Goal: Information Seeking & Learning: Learn about a topic

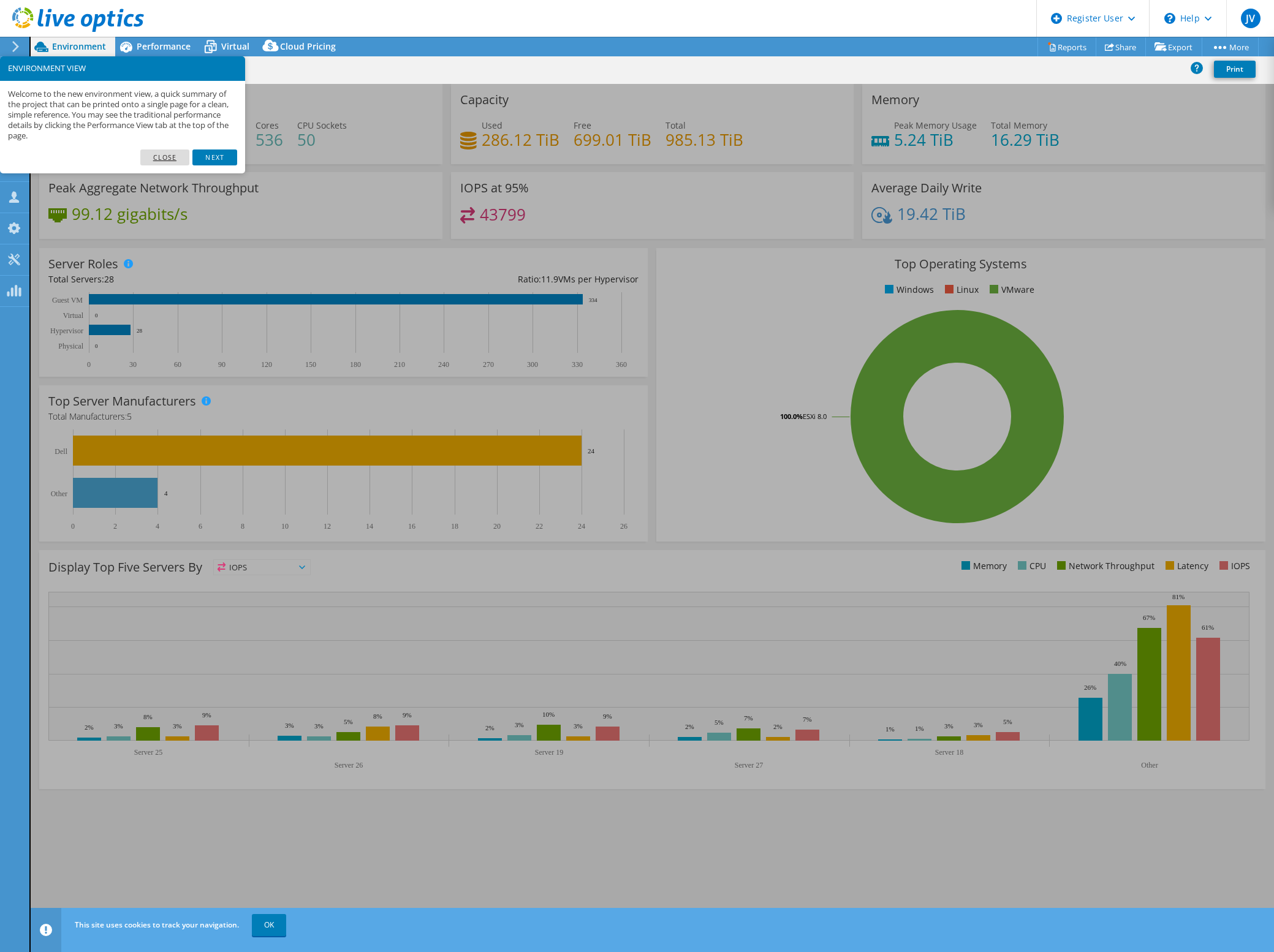
click at [149, 157] on link "Close" at bounding box center [165, 157] width 49 height 15
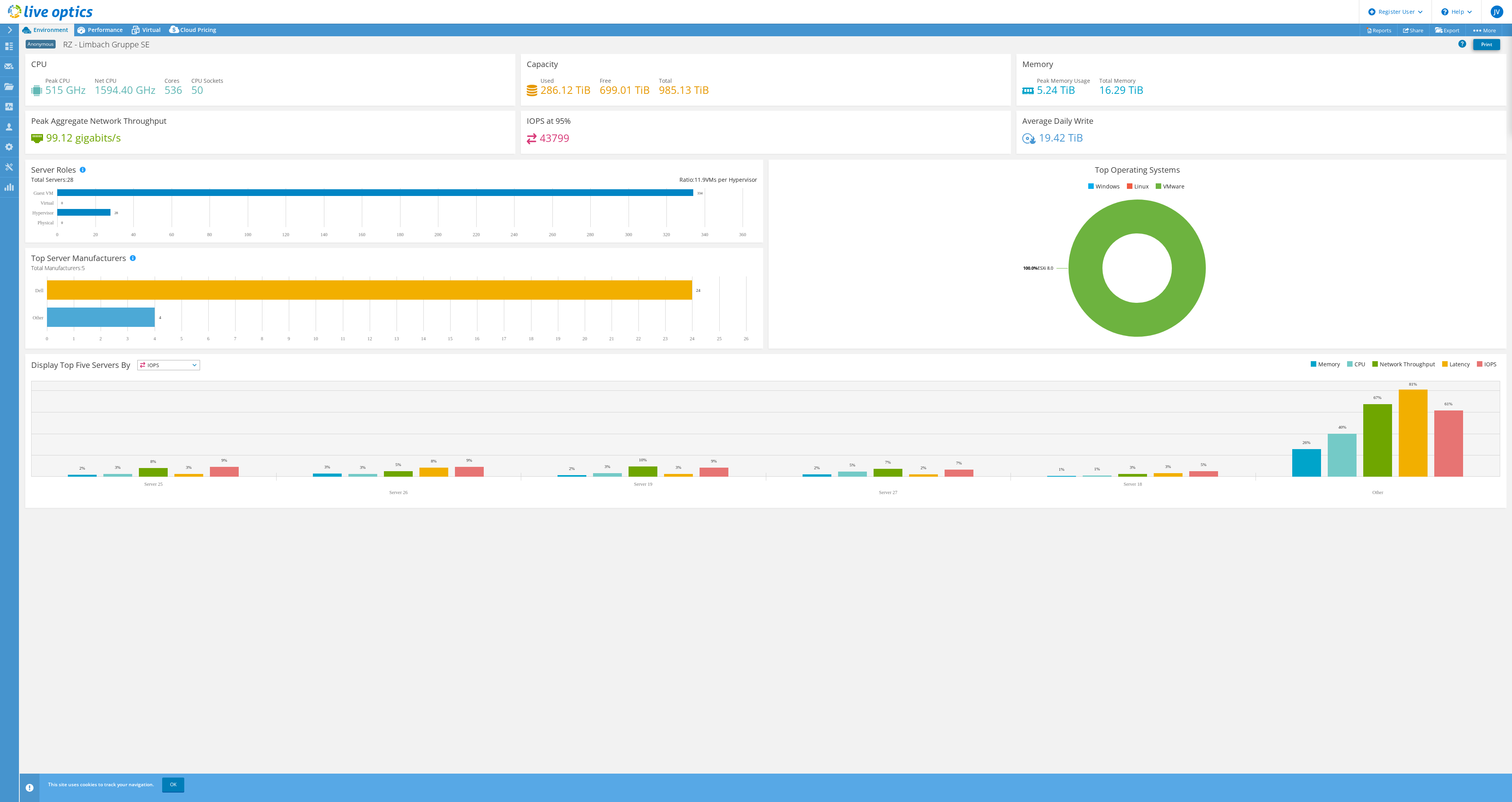
click at [174, 575] on div "CPU Peak CPU 515 GHz Net CPU 1594.40 GHz Cores 536 CPU Sockets 50 Capacity Used…" at bounding box center [766, 421] width 1492 height 735
click at [107, 34] on div "Performance" at bounding box center [101, 30] width 55 height 13
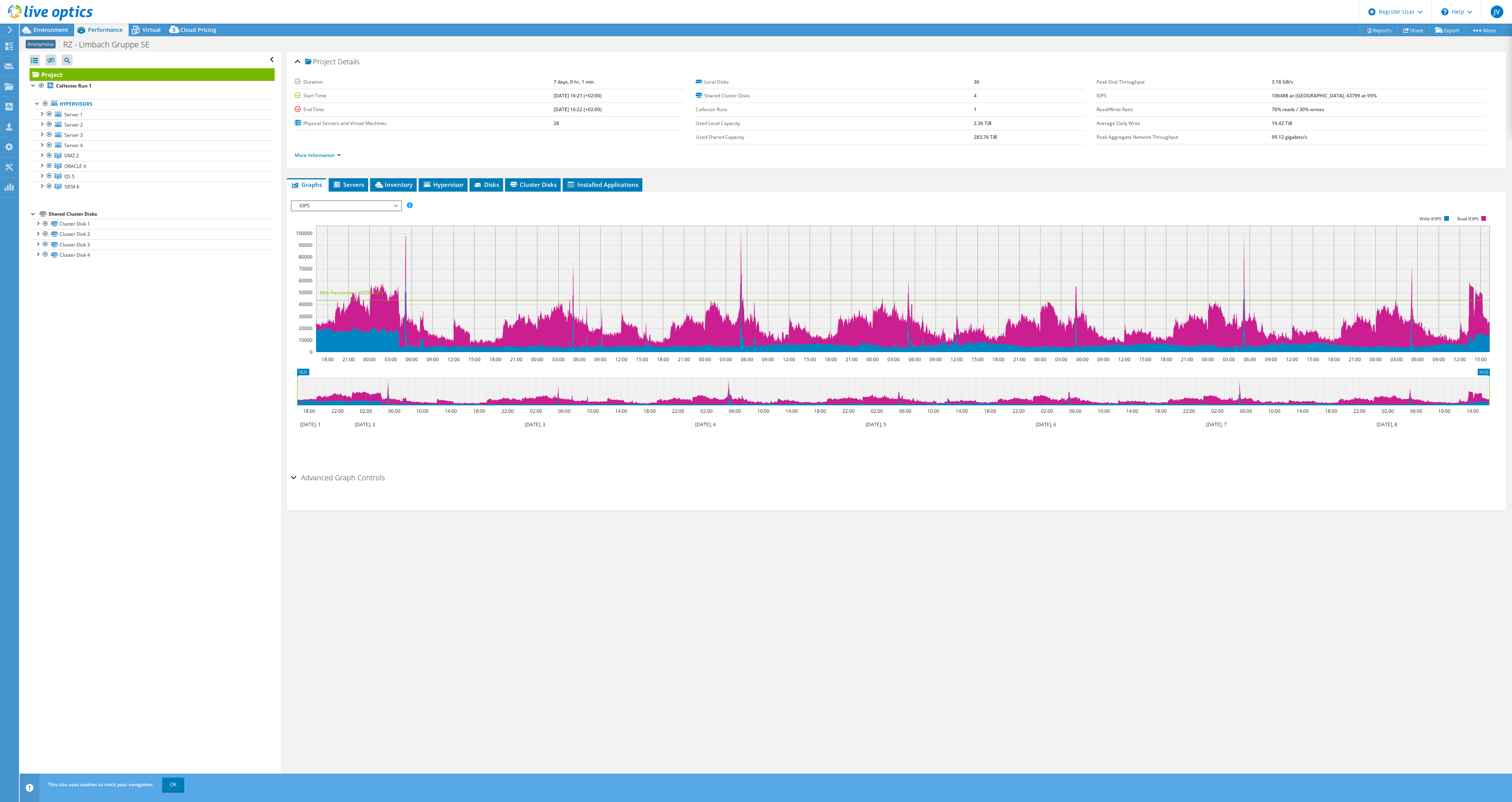
click at [107, 365] on div "Open All Close All Hide Excluded Nodes Project Tree Filter" at bounding box center [150, 419] width 261 height 735
click at [348, 184] on span "Servers" at bounding box center [349, 184] width 32 height 8
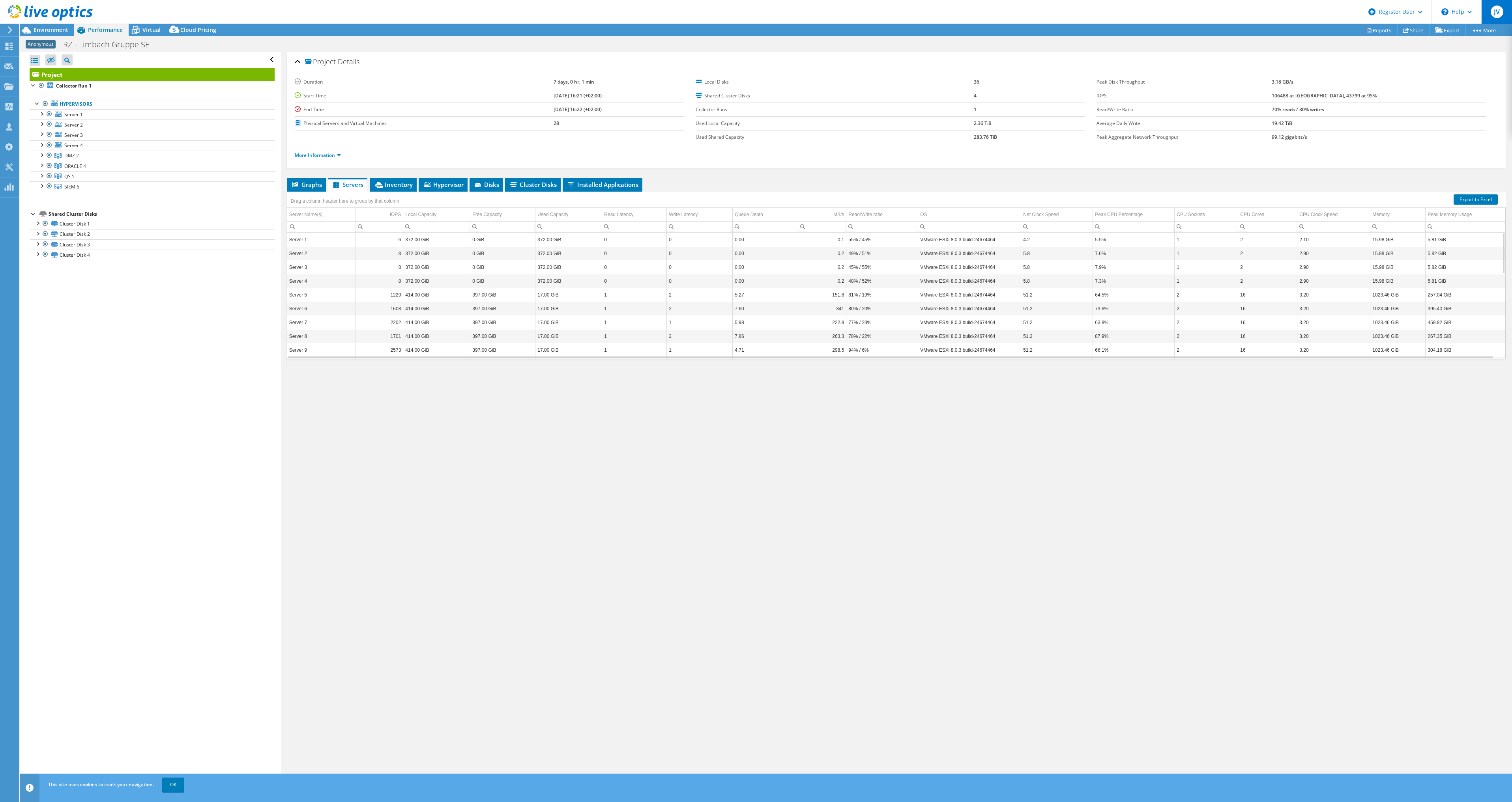
click at [820, 5] on div "JV" at bounding box center [1497, 12] width 31 height 23
click at [714, 452] on div "Project Details Duration 7 days, 0 hr, 1 min Start Time 08/01/2025, 16:21 (+02:…" at bounding box center [896, 419] width 1231 height 735
click at [397, 181] on span "Inventory" at bounding box center [393, 184] width 39 height 8
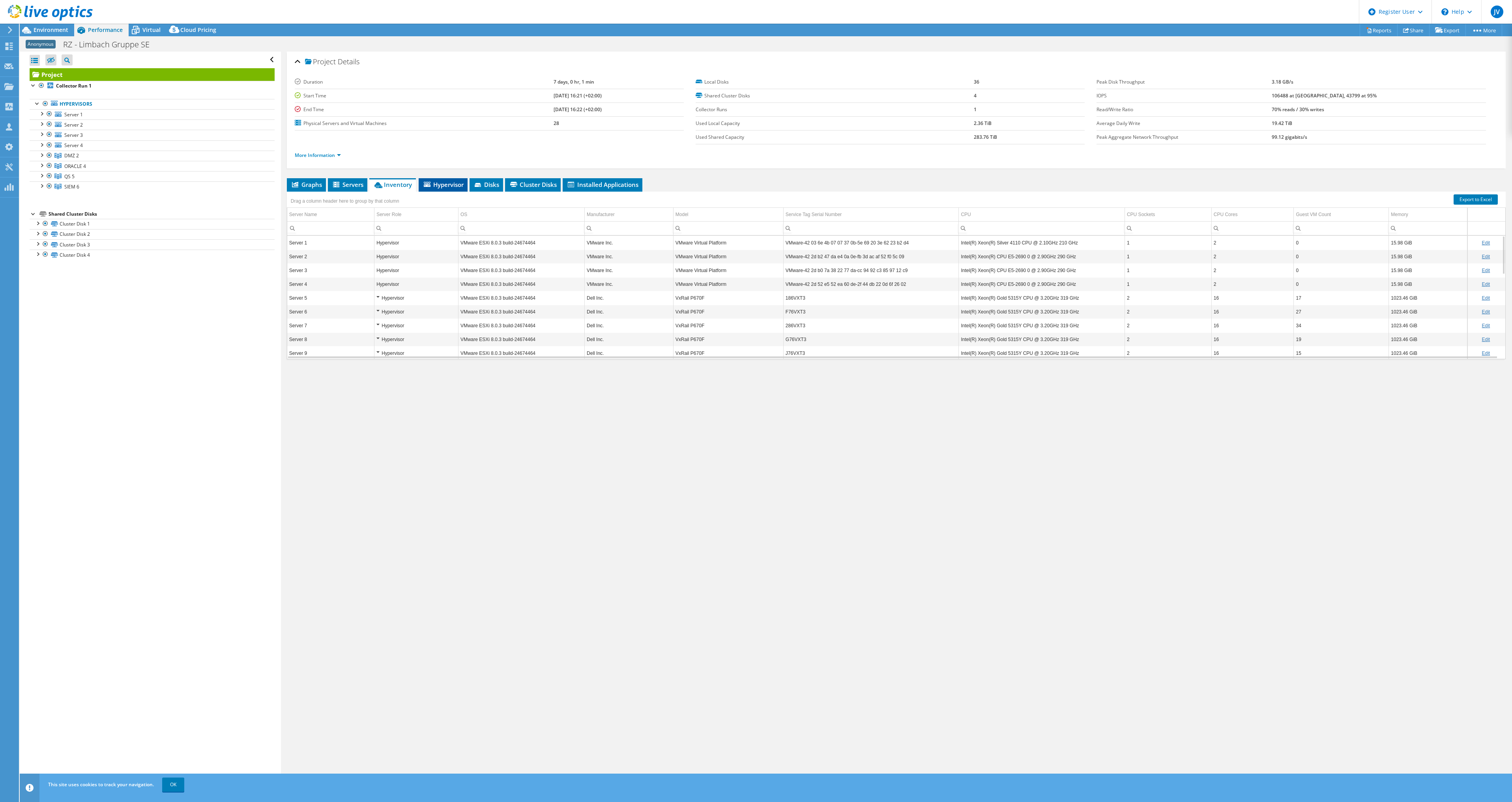
click at [454, 184] on span "Hypervisor" at bounding box center [443, 184] width 41 height 8
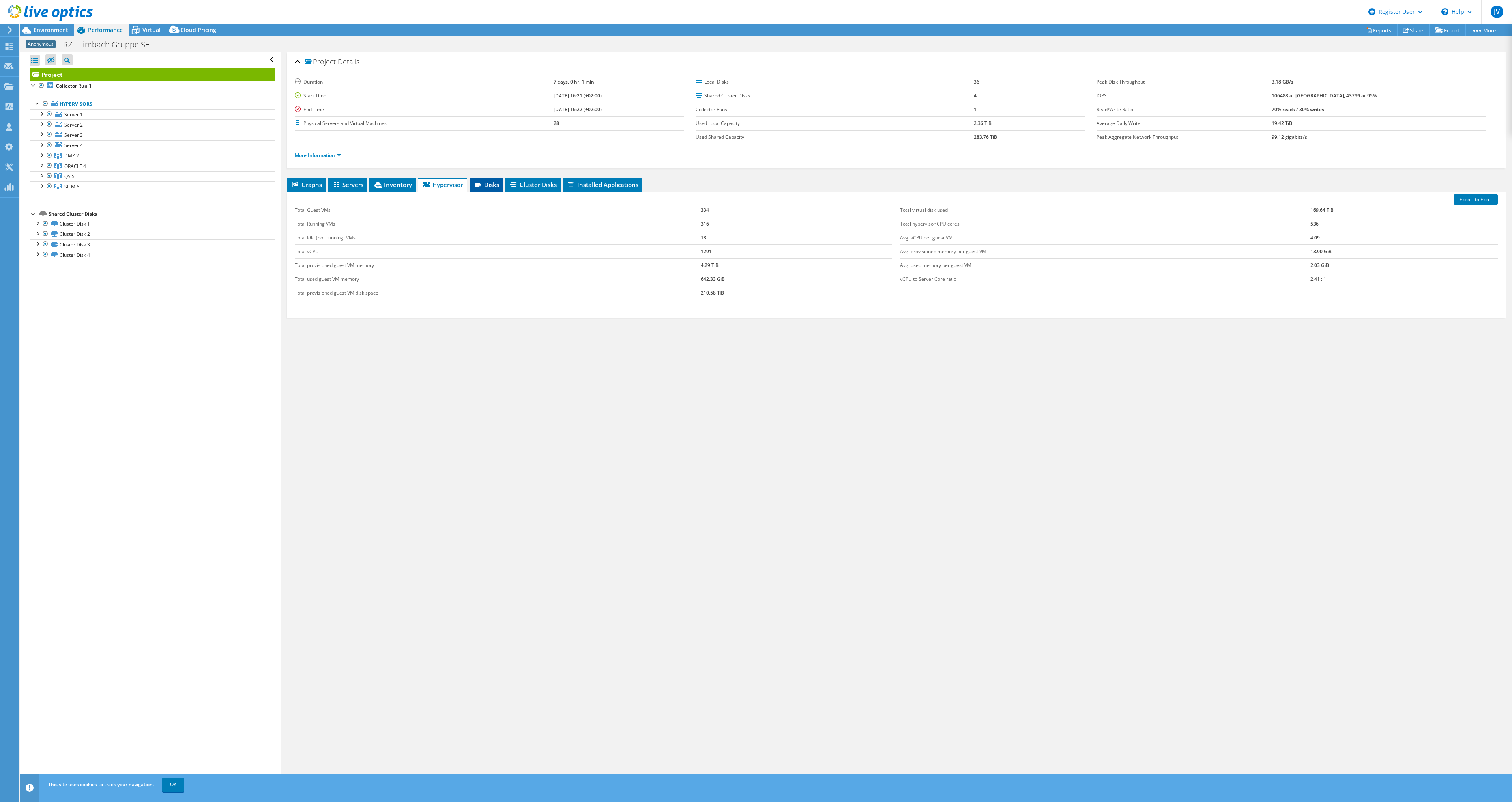
click at [480, 187] on icon at bounding box center [478, 185] width 6 height 4
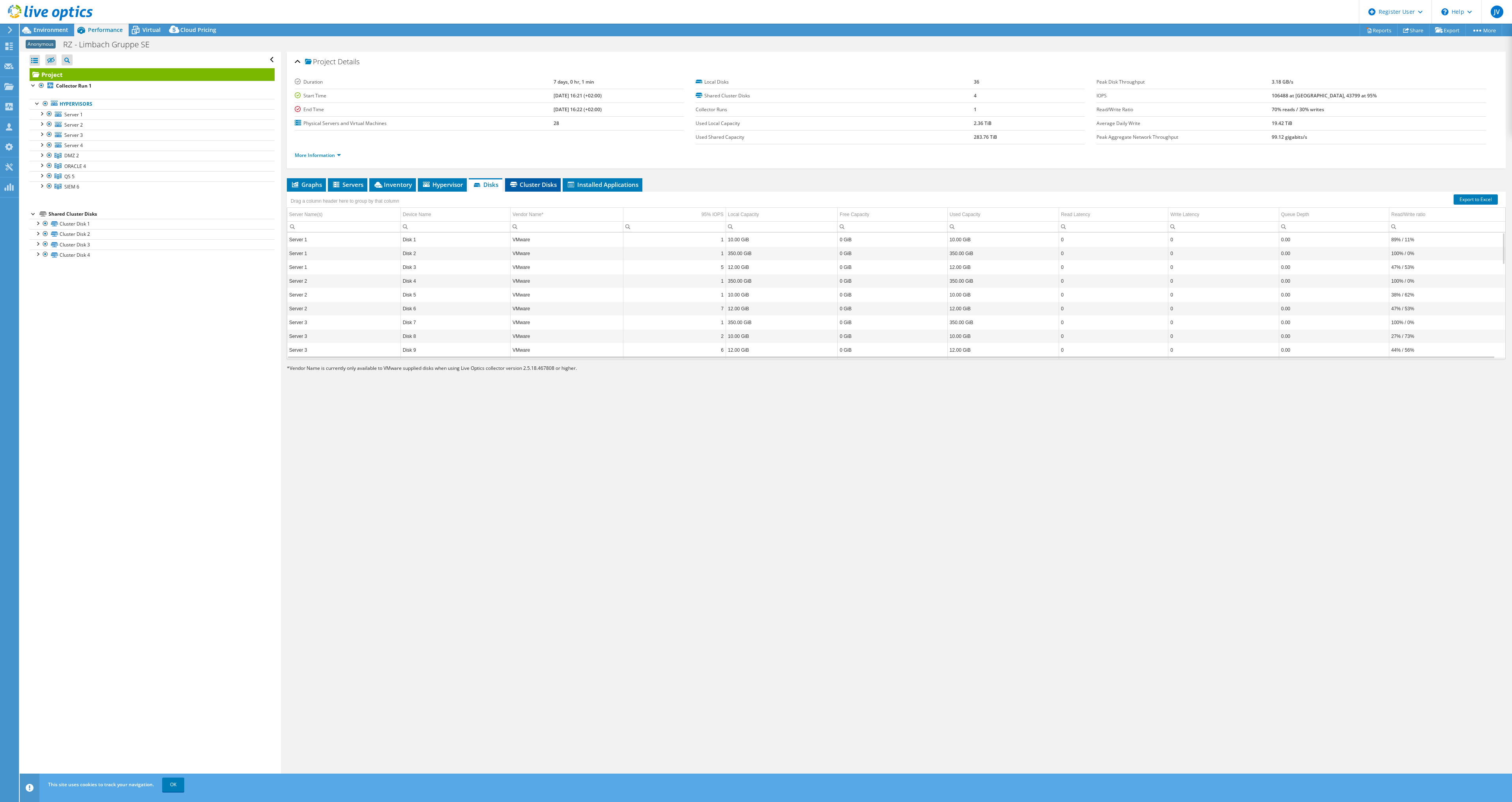
click at [526, 188] on li "Cluster Disks" at bounding box center [532, 185] width 56 height 13
click at [624, 185] on span "Installed Applications" at bounding box center [602, 184] width 72 height 8
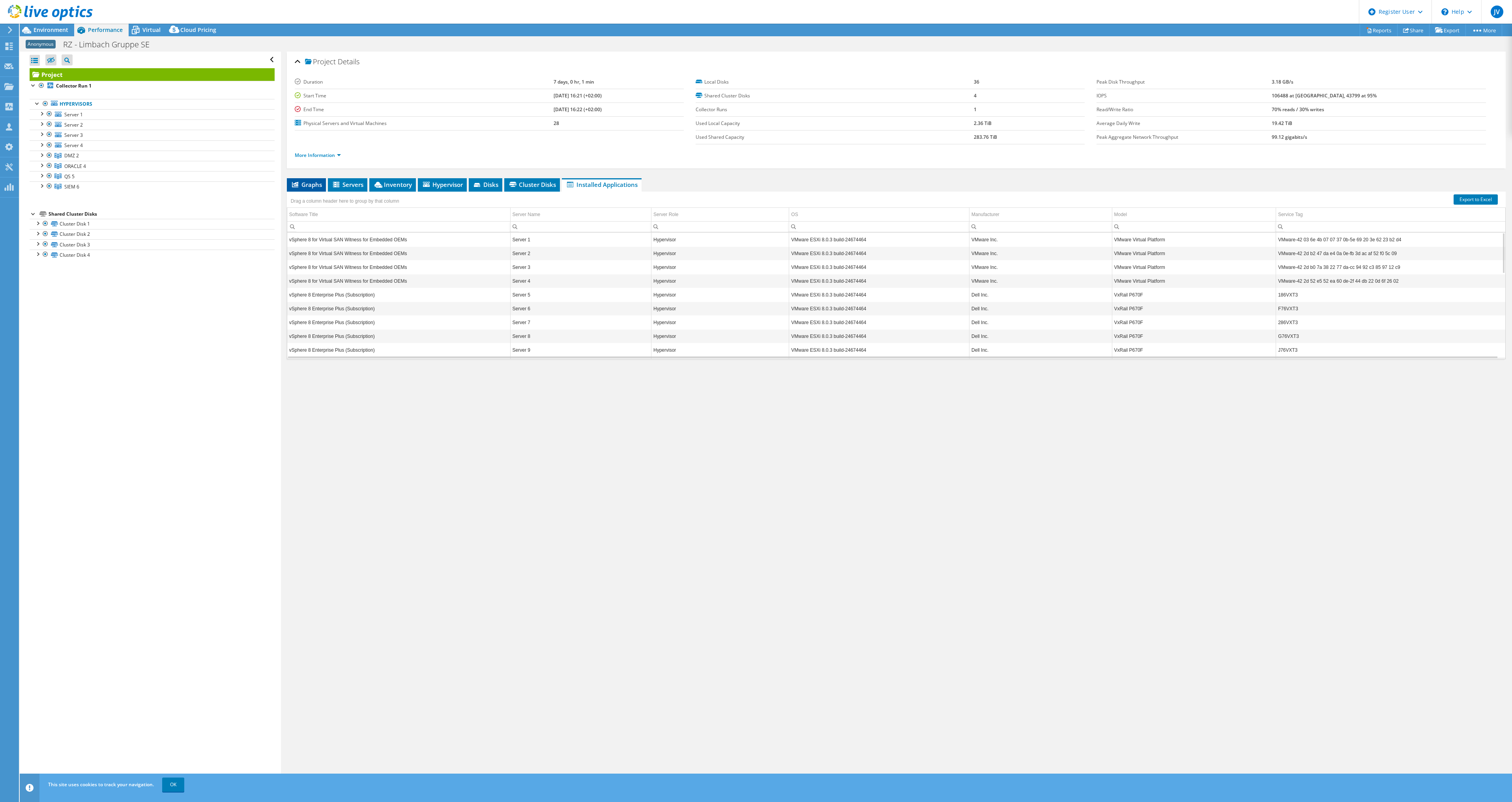
click at [314, 182] on span "Graphs" at bounding box center [306, 184] width 31 height 8
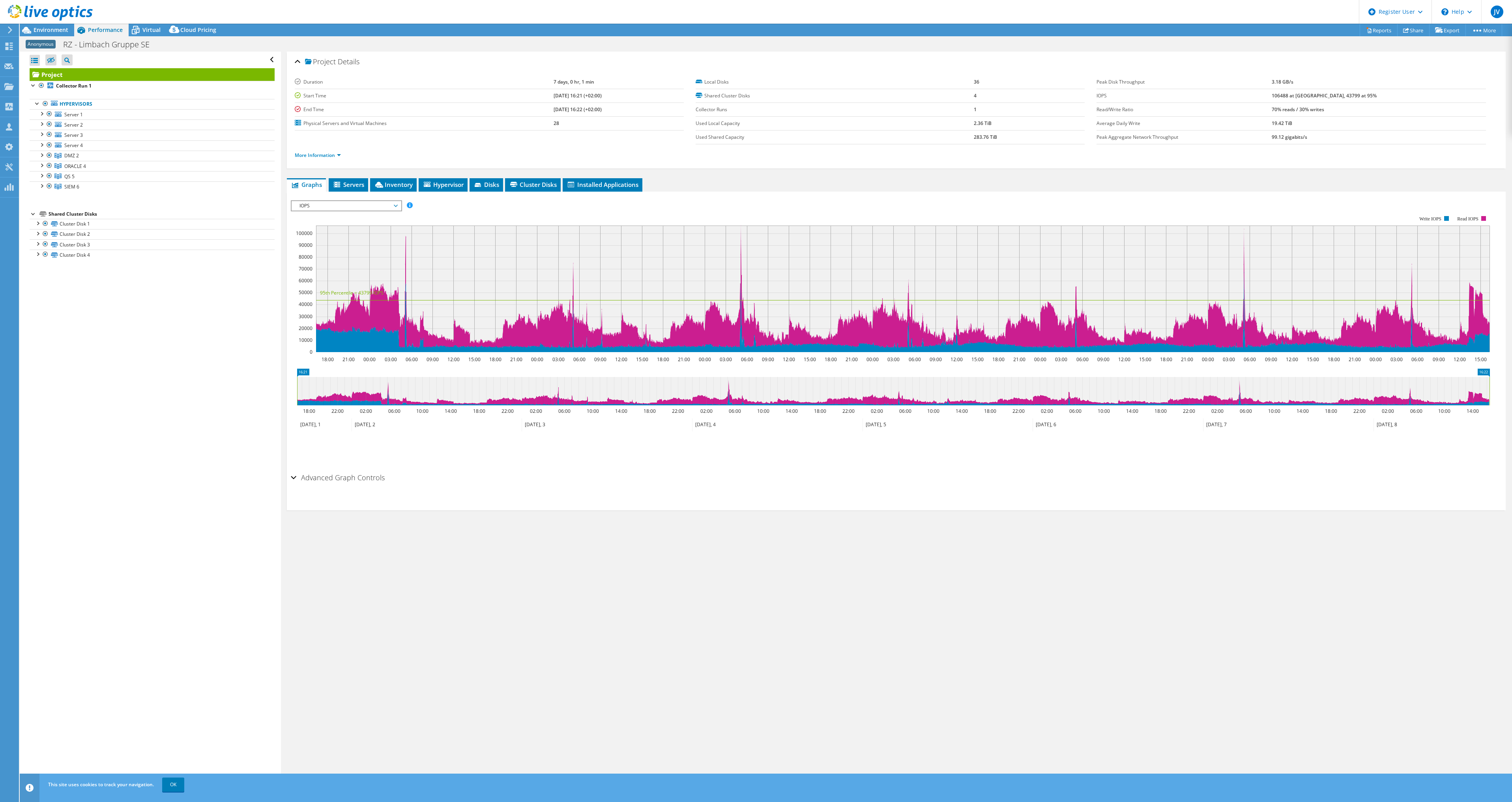
click at [748, 613] on div "This site uses cookies to track your navigation. OK" at bounding box center [781, 785] width 1469 height 22
click at [62, 112] on link "Server 1" at bounding box center [151, 114] width 245 height 10
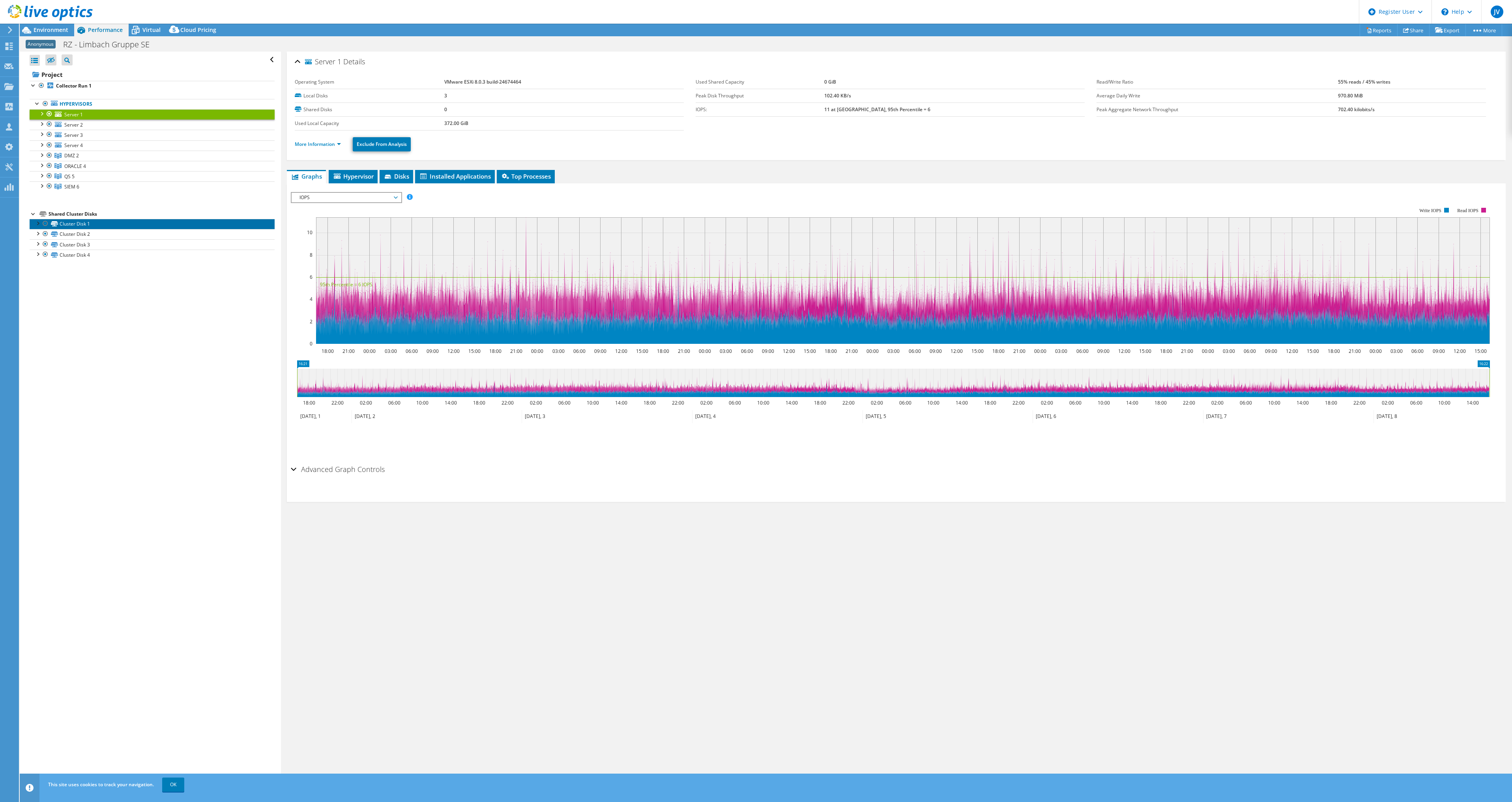
click at [86, 224] on link "Cluster Disk 1" at bounding box center [151, 224] width 245 height 10
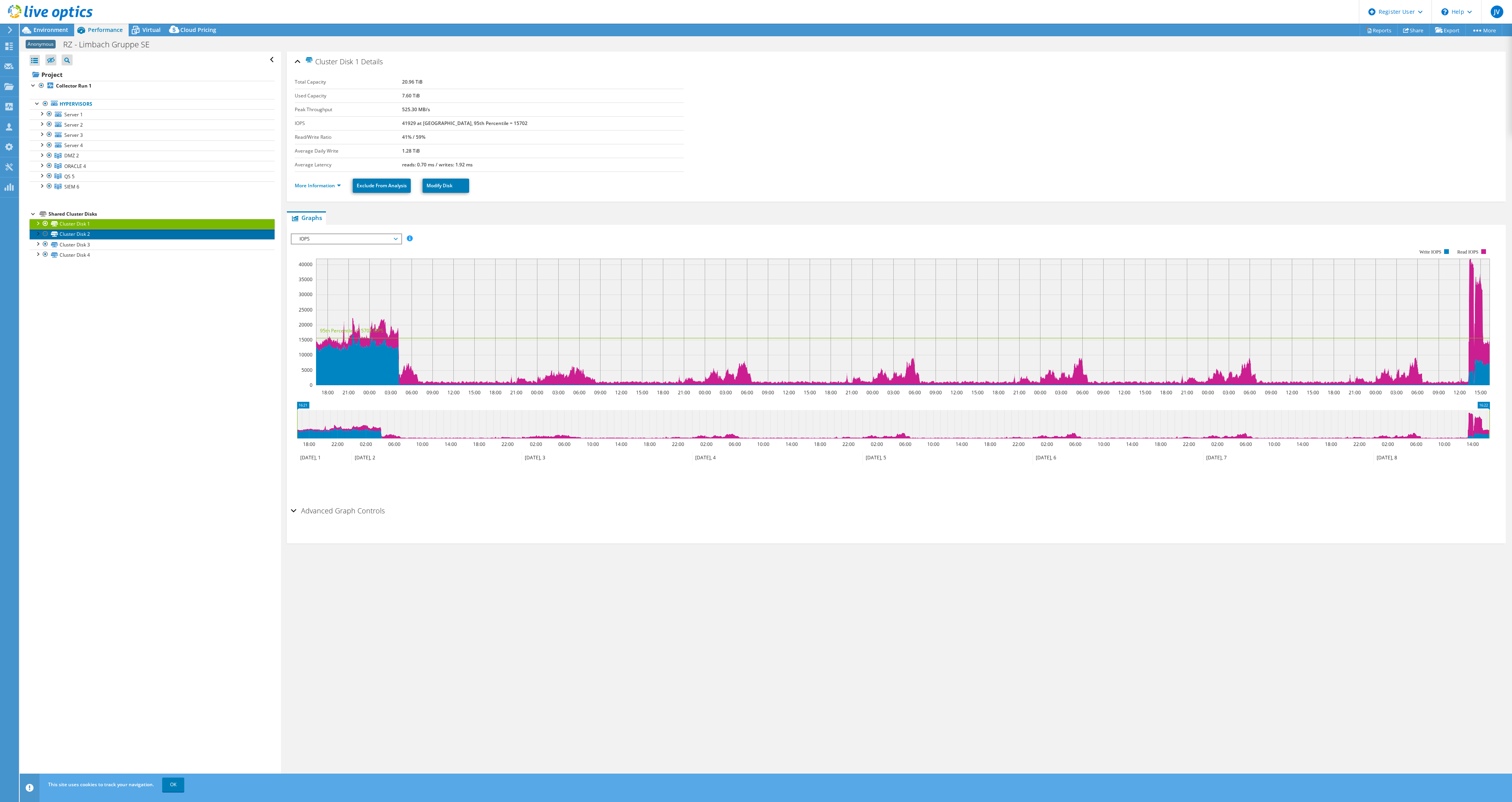
click at [102, 231] on link "Cluster Disk 2" at bounding box center [151, 234] width 245 height 10
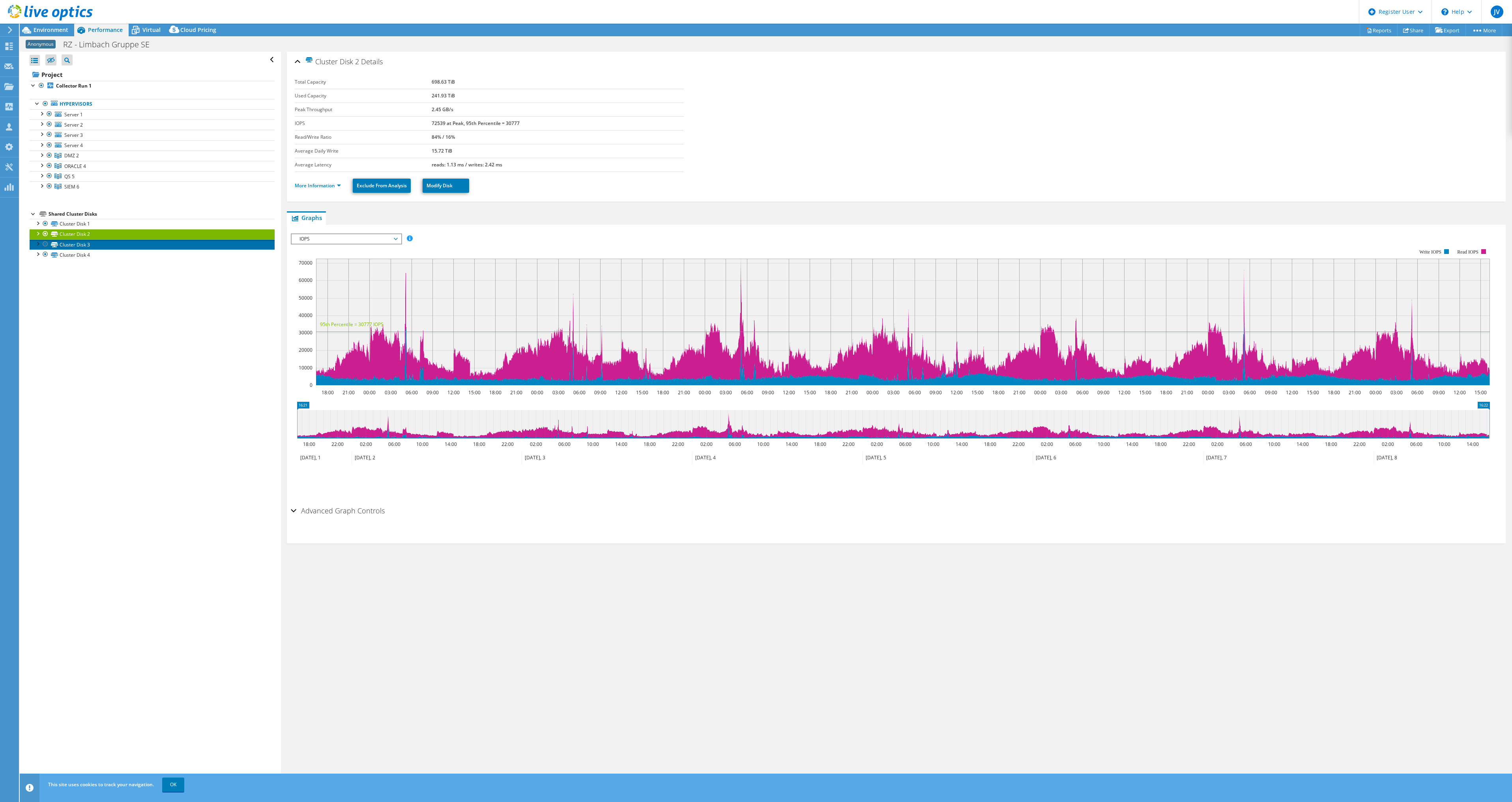
click at [91, 243] on link "Cluster Disk 3" at bounding box center [151, 244] width 245 height 10
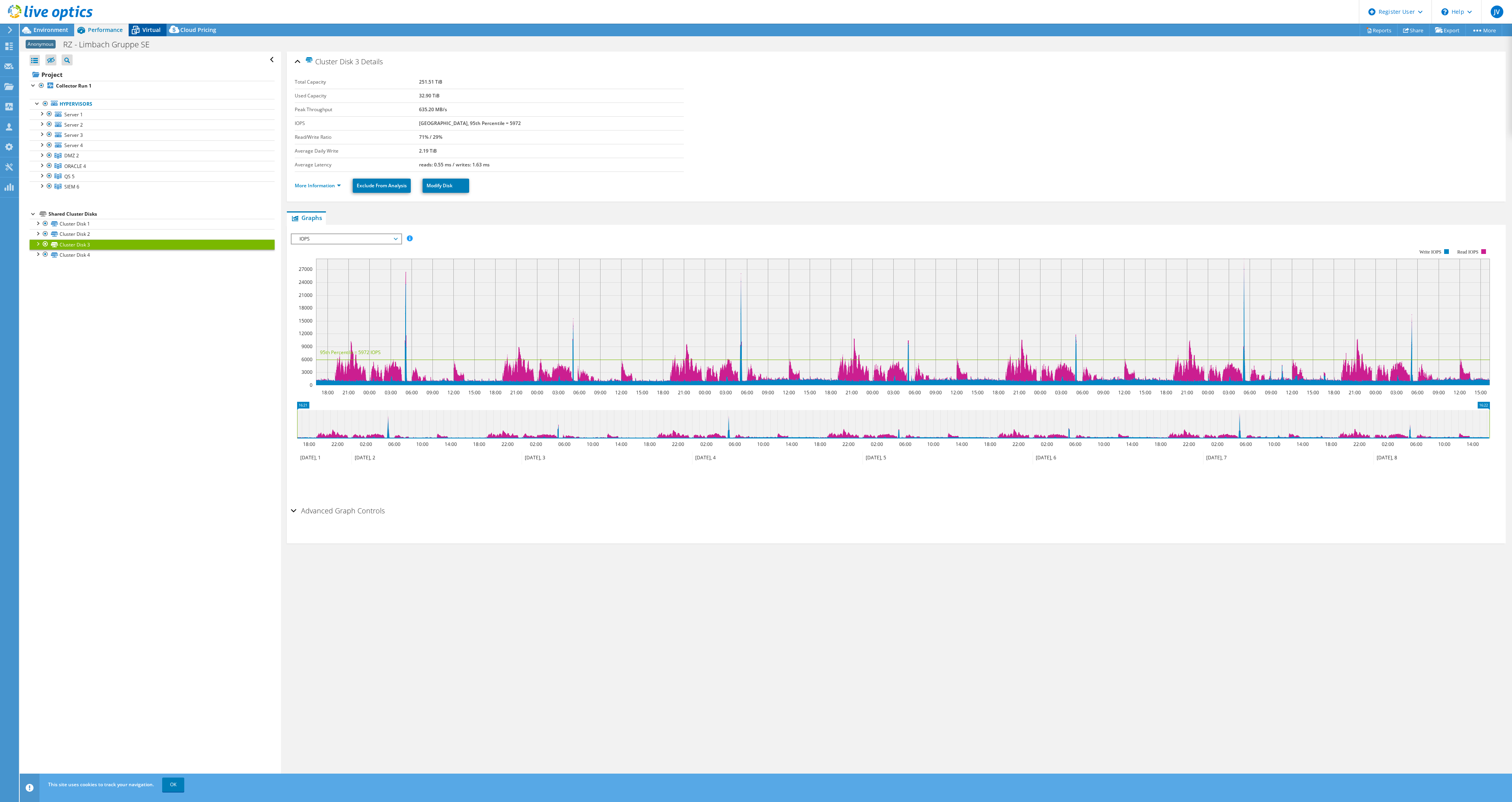
click at [140, 27] on icon at bounding box center [136, 31] width 14 height 14
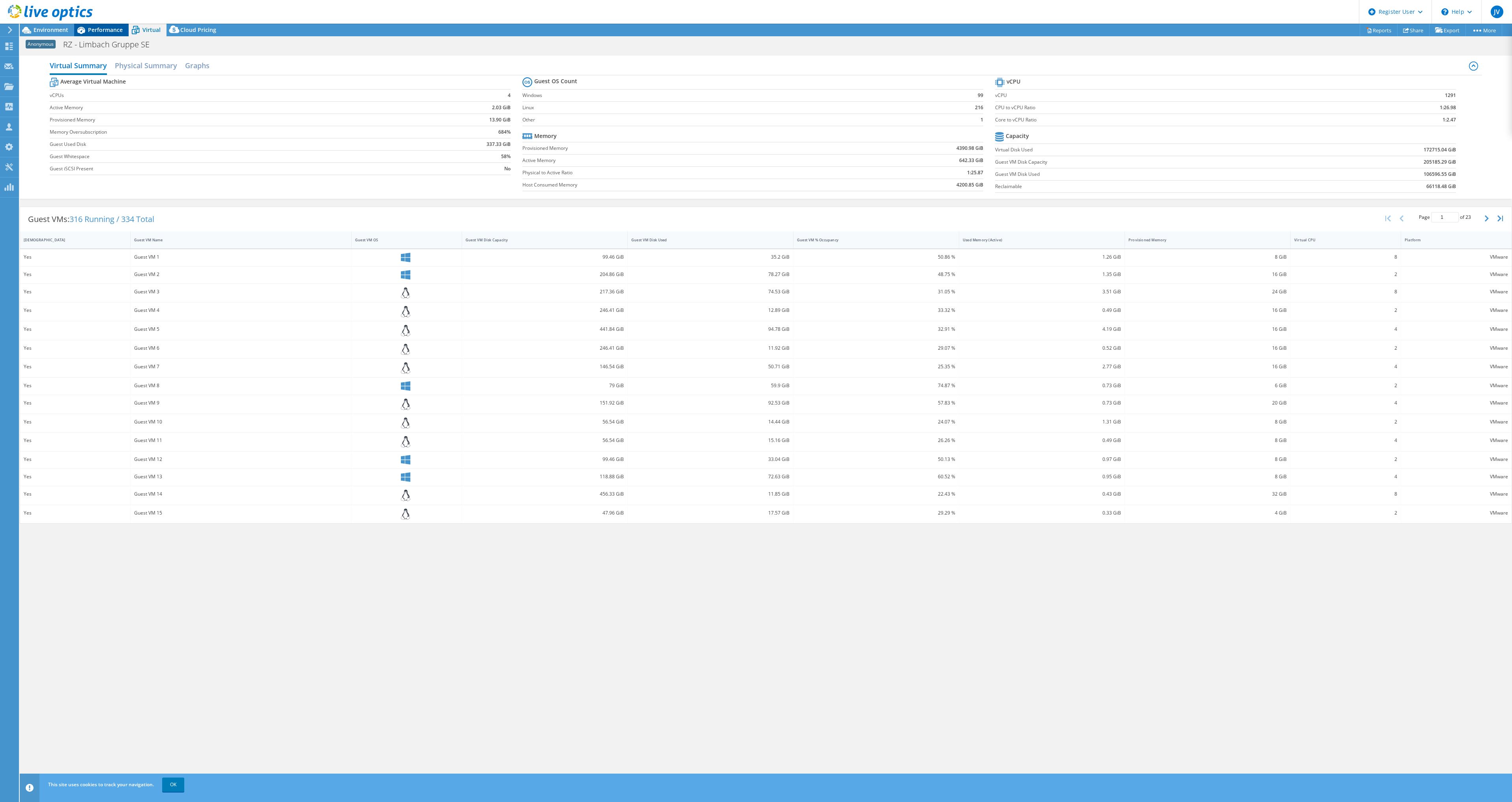
click at [94, 32] on span "Performance" at bounding box center [105, 29] width 35 height 8
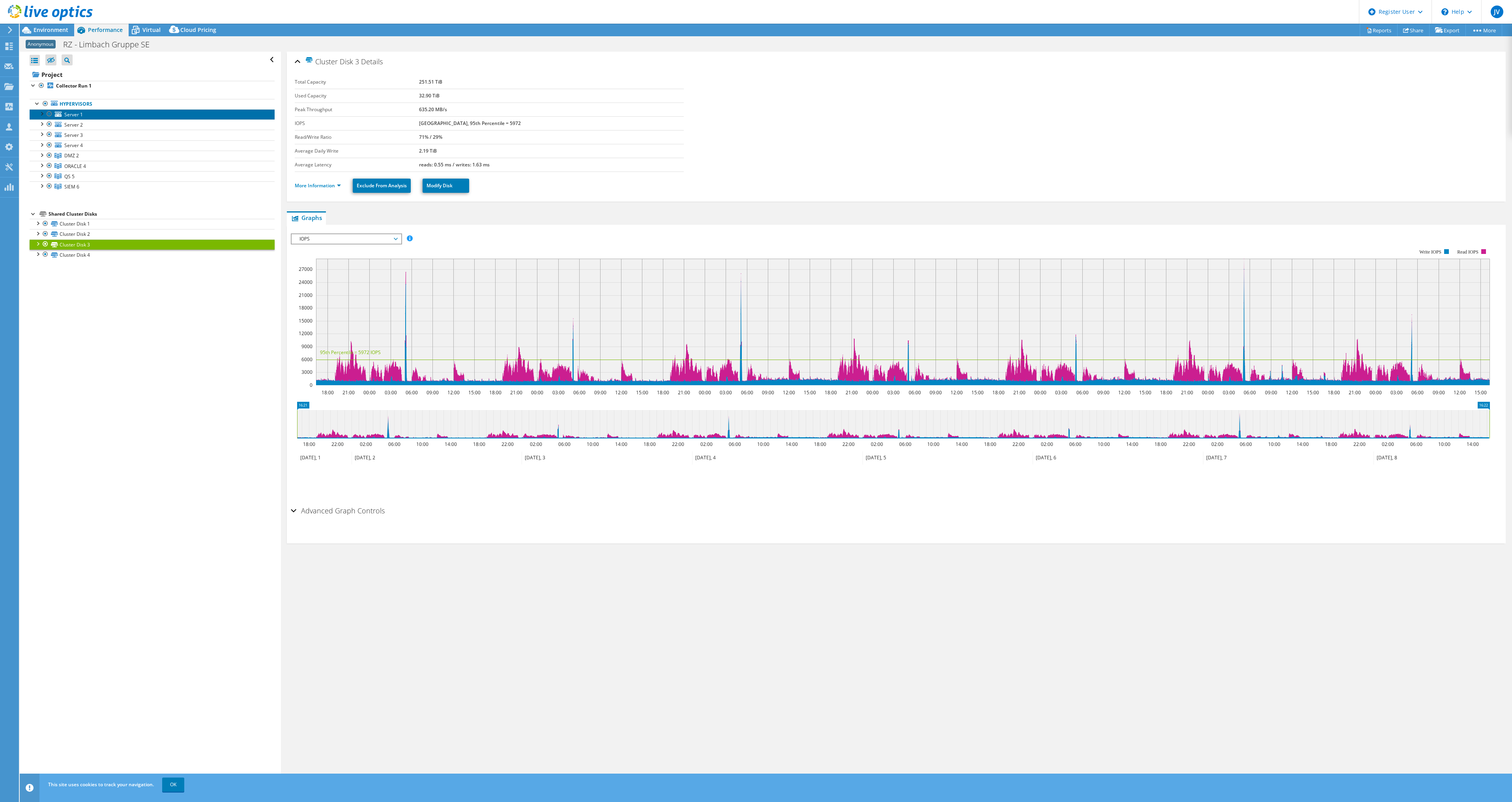
click at [85, 115] on link "Server 1" at bounding box center [151, 114] width 245 height 10
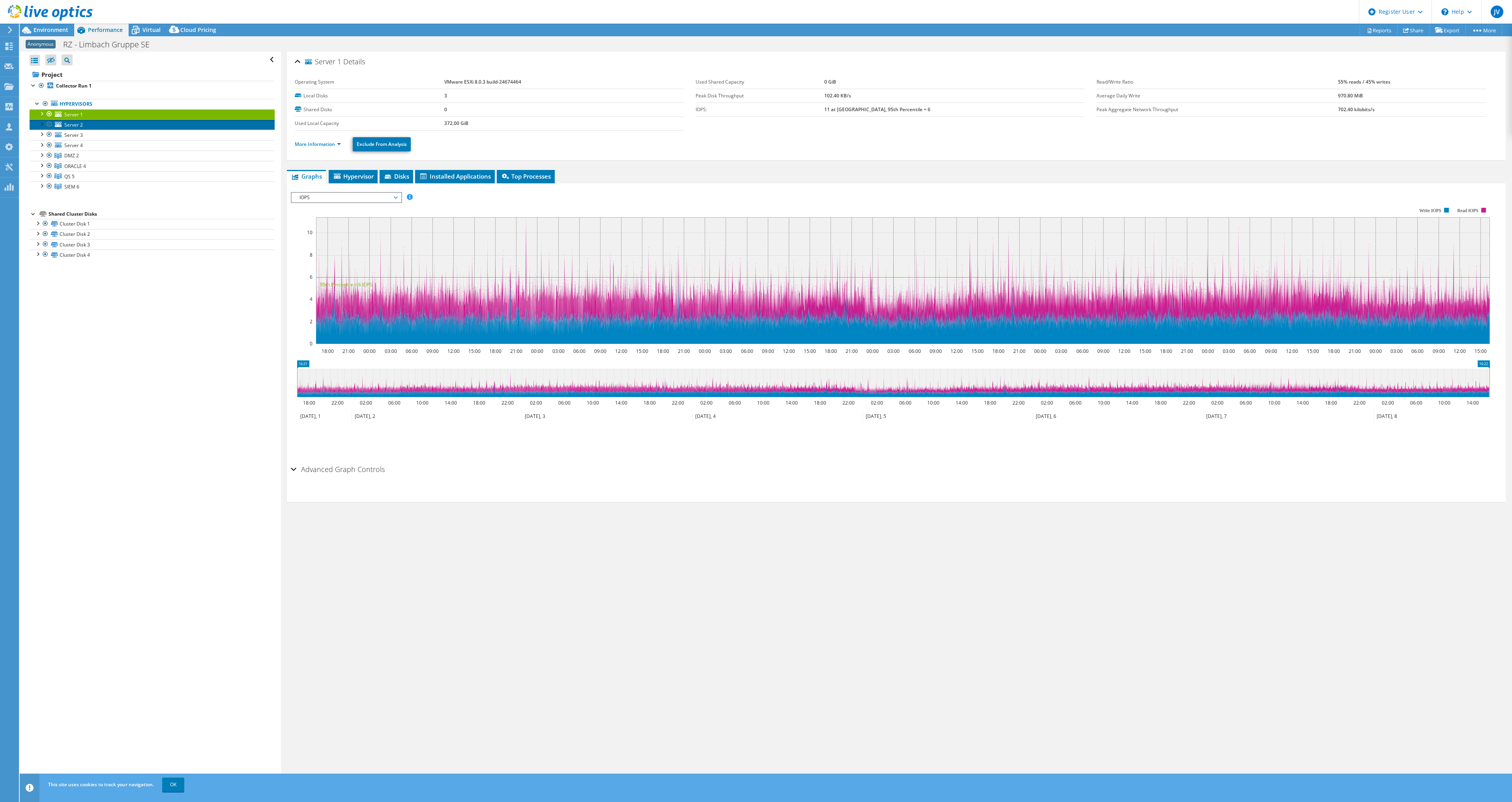
click at [81, 124] on span "Server 2" at bounding box center [74, 124] width 19 height 6
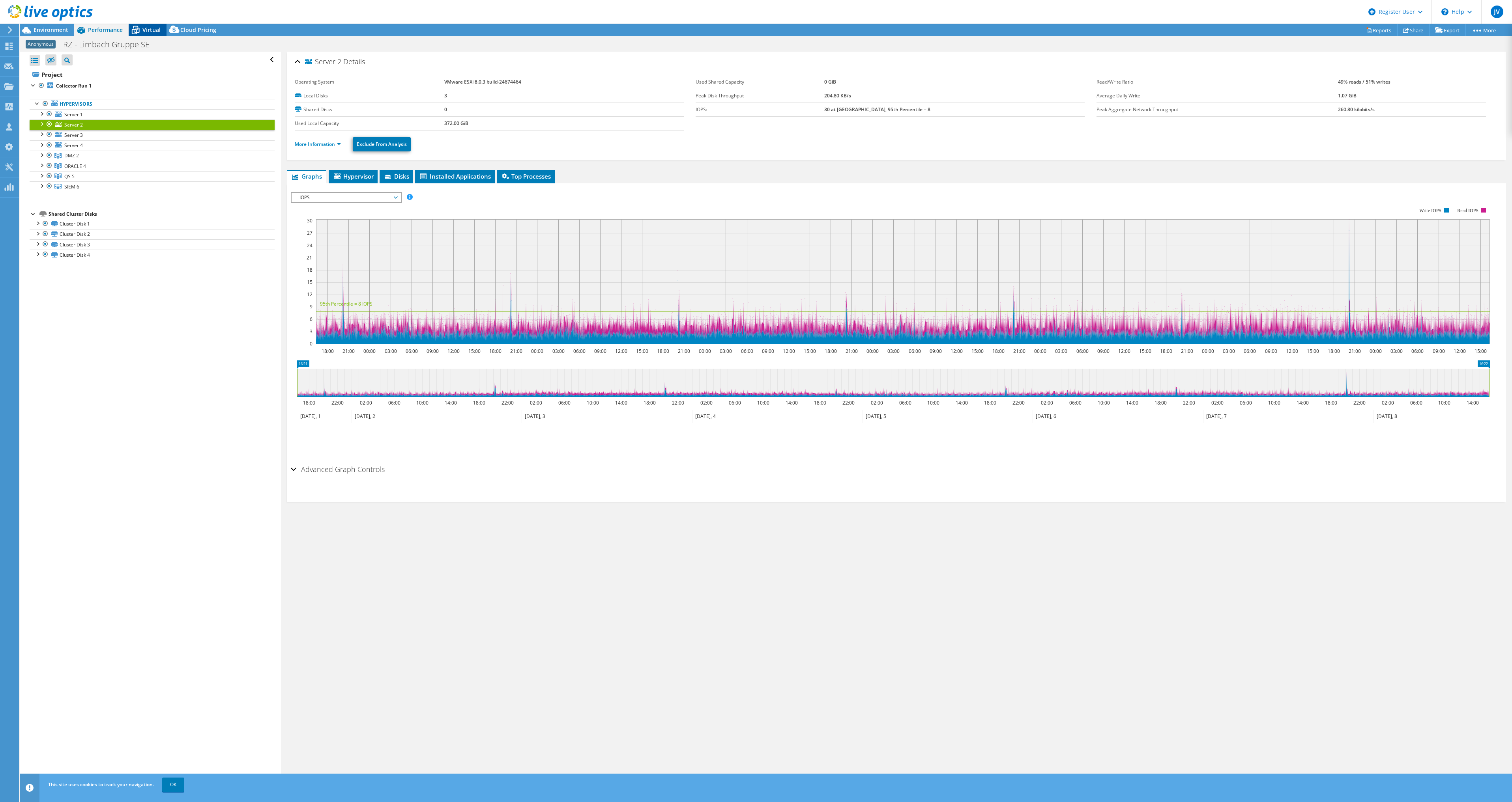
click at [154, 32] on span "Virtual" at bounding box center [151, 29] width 18 height 8
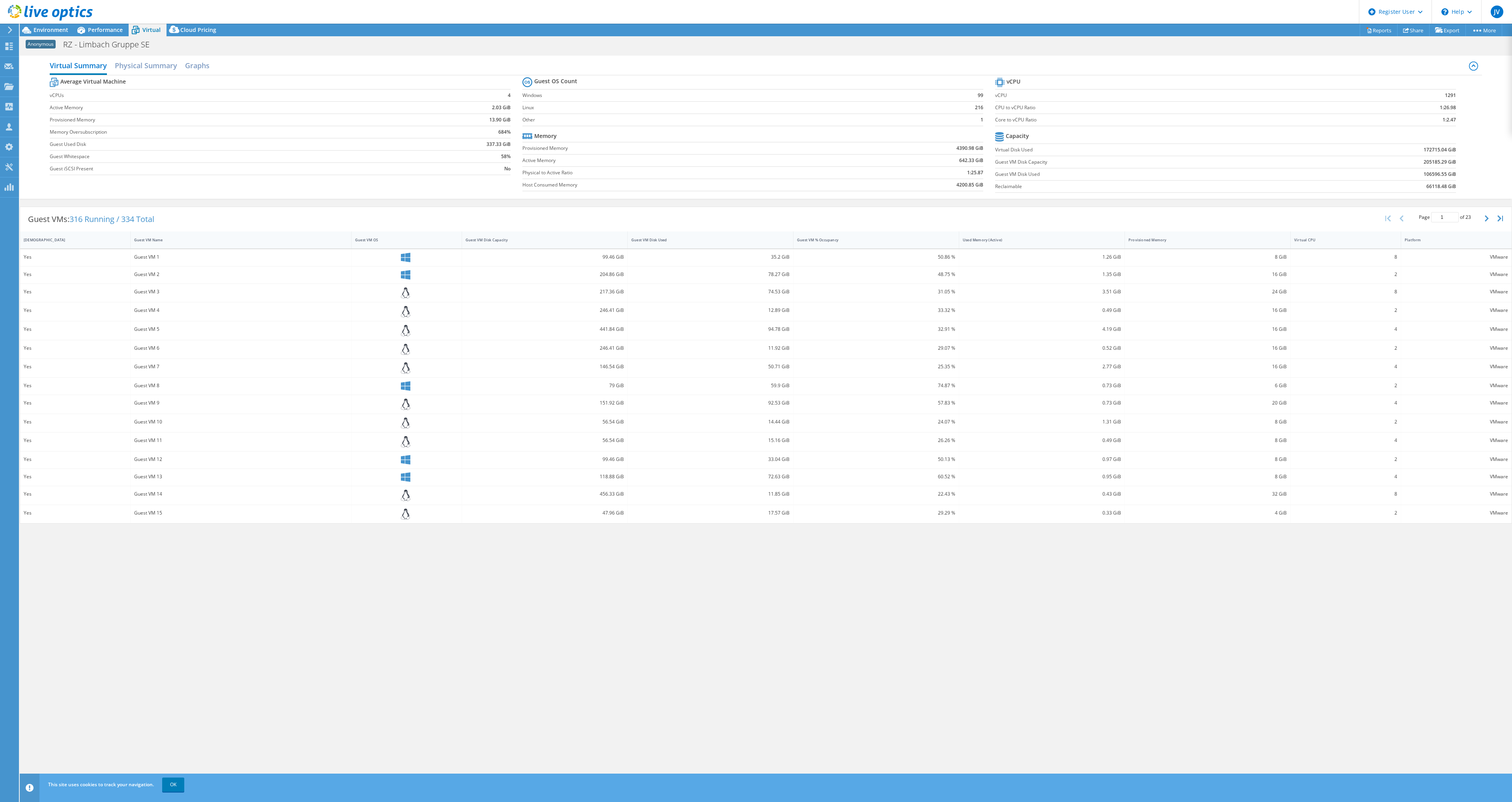
click at [37, 26] on div at bounding box center [46, 13] width 93 height 26
click at [37, 29] on span "Environment" at bounding box center [50, 29] width 35 height 8
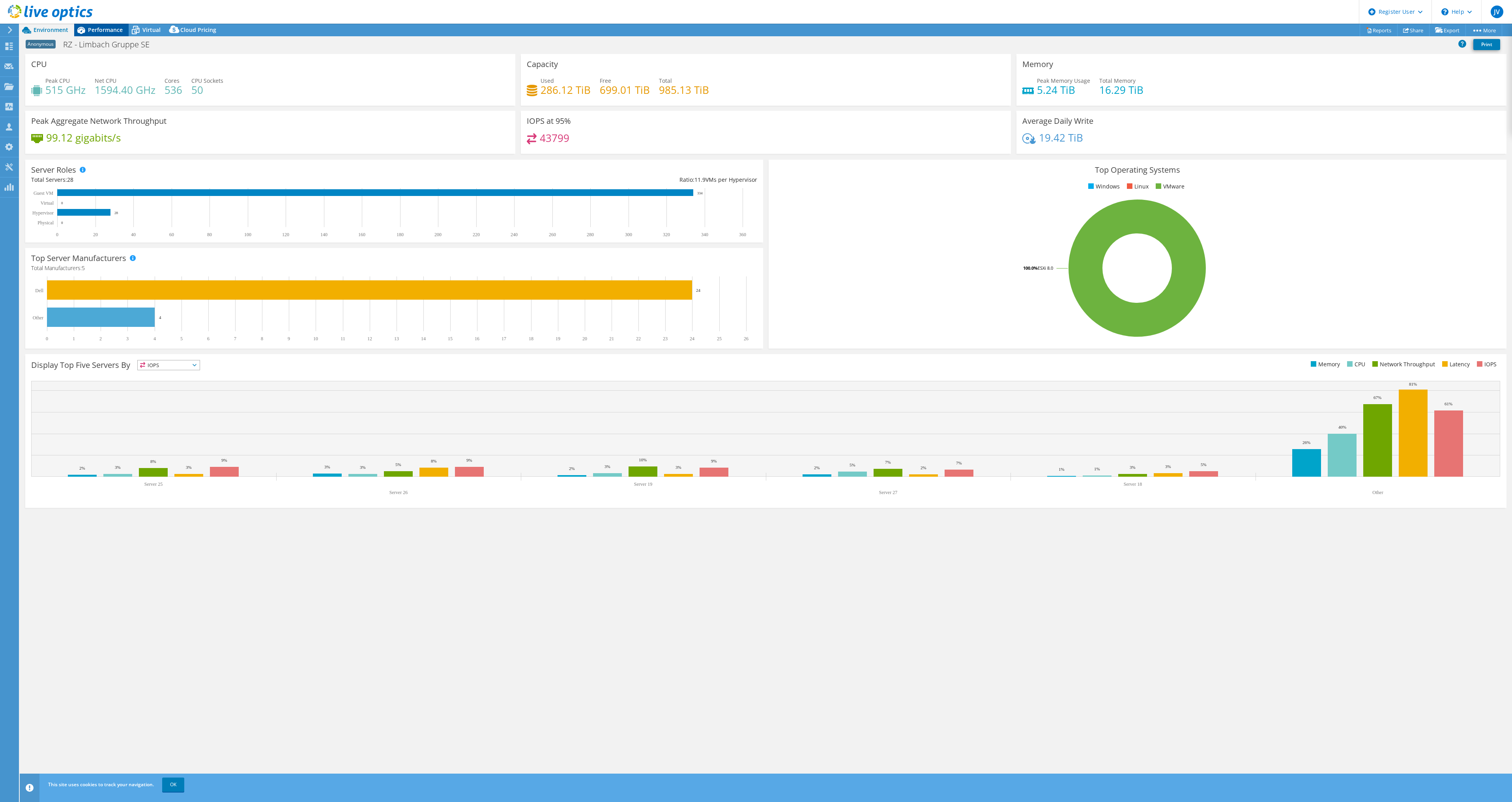
click at [102, 30] on span "Performance" at bounding box center [105, 29] width 35 height 8
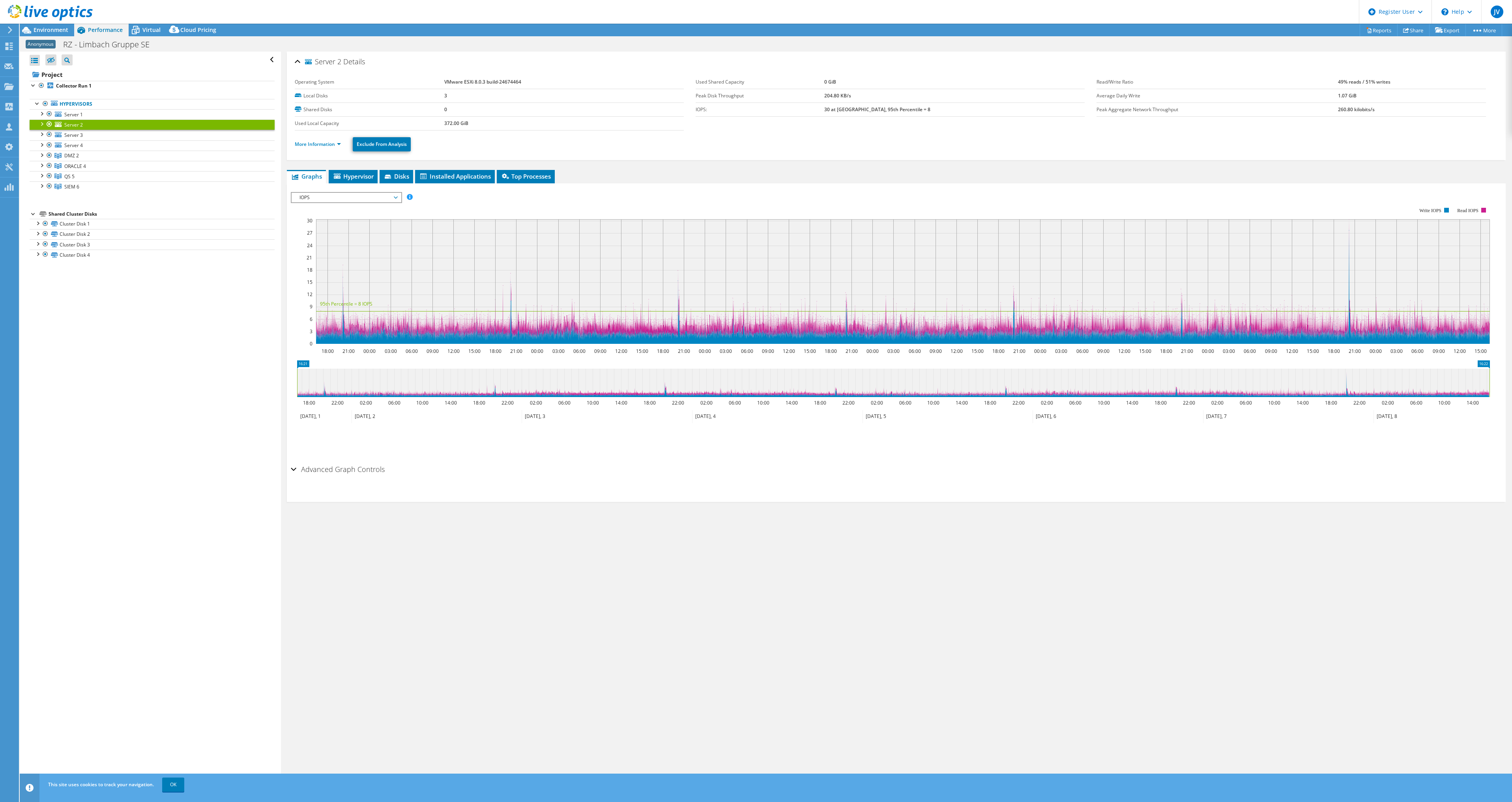
click at [191, 323] on div "Open All Close All Hide Excluded Nodes Project Tree Filter" at bounding box center [150, 419] width 261 height 735
click at [110, 138] on link "Server 3" at bounding box center [151, 134] width 245 height 10
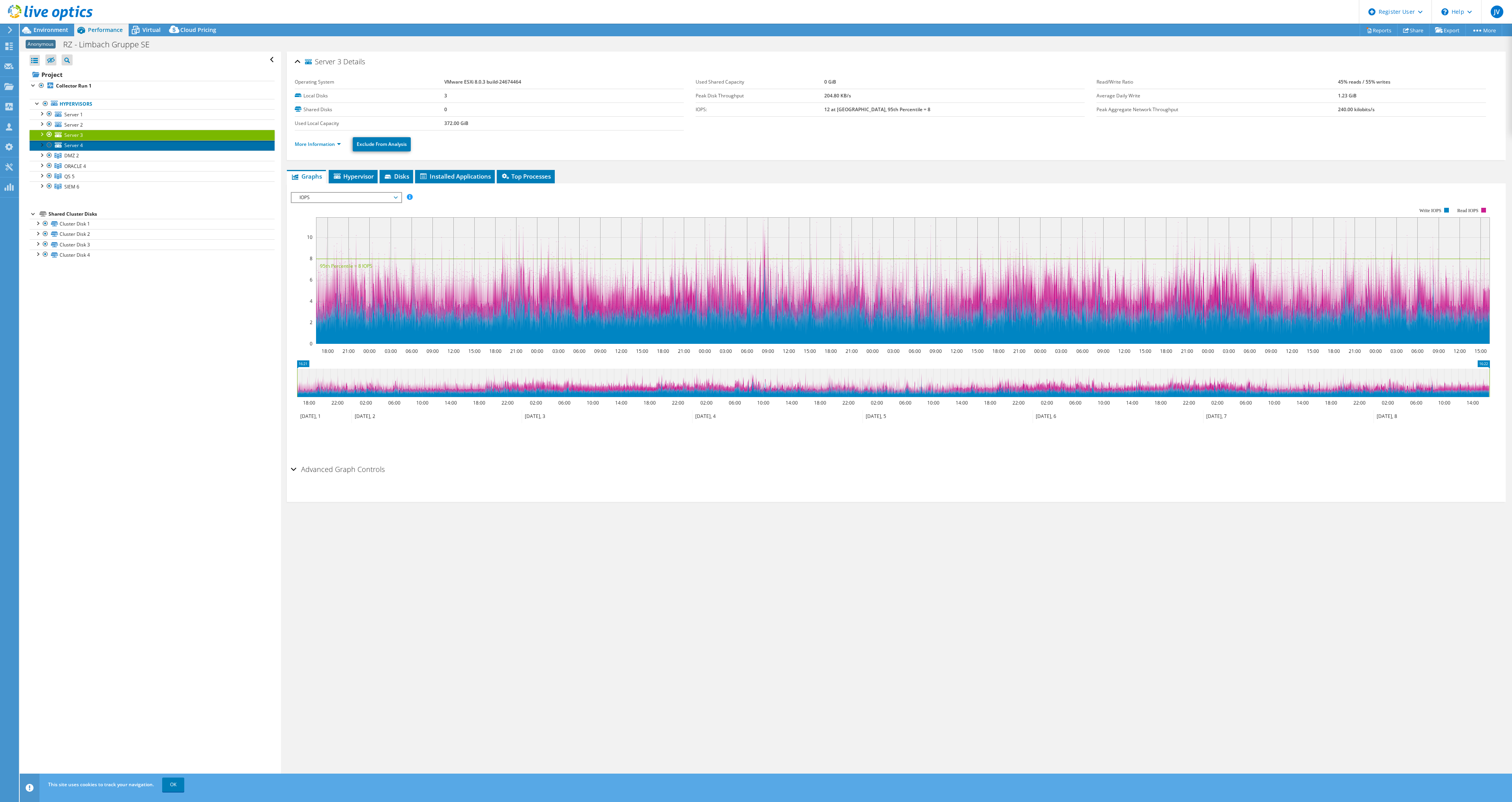
click at [100, 146] on link "Server 4" at bounding box center [151, 145] width 245 height 10
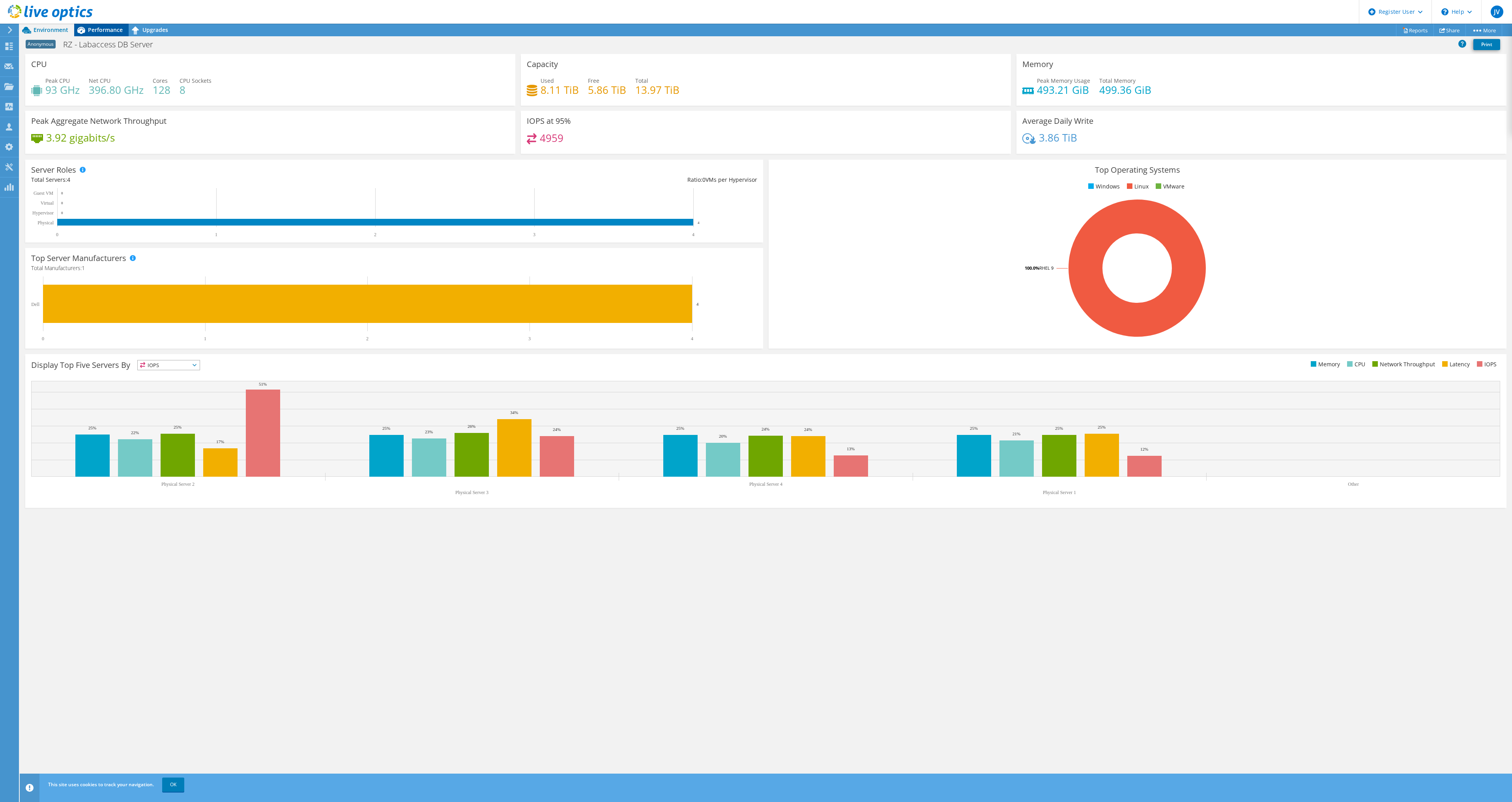
click at [119, 32] on span "Performance" at bounding box center [105, 29] width 35 height 8
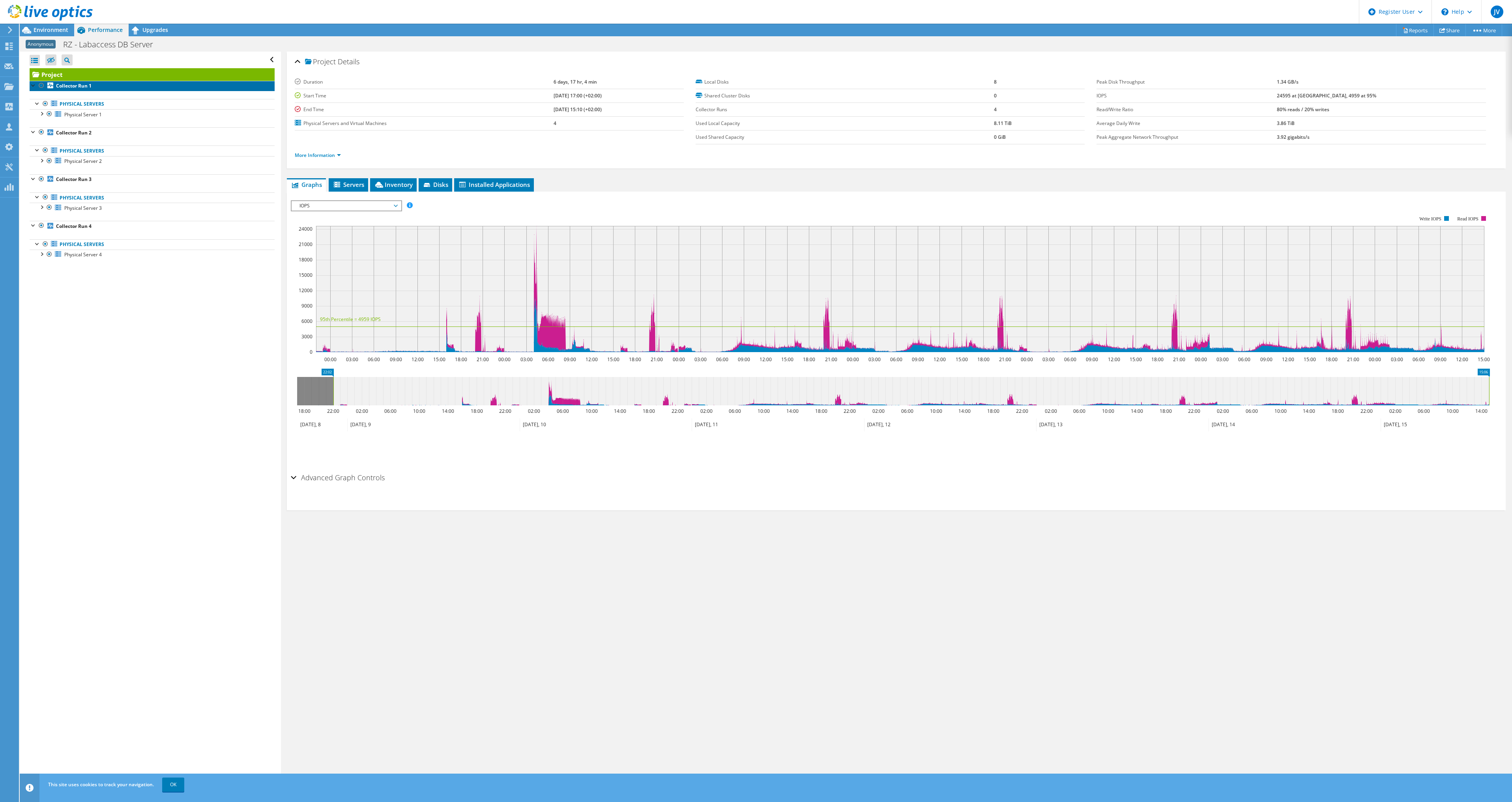
click at [73, 86] on b "Collector Run 1" at bounding box center [73, 85] width 36 height 6
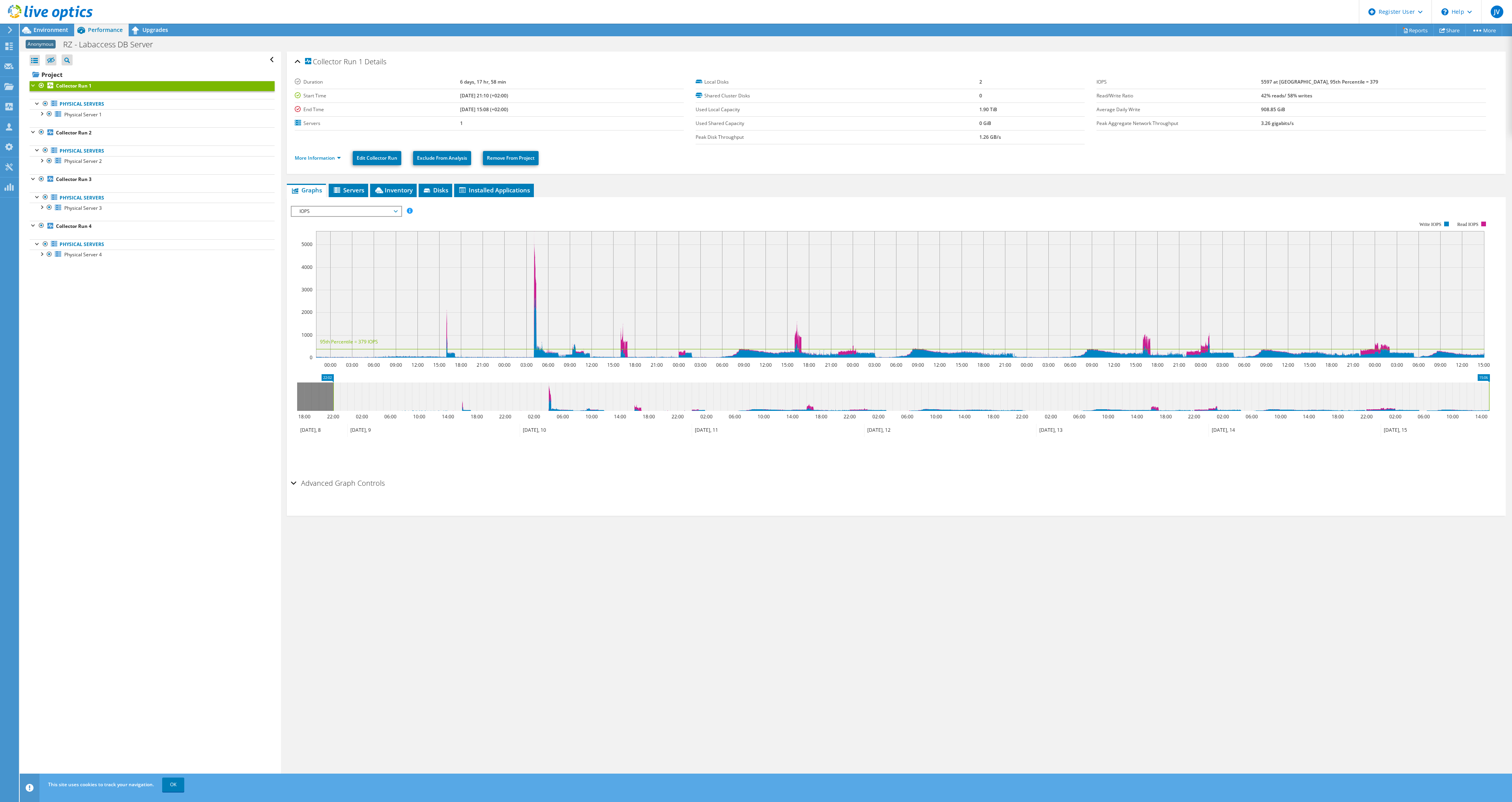
click at [396, 211] on span "IOPS" at bounding box center [346, 211] width 102 height 9
click at [347, 270] on li "CPU Percentage" at bounding box center [346, 268] width 109 height 9
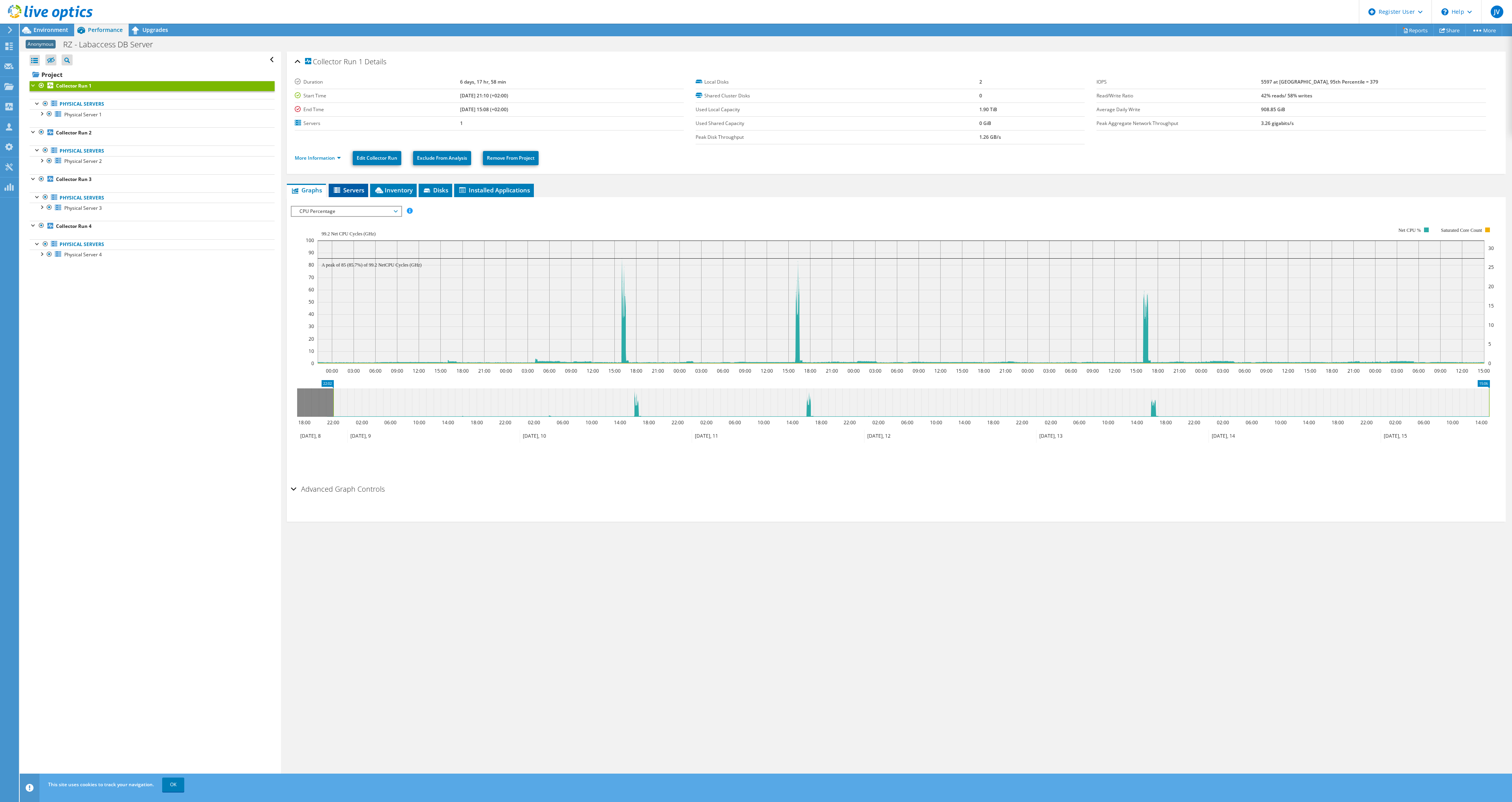
click at [359, 191] on span "Servers" at bounding box center [349, 189] width 32 height 8
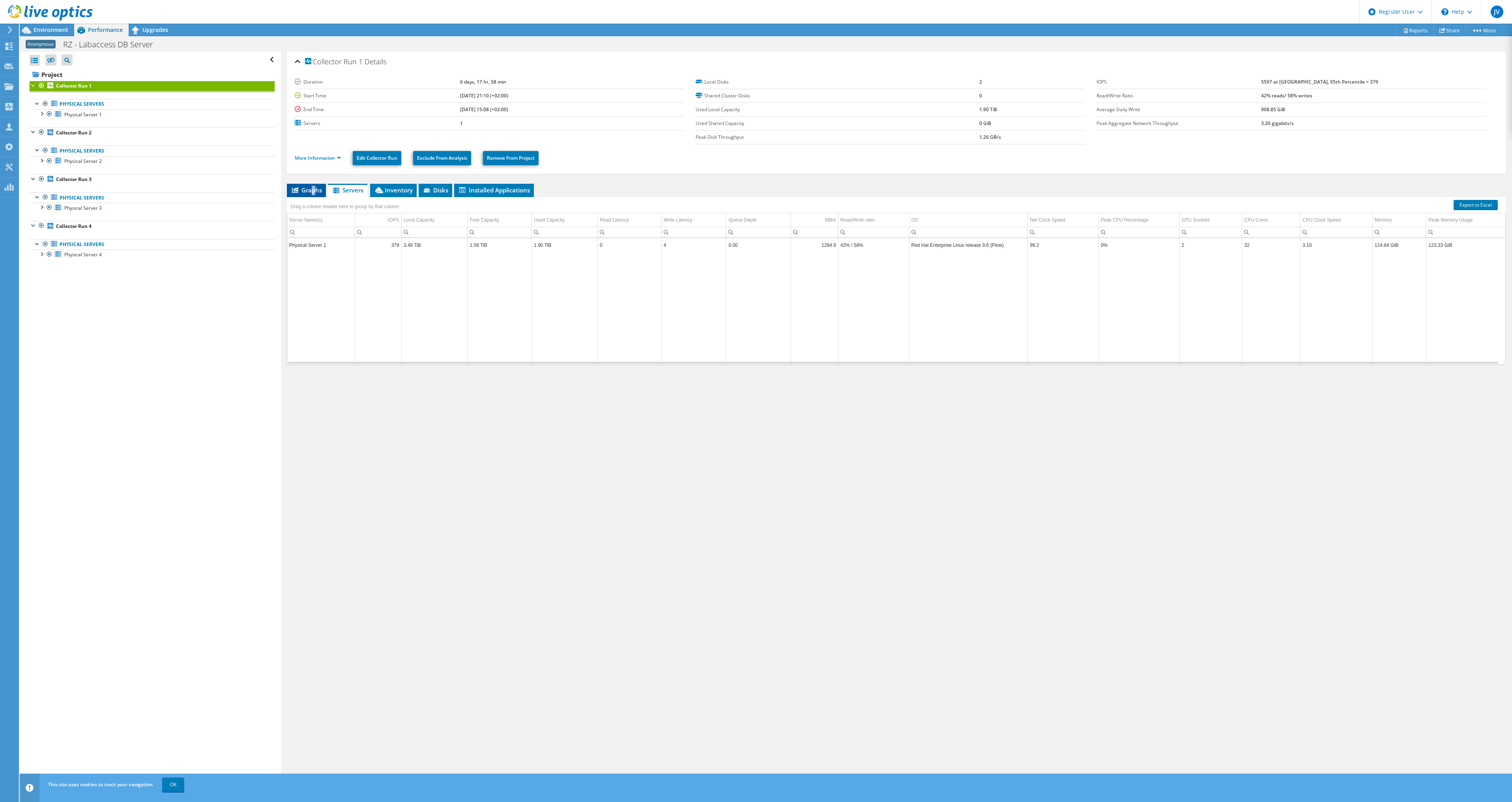
click at [313, 190] on span "Graphs" at bounding box center [306, 189] width 31 height 8
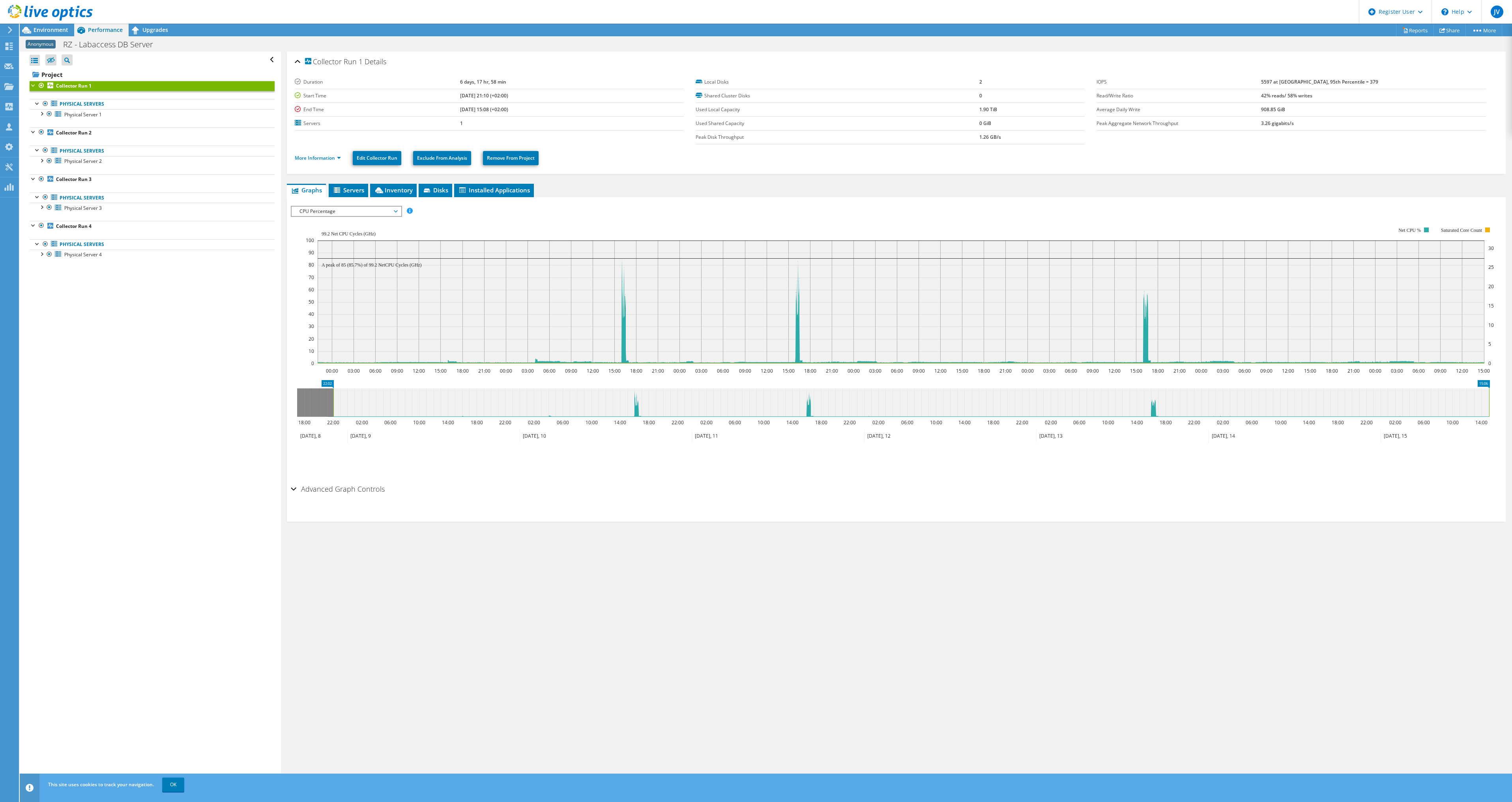
drag, startPoint x: 313, startPoint y: 190, endPoint x: 359, endPoint y: 214, distance: 51.9
click at [359, 214] on span "CPU Percentage" at bounding box center [346, 211] width 102 height 9
click at [346, 281] on li "Memory" at bounding box center [346, 278] width 109 height 9
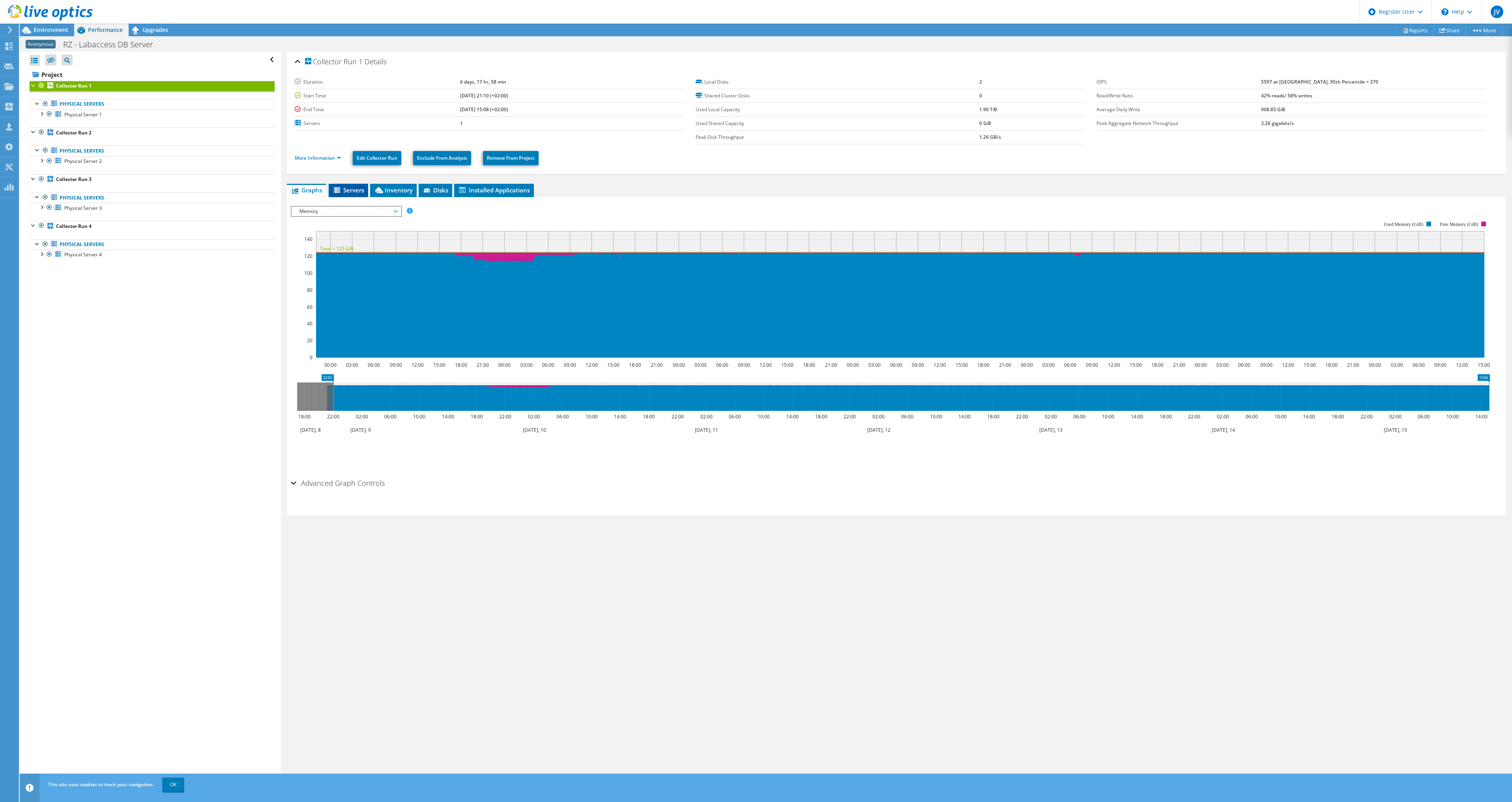
click at [353, 192] on span "Servers" at bounding box center [349, 189] width 32 height 8
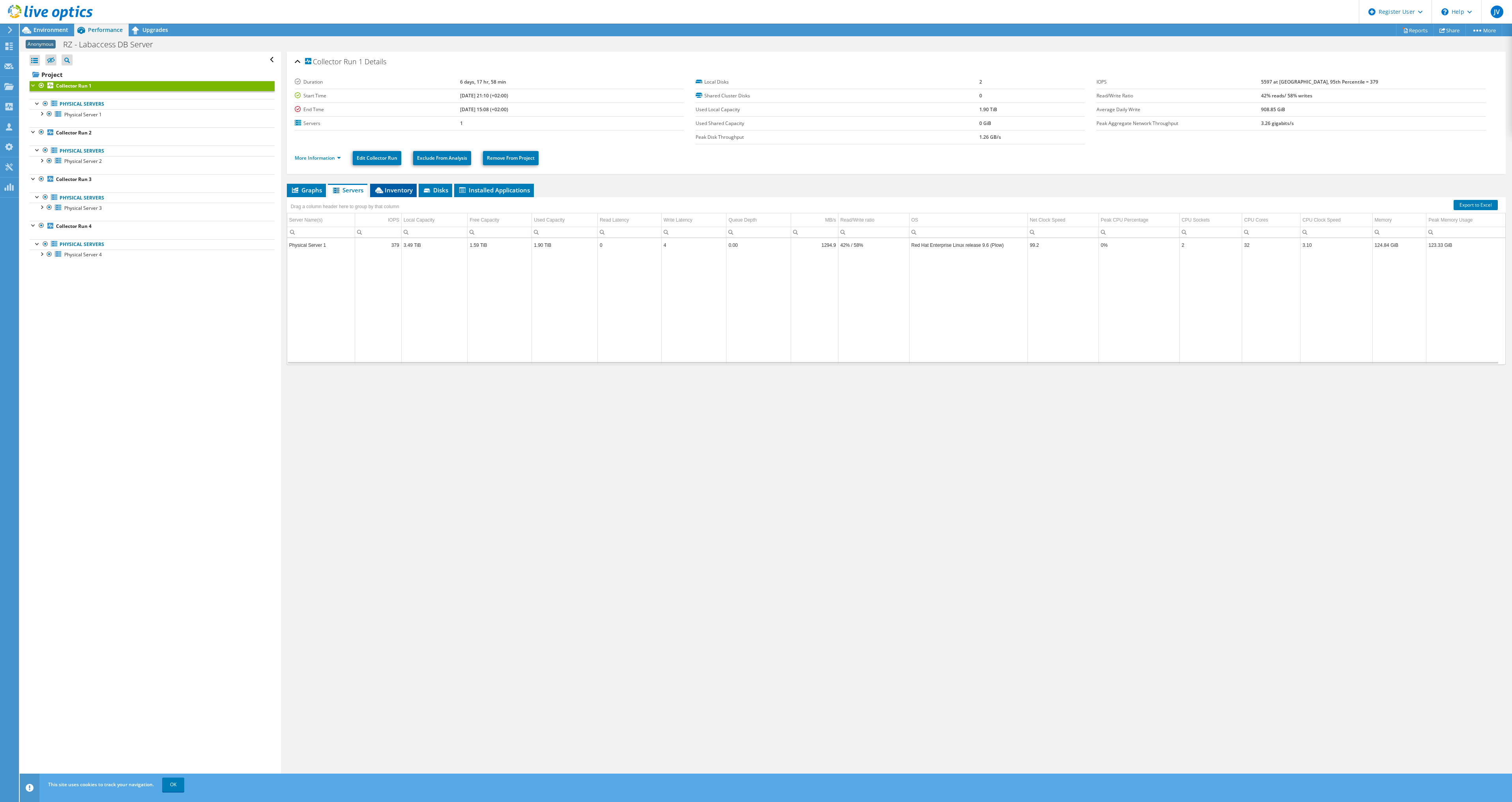
click at [399, 191] on span "Inventory" at bounding box center [393, 189] width 39 height 8
click at [346, 187] on span "Servers" at bounding box center [347, 189] width 32 height 8
click at [305, 190] on span "Graphs" at bounding box center [306, 189] width 31 height 8
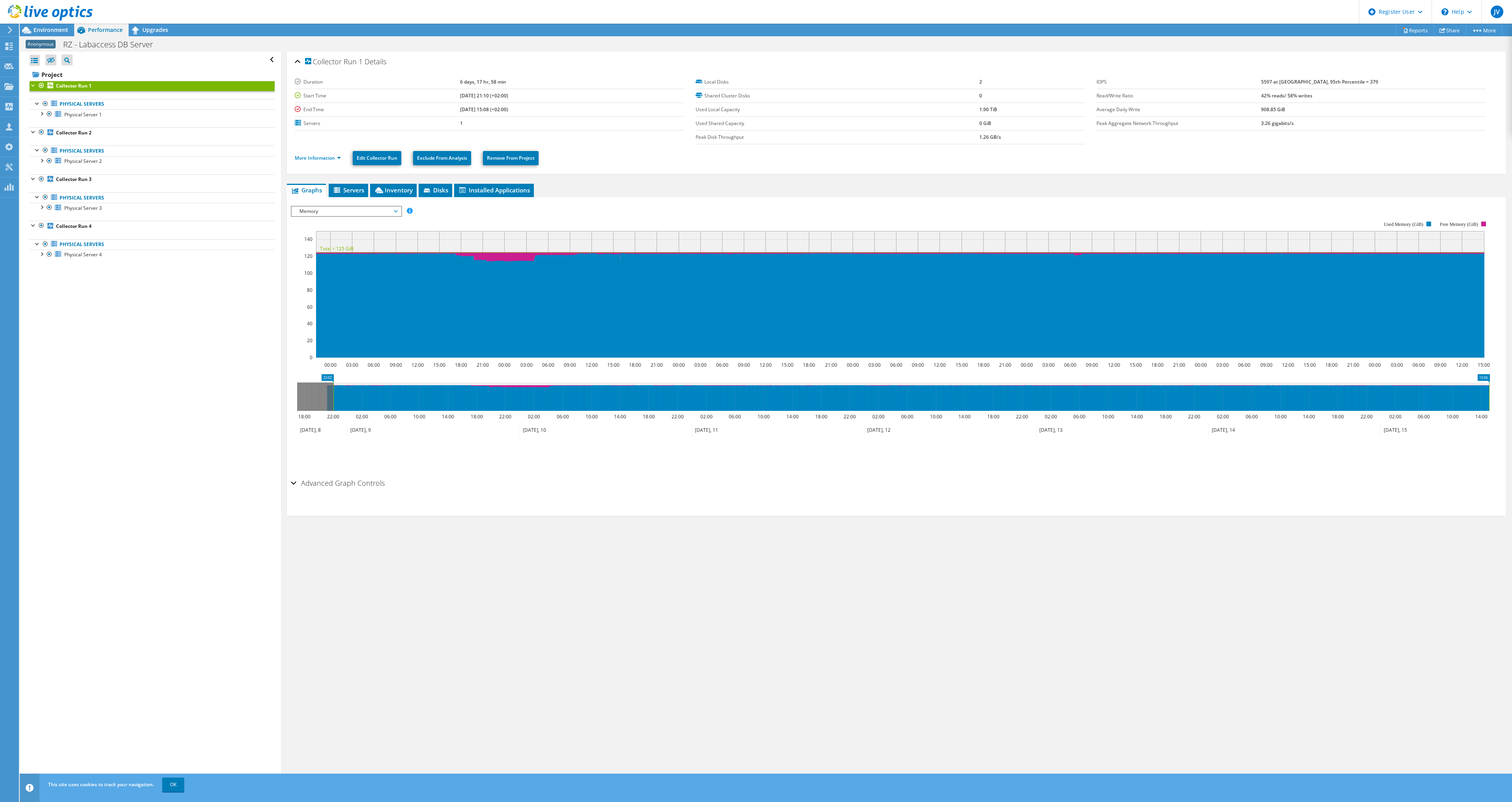
click at [340, 208] on span "Memory" at bounding box center [346, 211] width 102 height 9
click at [329, 270] on li "CPU Percentage" at bounding box center [346, 268] width 109 height 9
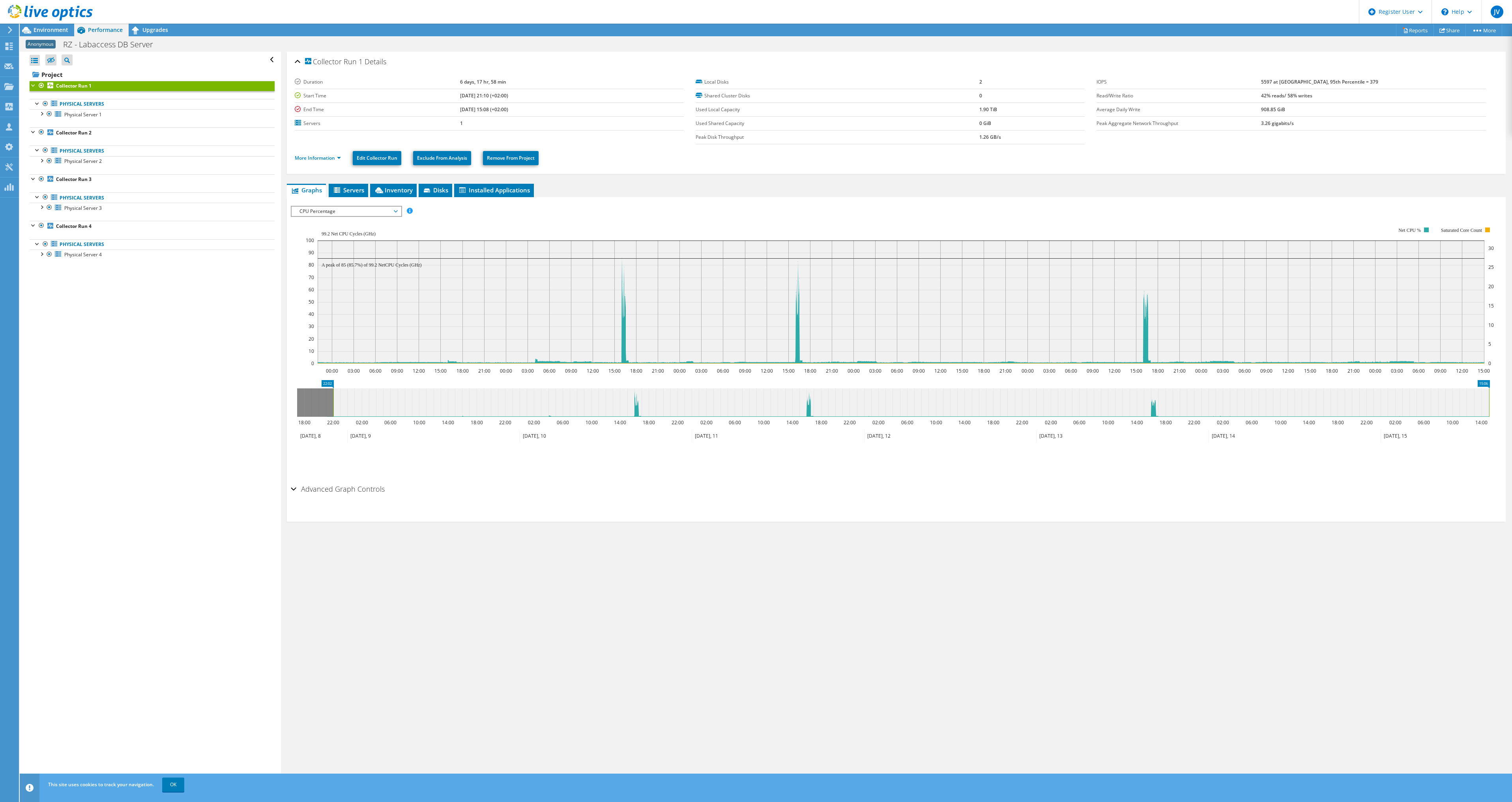
click at [328, 210] on span "CPU Percentage" at bounding box center [346, 211] width 102 height 9
click at [347, 293] on li "Network Throughput" at bounding box center [346, 296] width 109 height 9
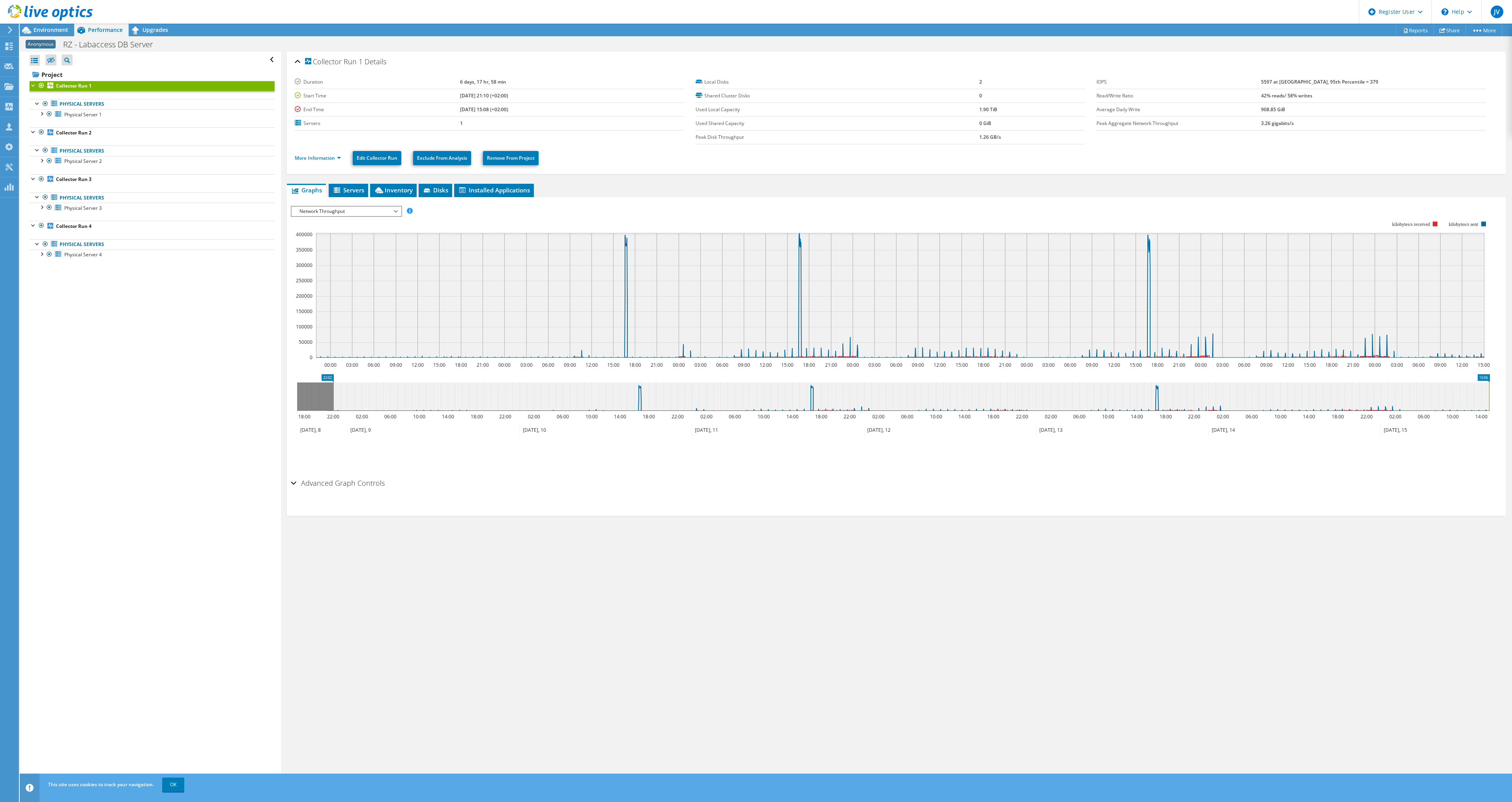
click at [322, 207] on span "Network Throughput" at bounding box center [346, 211] width 102 height 9
drag, startPoint x: 322, startPoint y: 266, endPoint x: 314, endPoint y: 262, distance: 8.9
click at [322, 266] on li "CPU Percentage" at bounding box center [346, 268] width 109 height 9
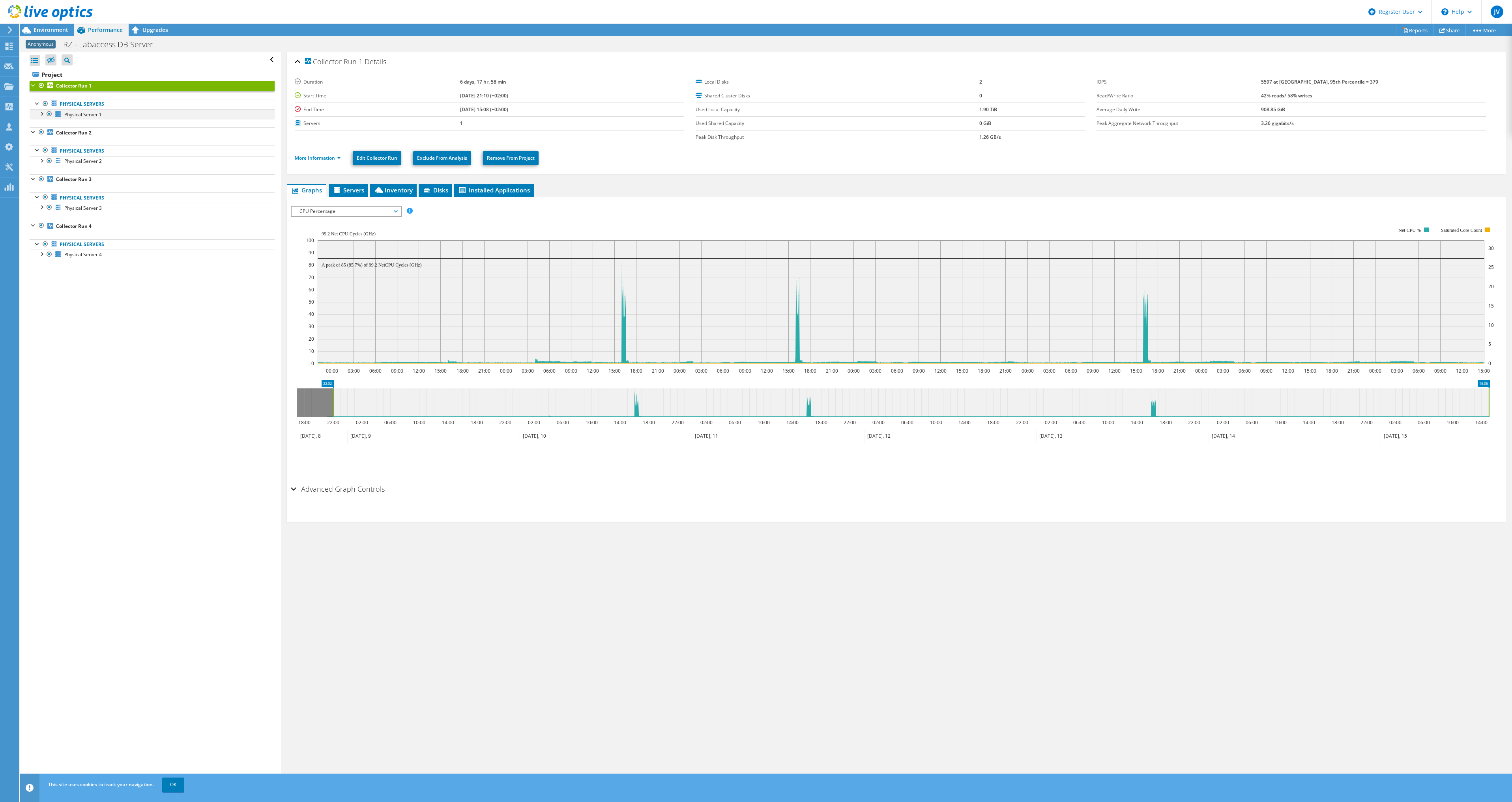
click at [43, 114] on div at bounding box center [41, 113] width 8 height 8
click at [377, 212] on span "CPU Percentage" at bounding box center [346, 211] width 102 height 9
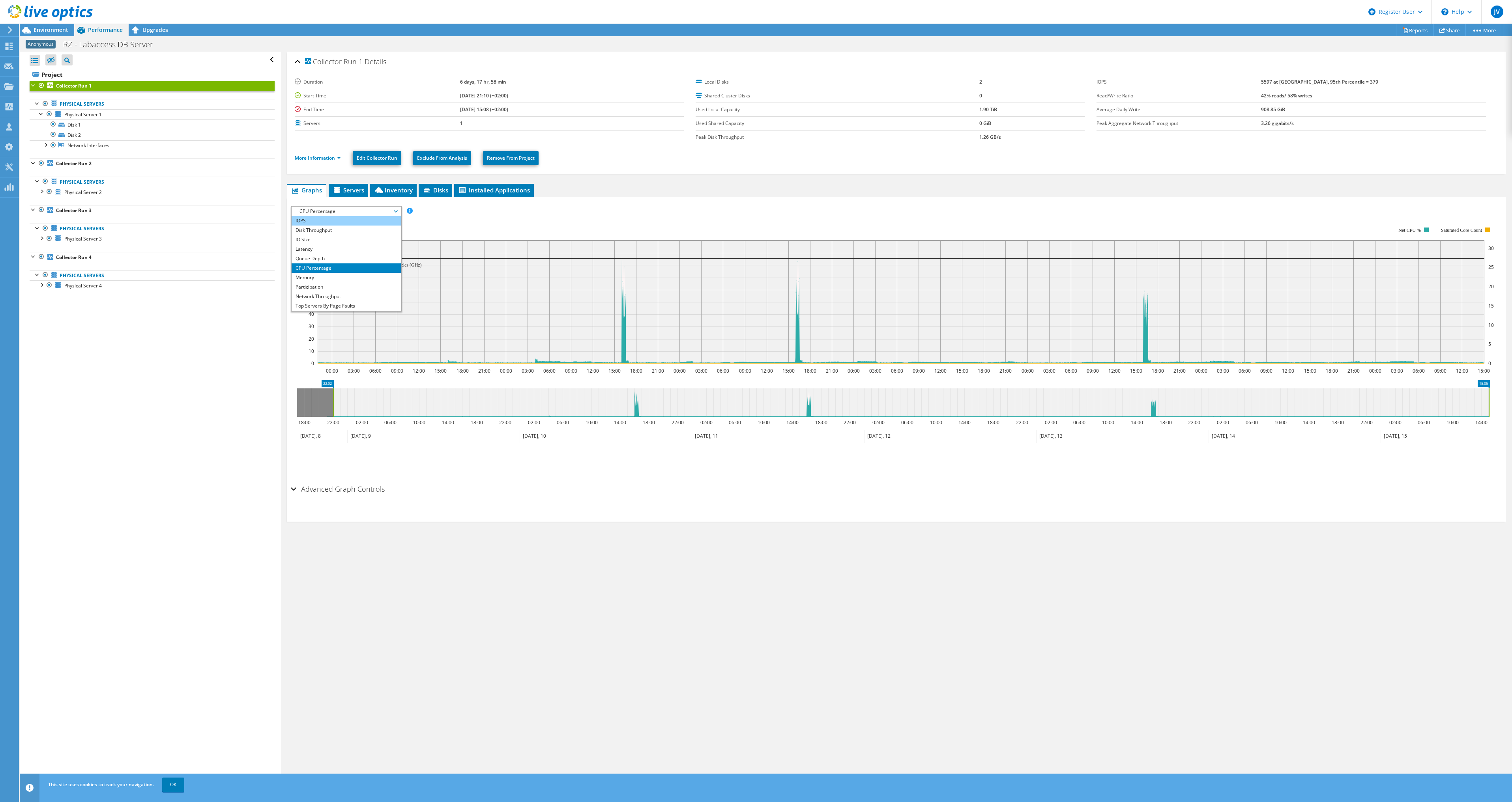
click at [345, 222] on li "IOPS" at bounding box center [346, 221] width 109 height 9
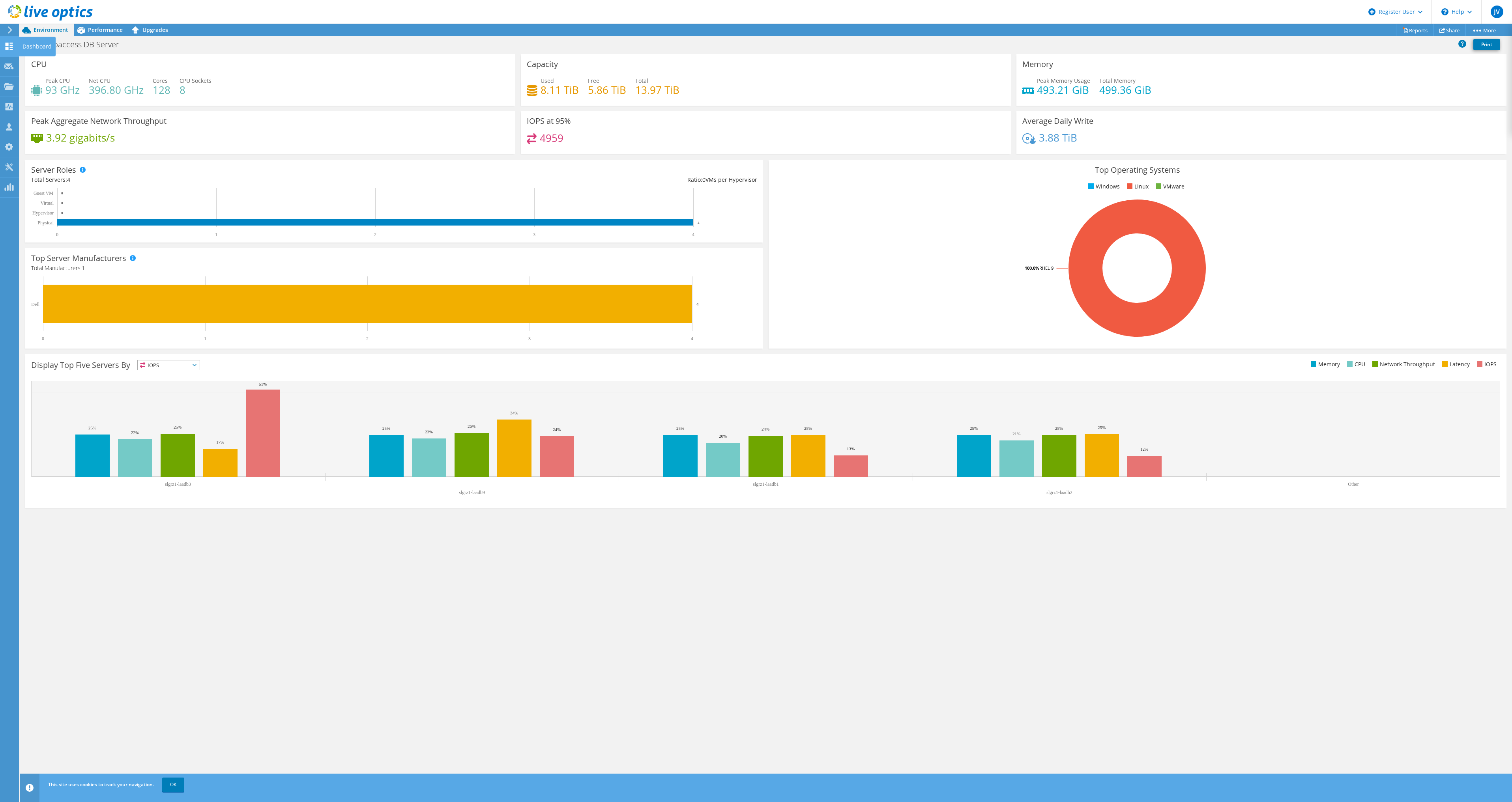
click at [11, 46] on icon at bounding box center [9, 46] width 9 height 8
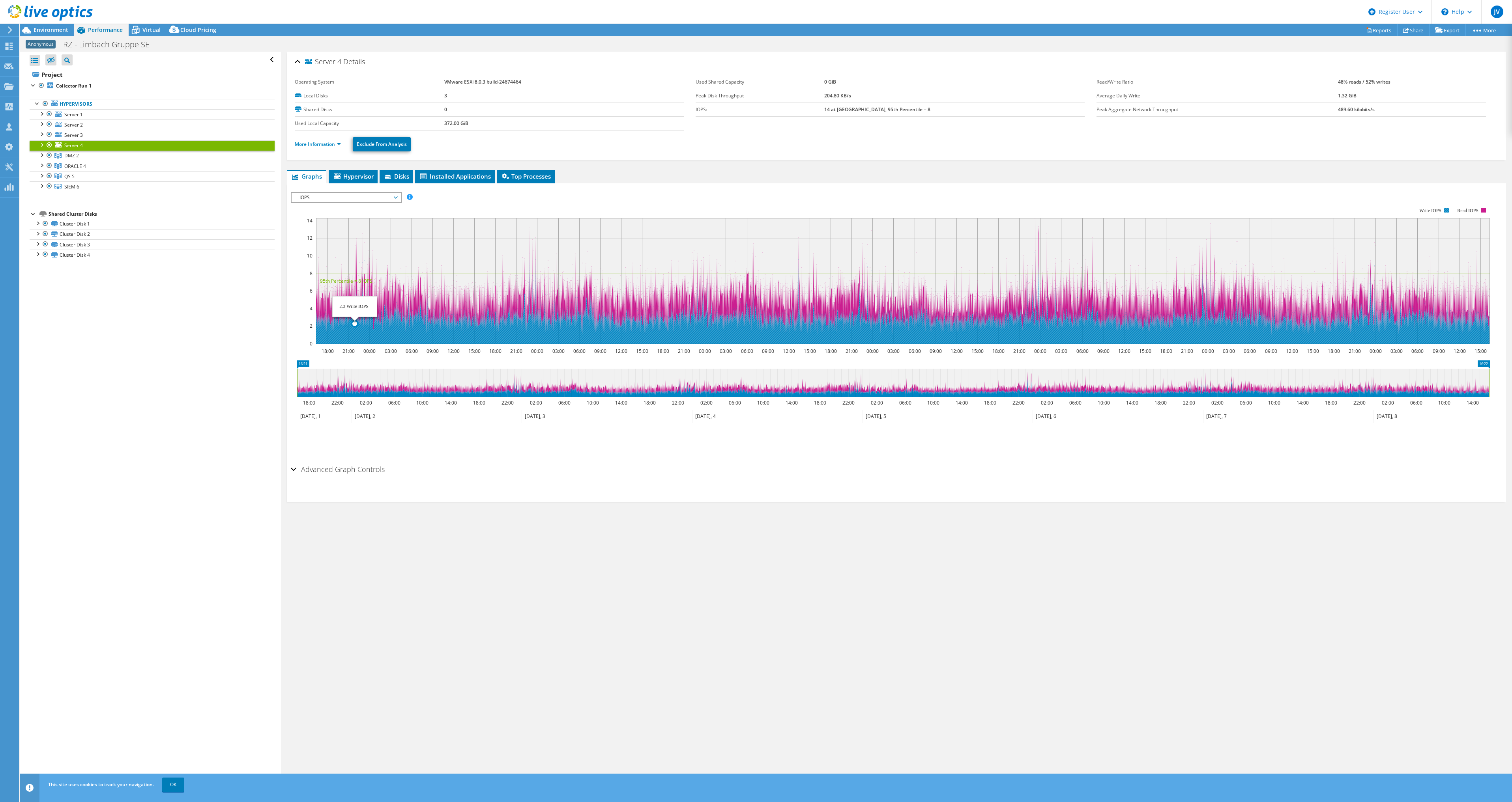
select select "USD"
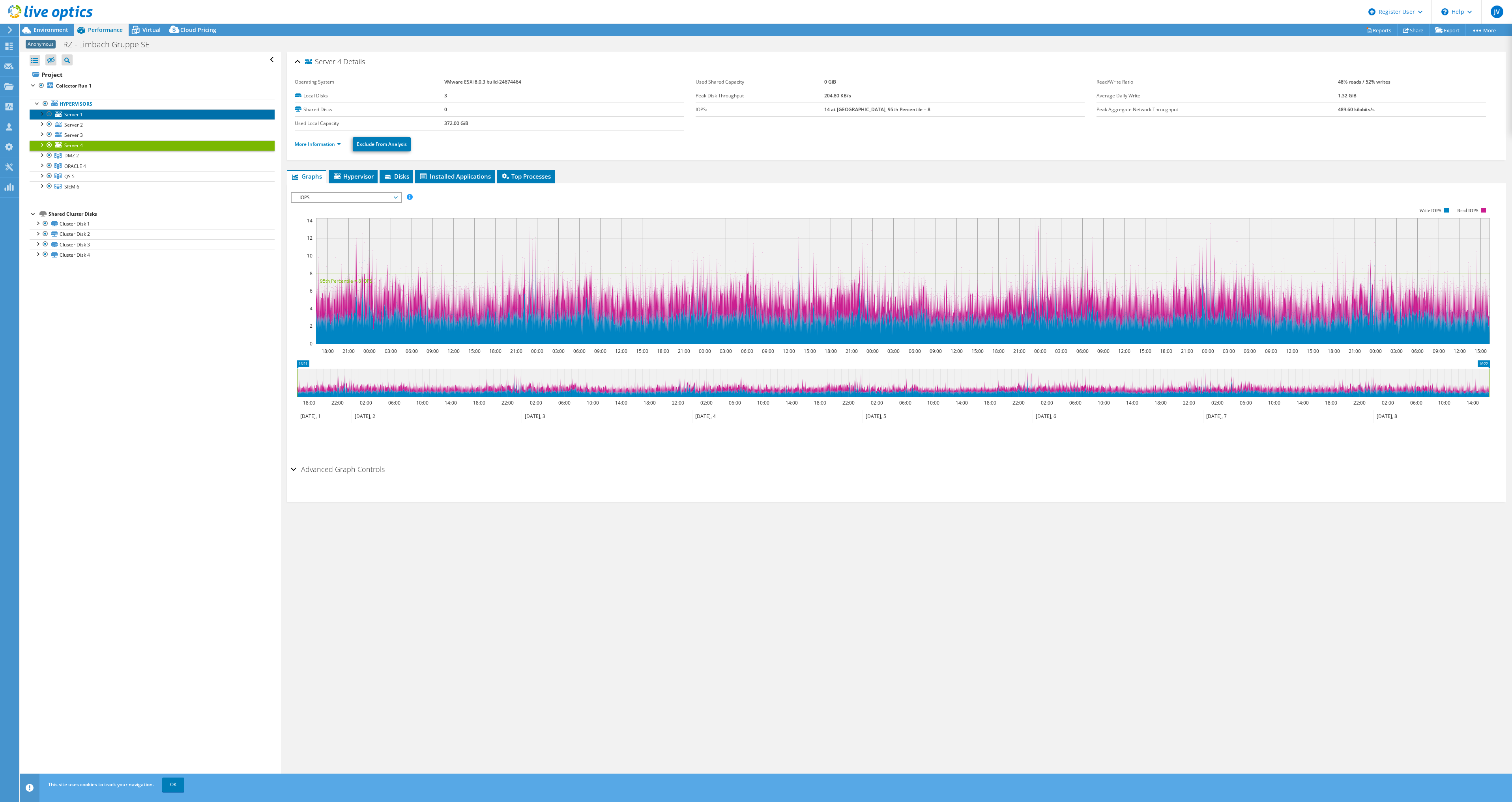
click at [103, 114] on link "Server 1" at bounding box center [151, 114] width 245 height 10
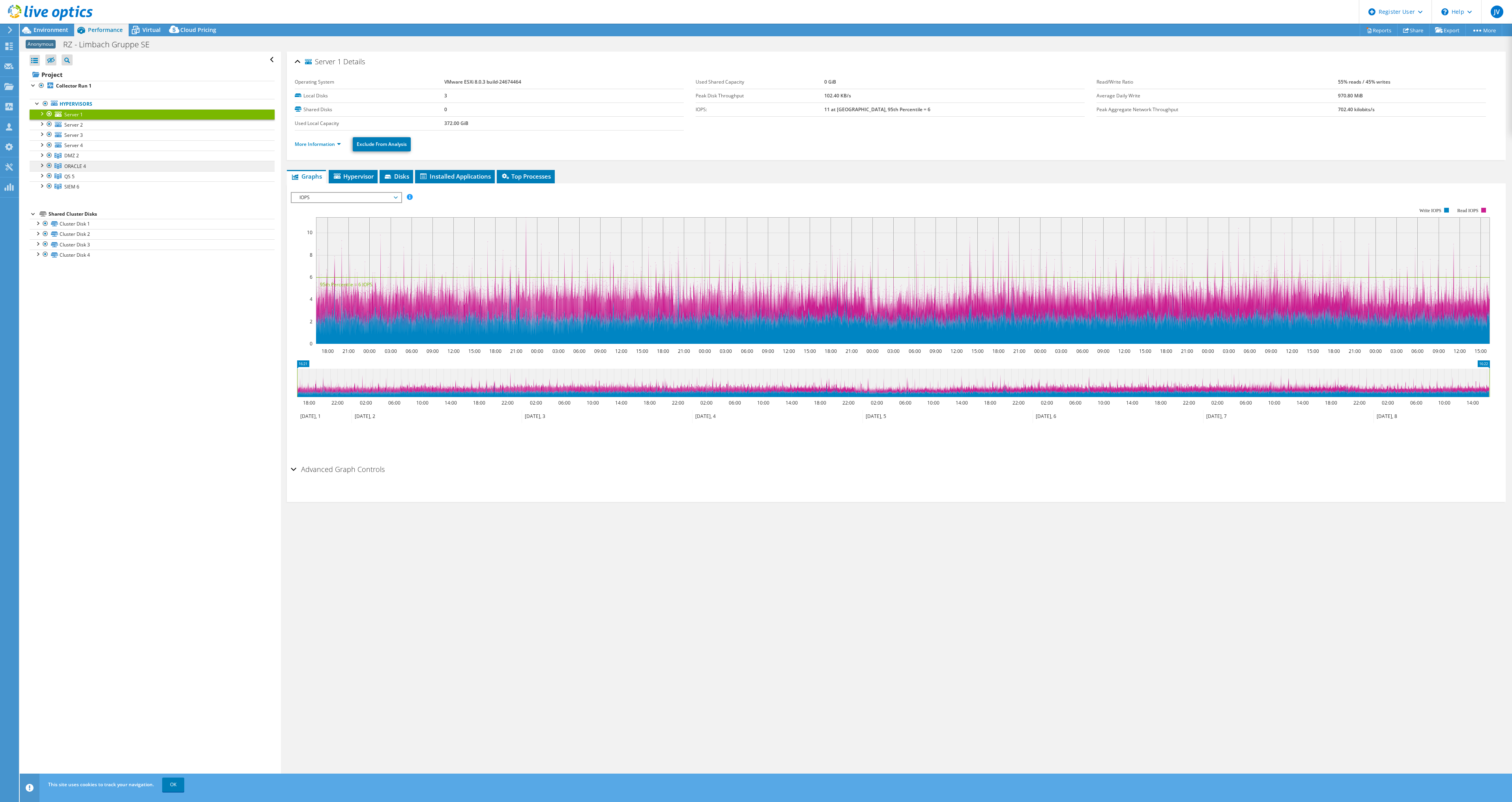
click at [87, 161] on link "ORACLE 4" at bounding box center [151, 155] width 245 height 10
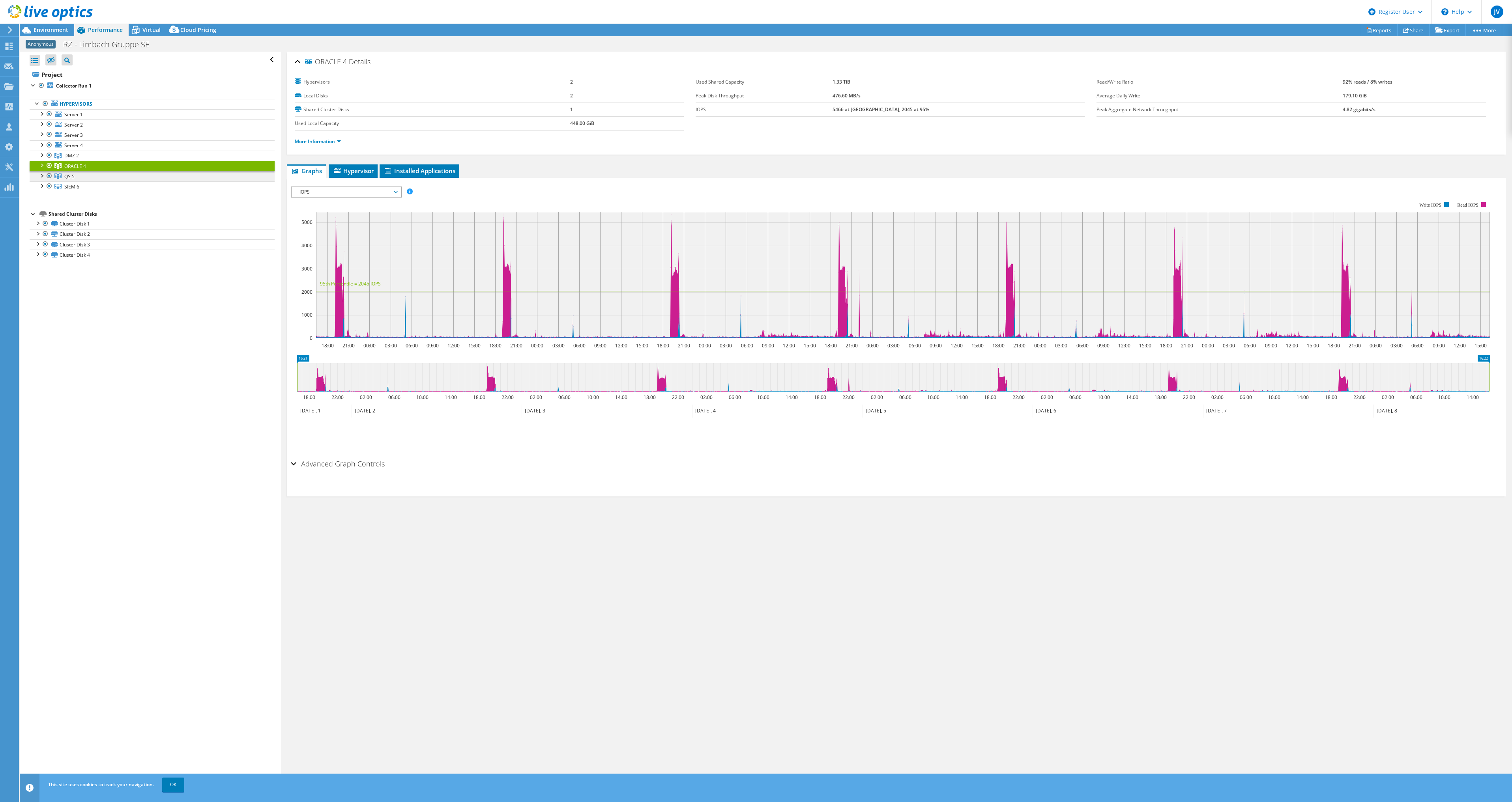
click at [80, 161] on link "QS 5" at bounding box center [151, 155] width 245 height 10
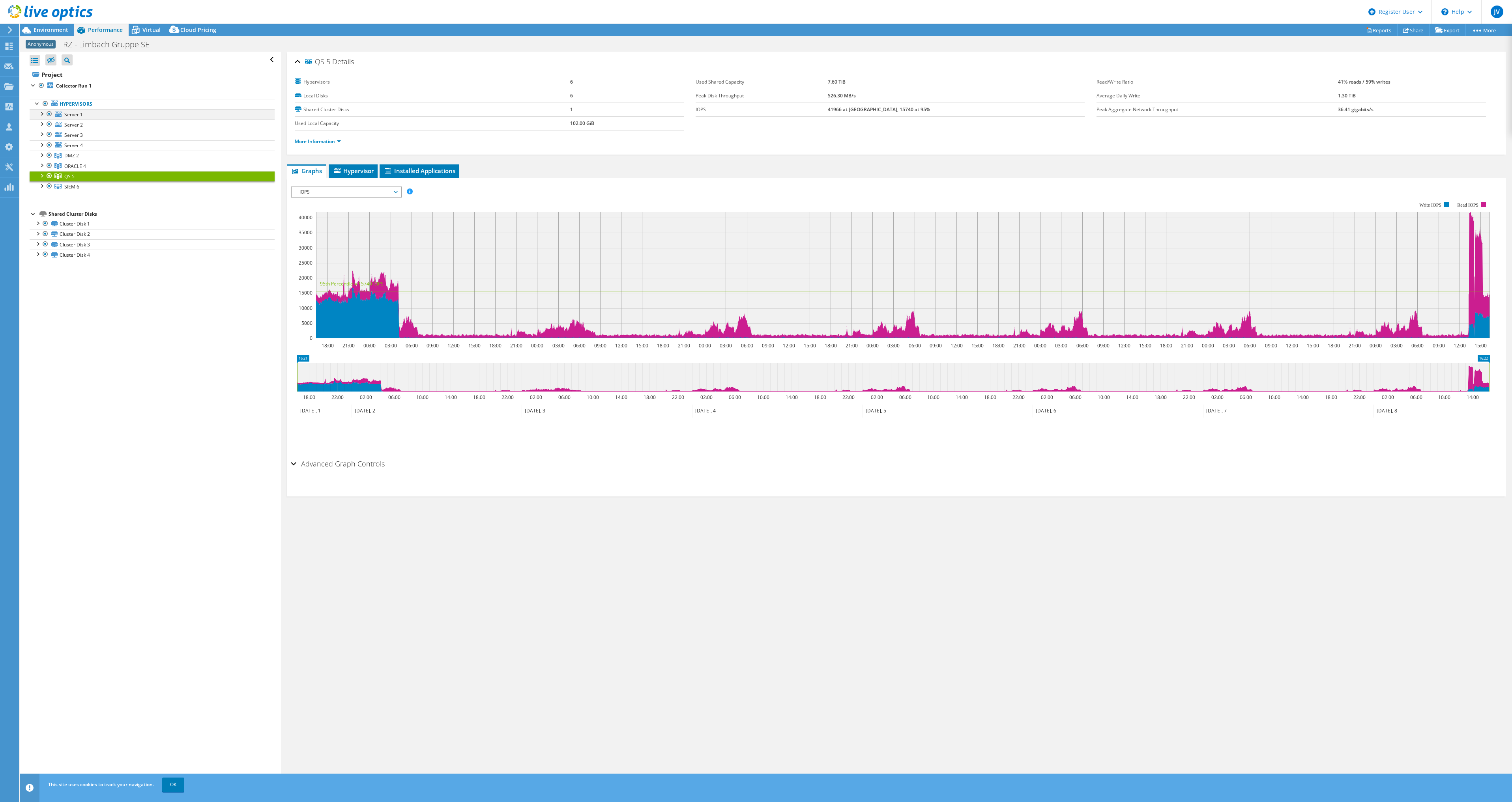
click at [45, 113] on div at bounding box center [41, 113] width 8 height 8
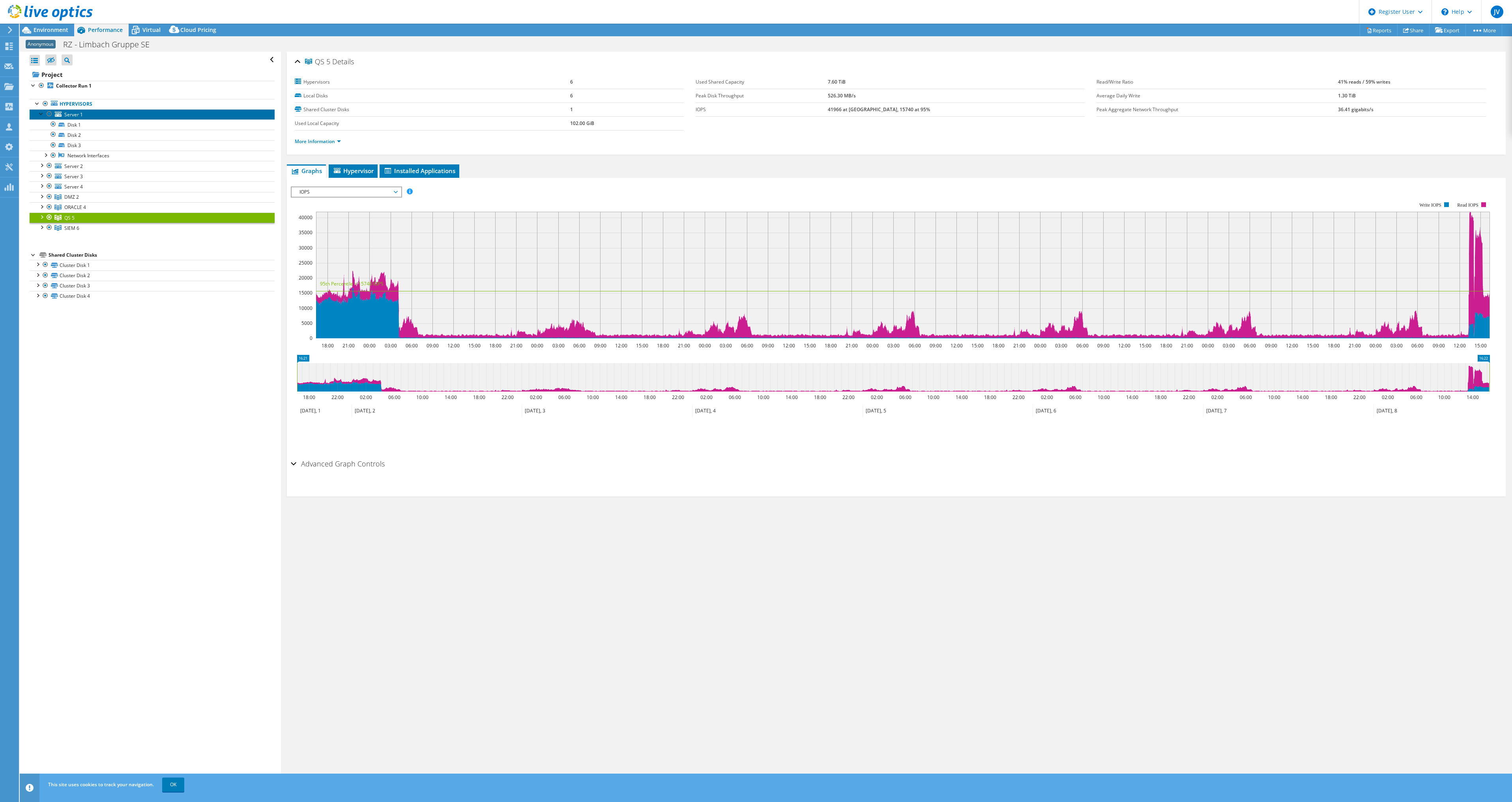
click at [84, 114] on link "Server 1" at bounding box center [151, 114] width 245 height 10
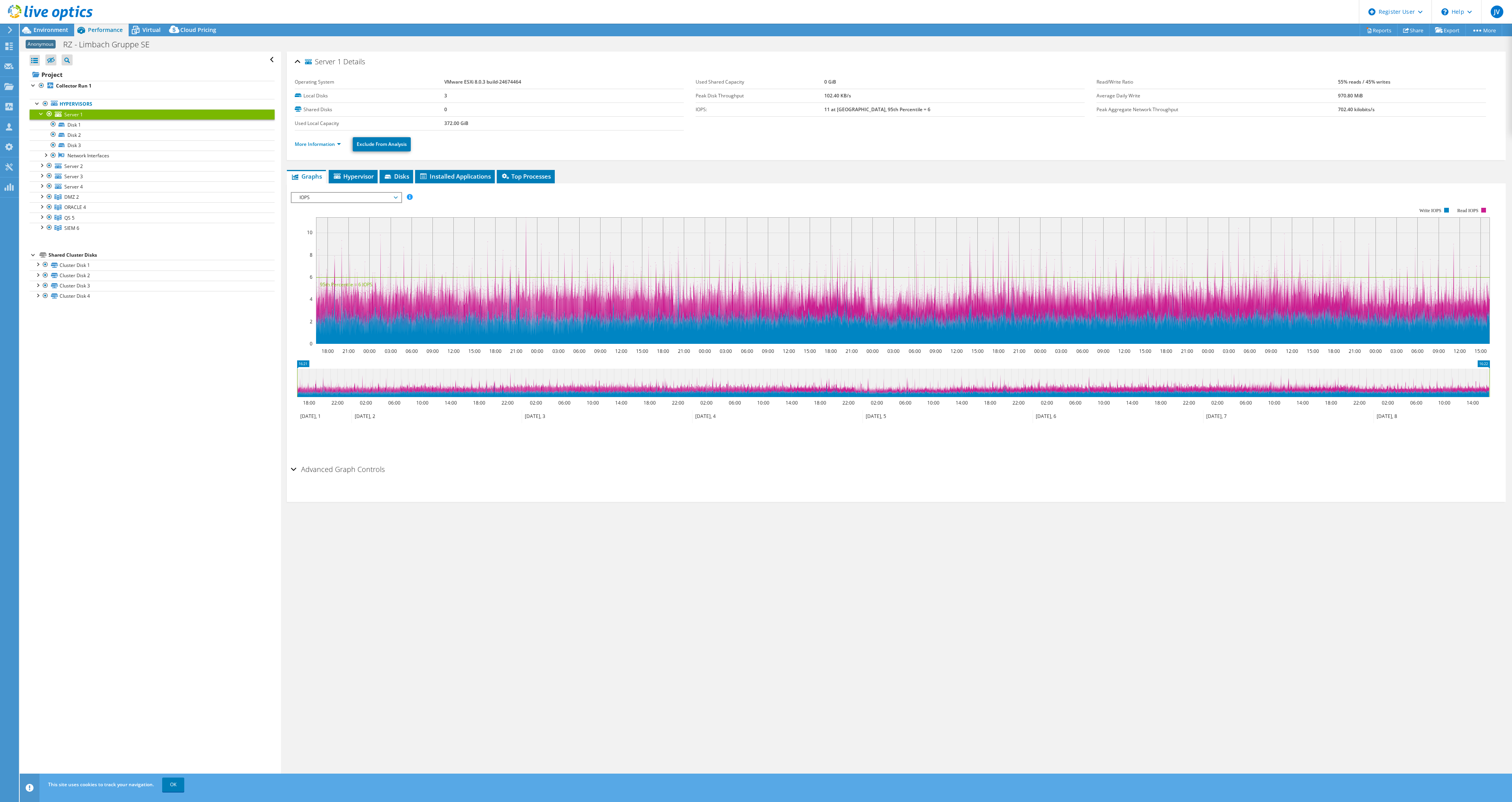
click at [393, 197] on span "IOPS" at bounding box center [346, 198] width 102 height 9
click at [360, 259] on li "Memory" at bounding box center [346, 264] width 109 height 9
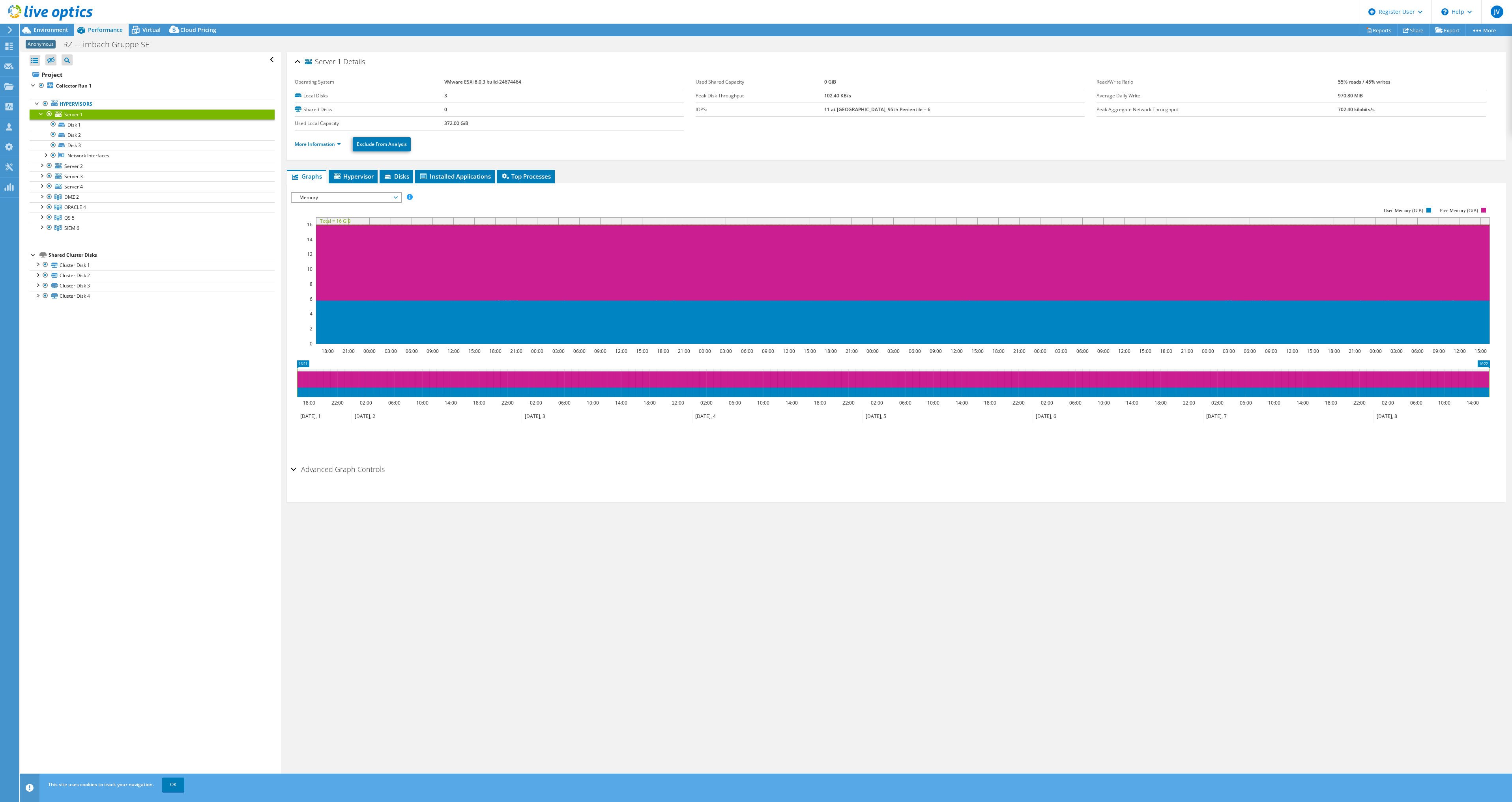
click at [399, 199] on span "Memory" at bounding box center [346, 198] width 109 height 9
click at [343, 253] on li "CPU Percentage" at bounding box center [346, 255] width 109 height 9
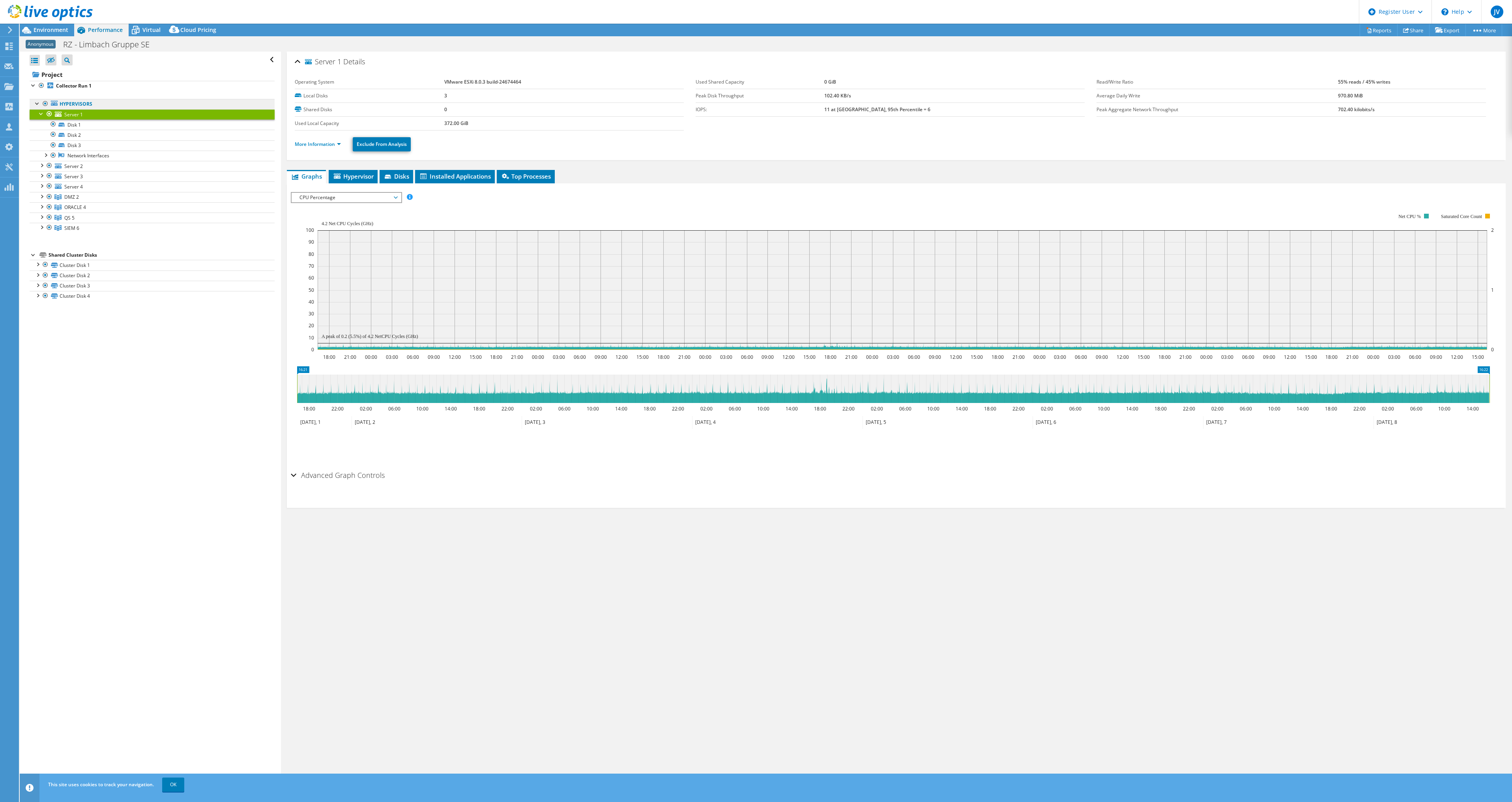
click at [66, 104] on link "Hypervisors" at bounding box center [151, 104] width 245 height 10
click at [351, 174] on span "Hypervisor" at bounding box center [353, 176] width 41 height 8
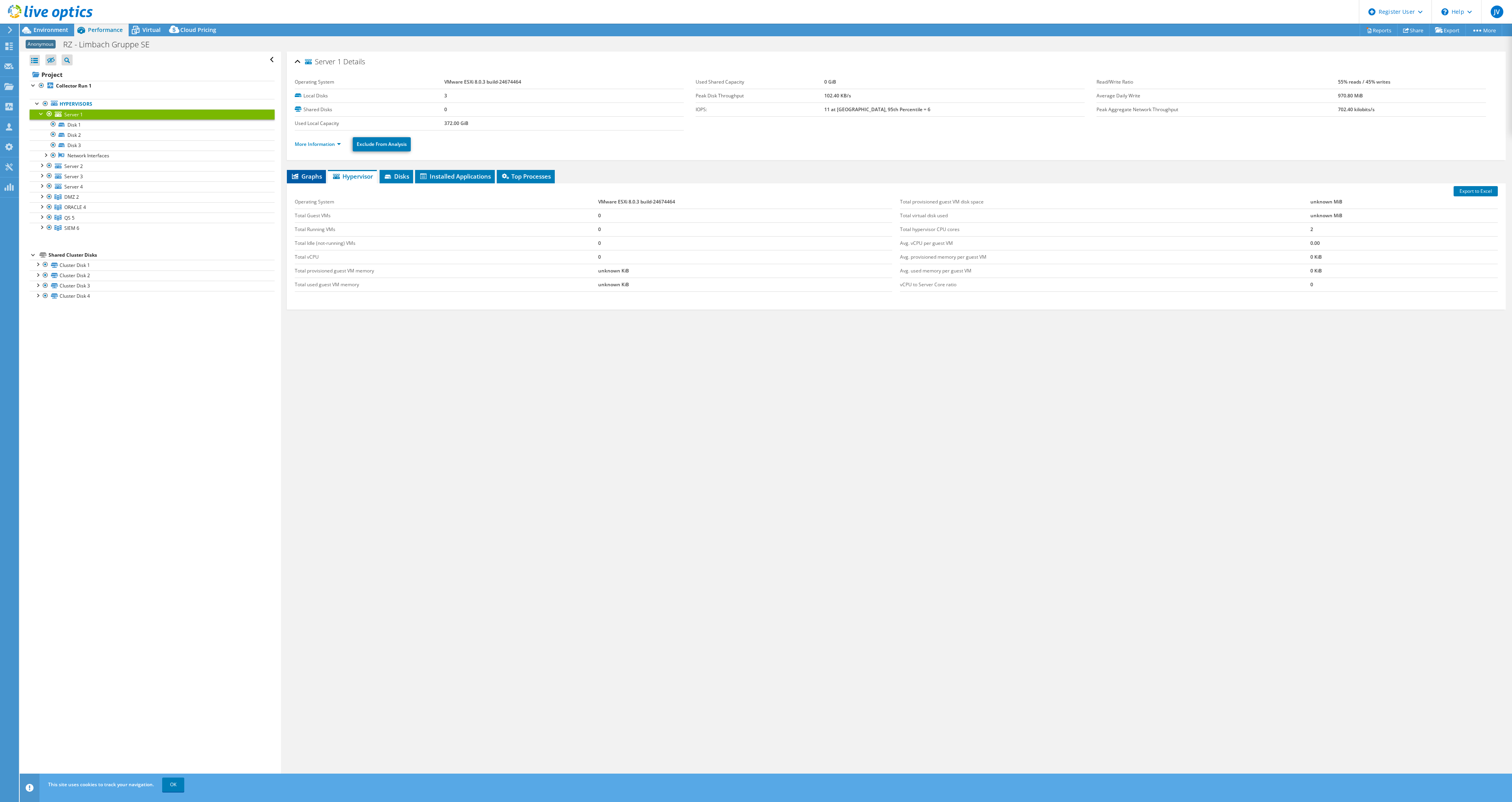
click at [308, 174] on span "Graphs" at bounding box center [306, 176] width 31 height 8
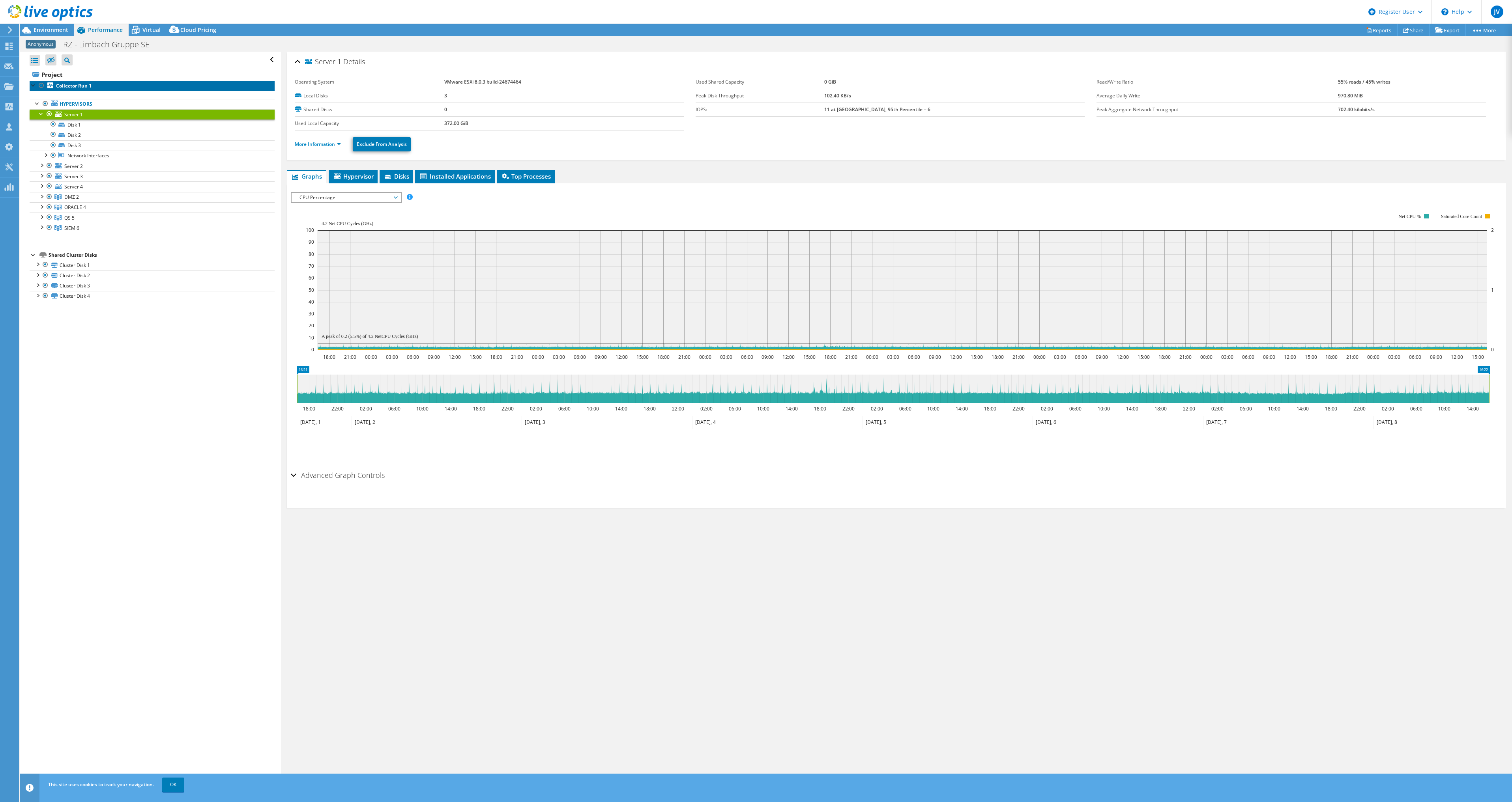
click at [67, 86] on b "Collector Run 1" at bounding box center [73, 85] width 36 height 6
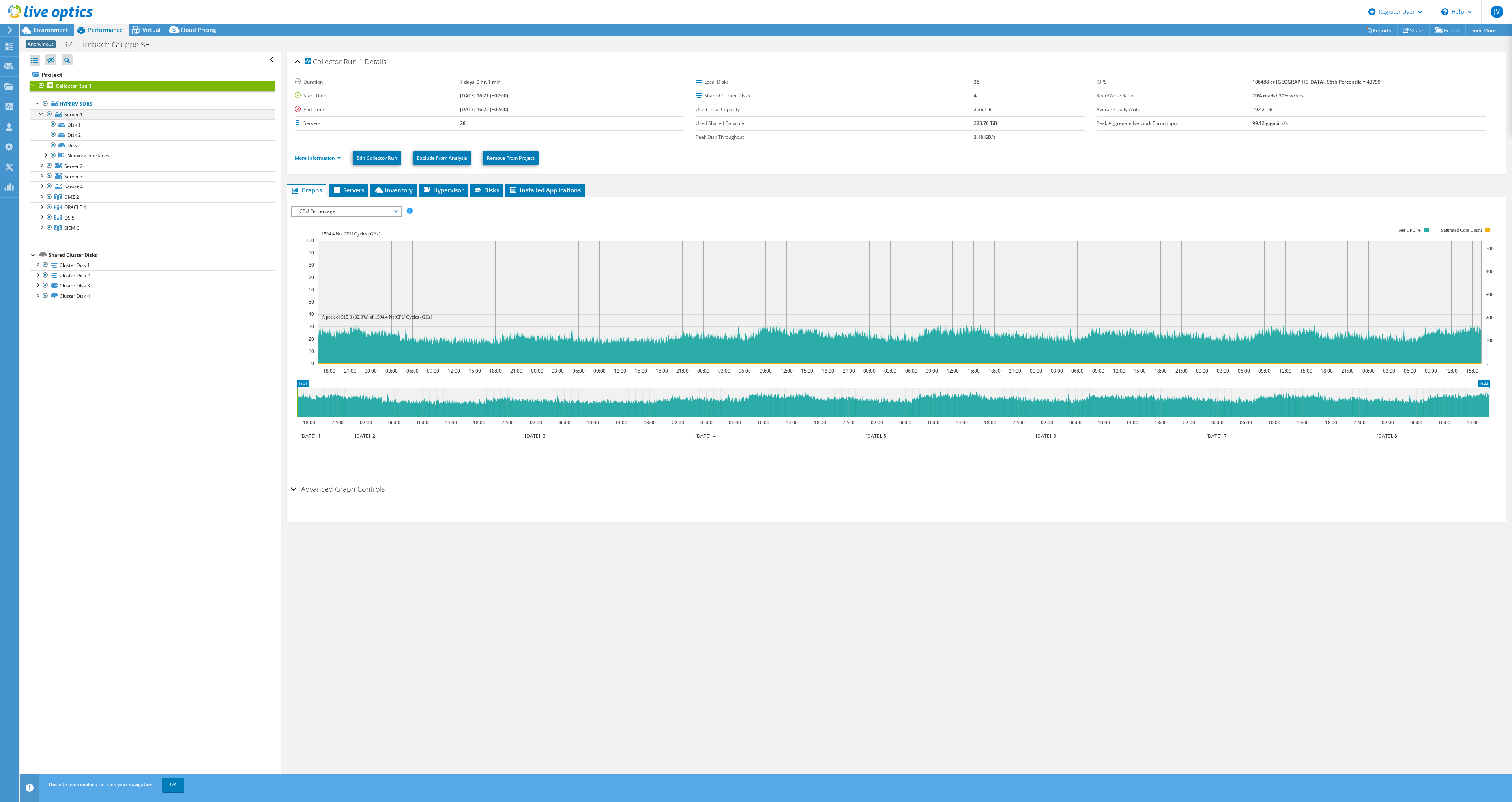
click at [40, 113] on div at bounding box center [41, 113] width 8 height 8
click at [42, 155] on div at bounding box center [41, 154] width 8 height 8
click at [42, 228] on div at bounding box center [41, 226] width 8 height 8
click at [44, 259] on div at bounding box center [41, 258] width 8 height 8
click at [42, 331] on div at bounding box center [41, 330] width 8 height 8
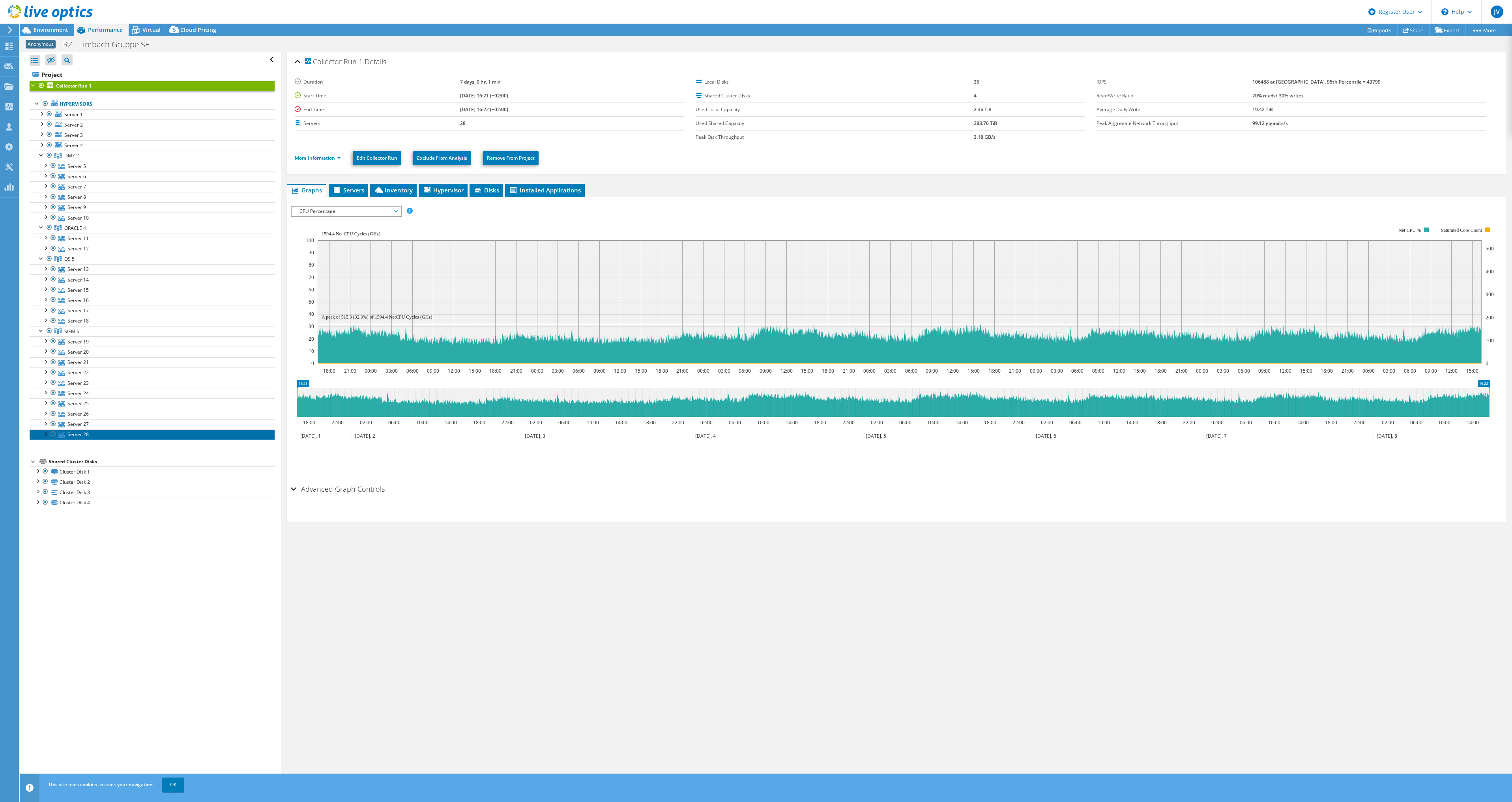
click at [123, 434] on link "Server 28" at bounding box center [151, 434] width 245 height 10
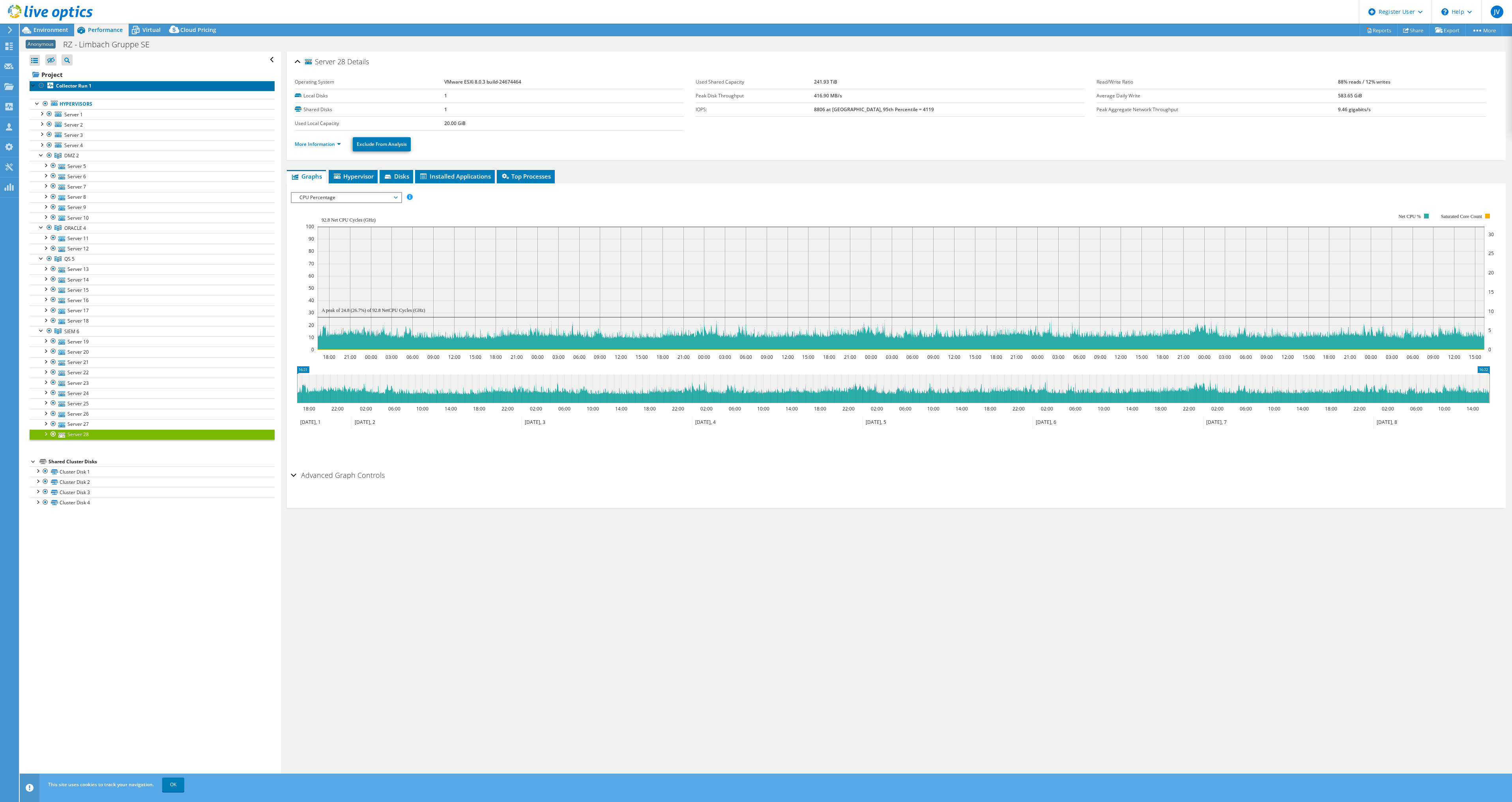
click at [77, 87] on b "Collector Run 1" at bounding box center [73, 85] width 36 height 6
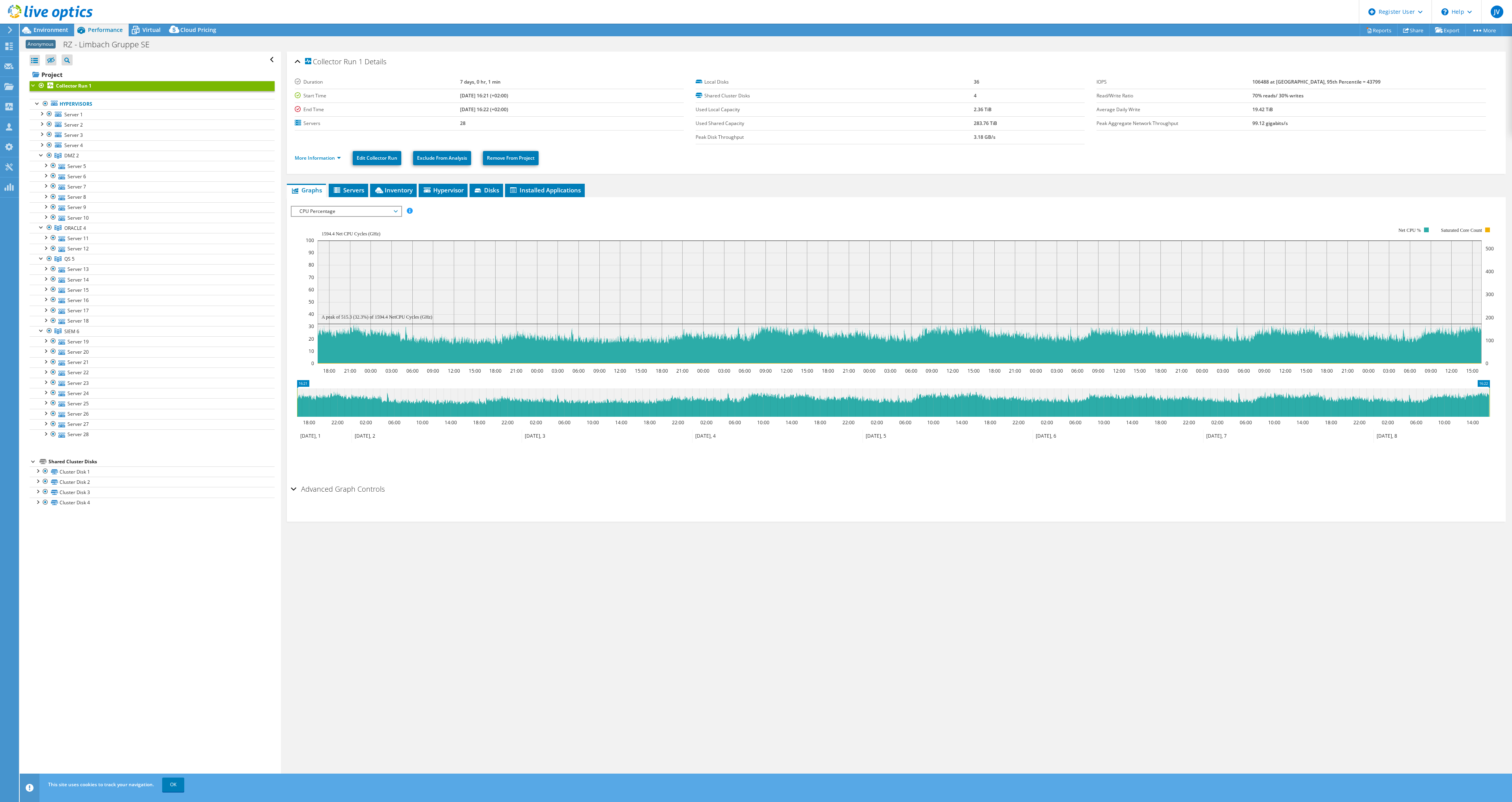
click at [353, 211] on span "CPU Percentage" at bounding box center [346, 211] width 102 height 9
click at [345, 227] on li "Disk Throughput" at bounding box center [346, 231] width 109 height 9
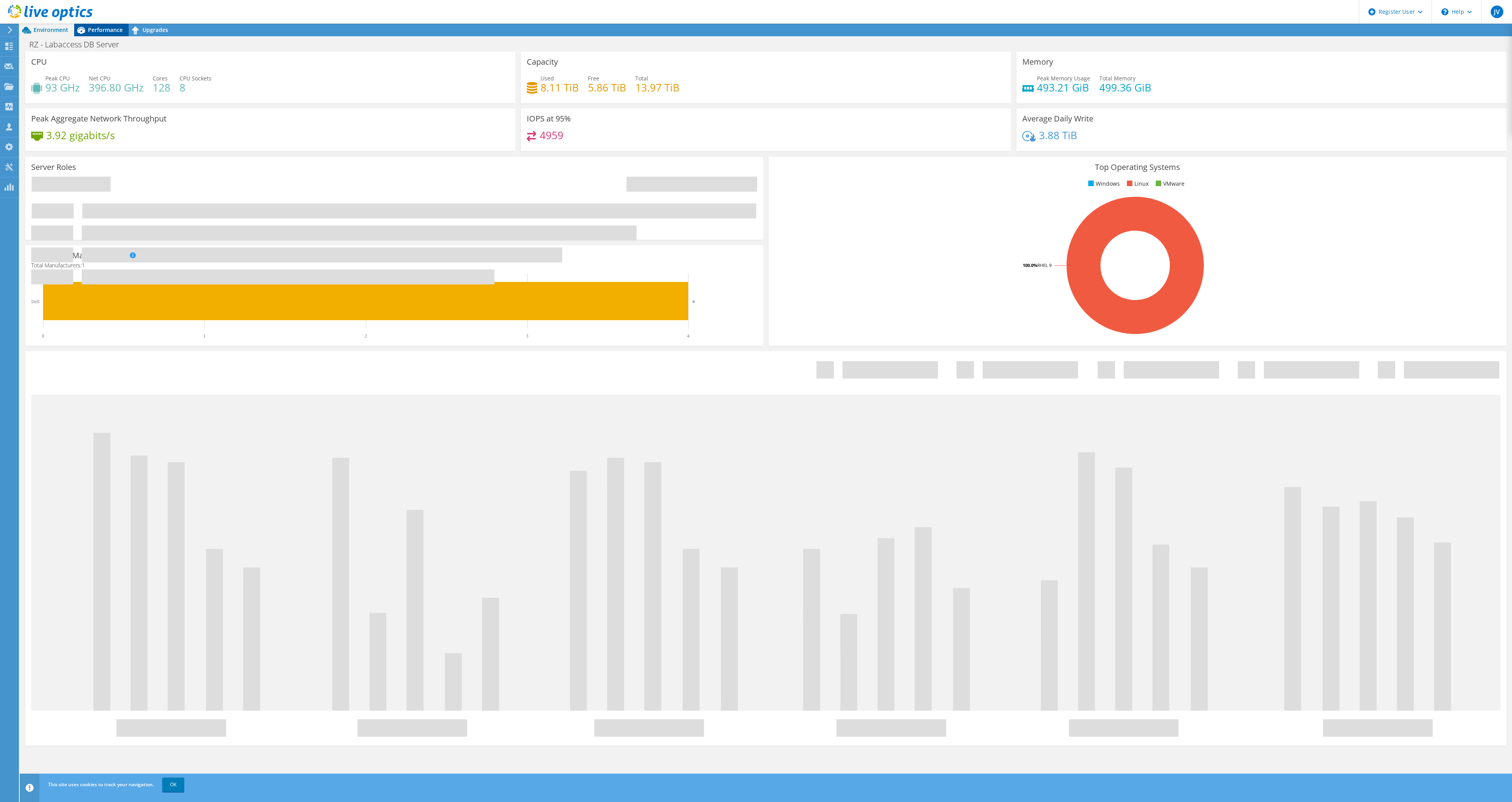
click at [99, 28] on span "Performance" at bounding box center [105, 29] width 35 height 8
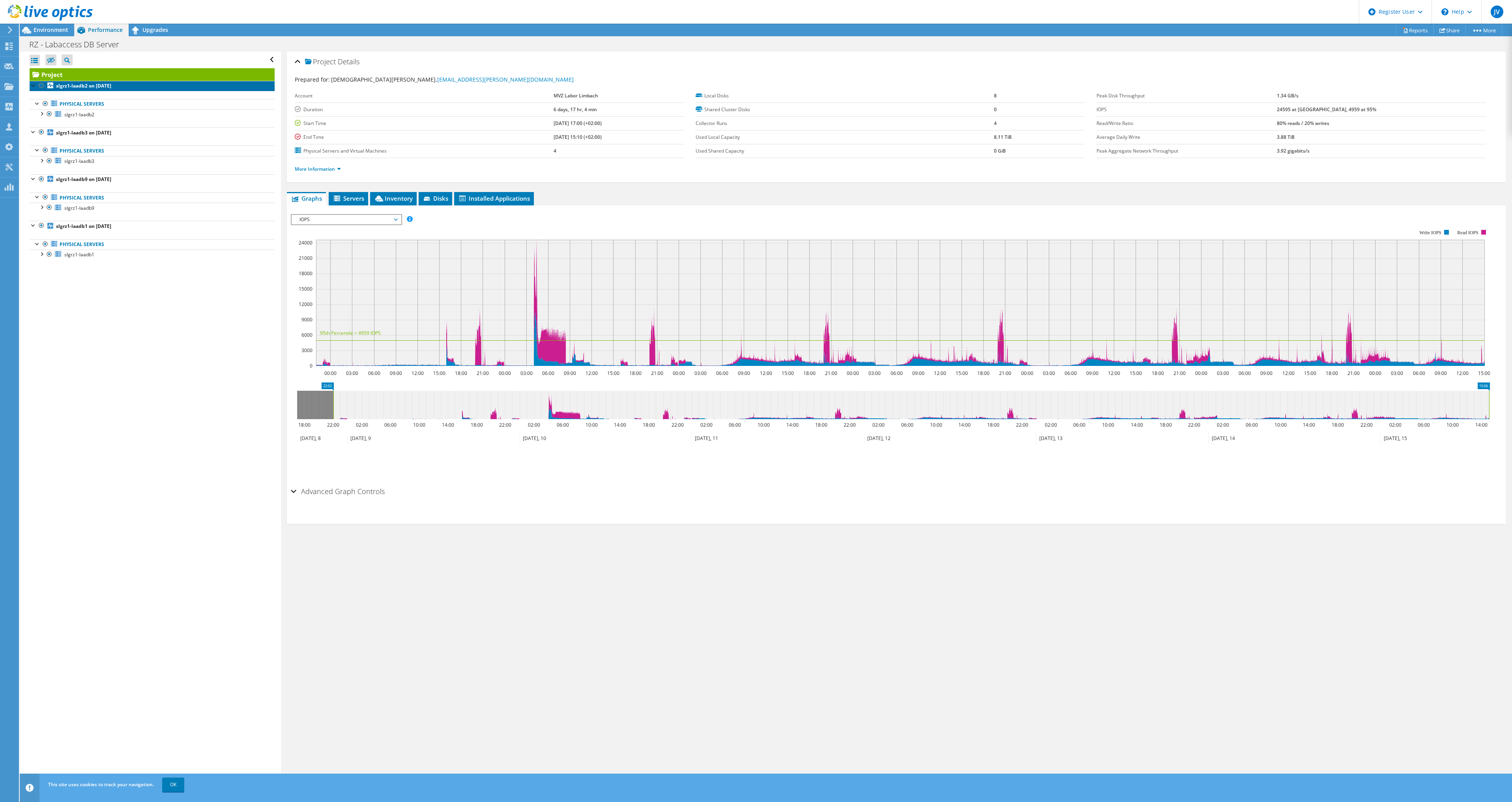
click at [85, 83] on b "slgrz1-laadb2 on [DATE]" at bounding box center [83, 85] width 55 height 6
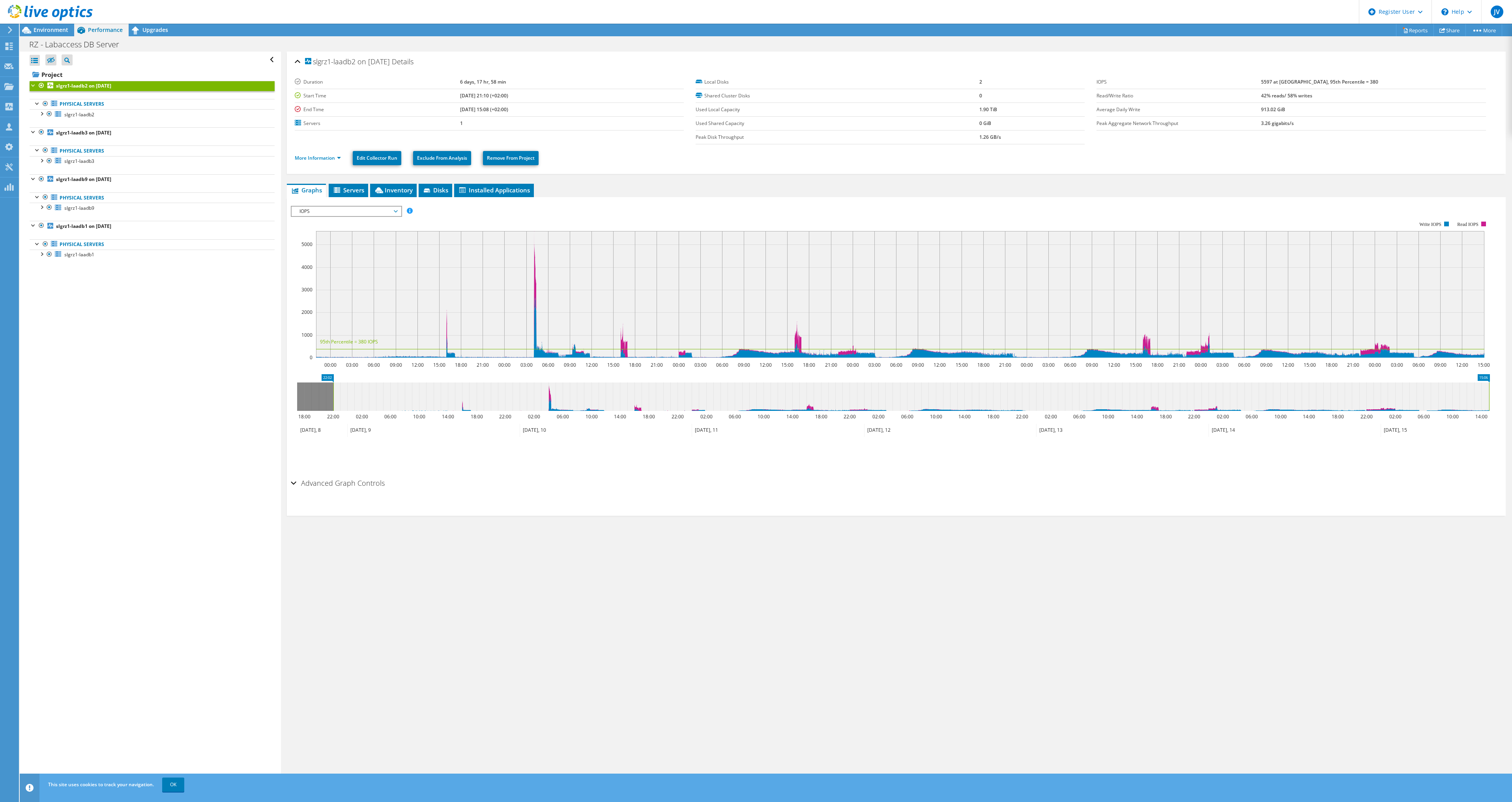
click at [369, 211] on span "IOPS" at bounding box center [346, 211] width 102 height 9
click at [340, 269] on li "CPU Percentage" at bounding box center [346, 268] width 109 height 9
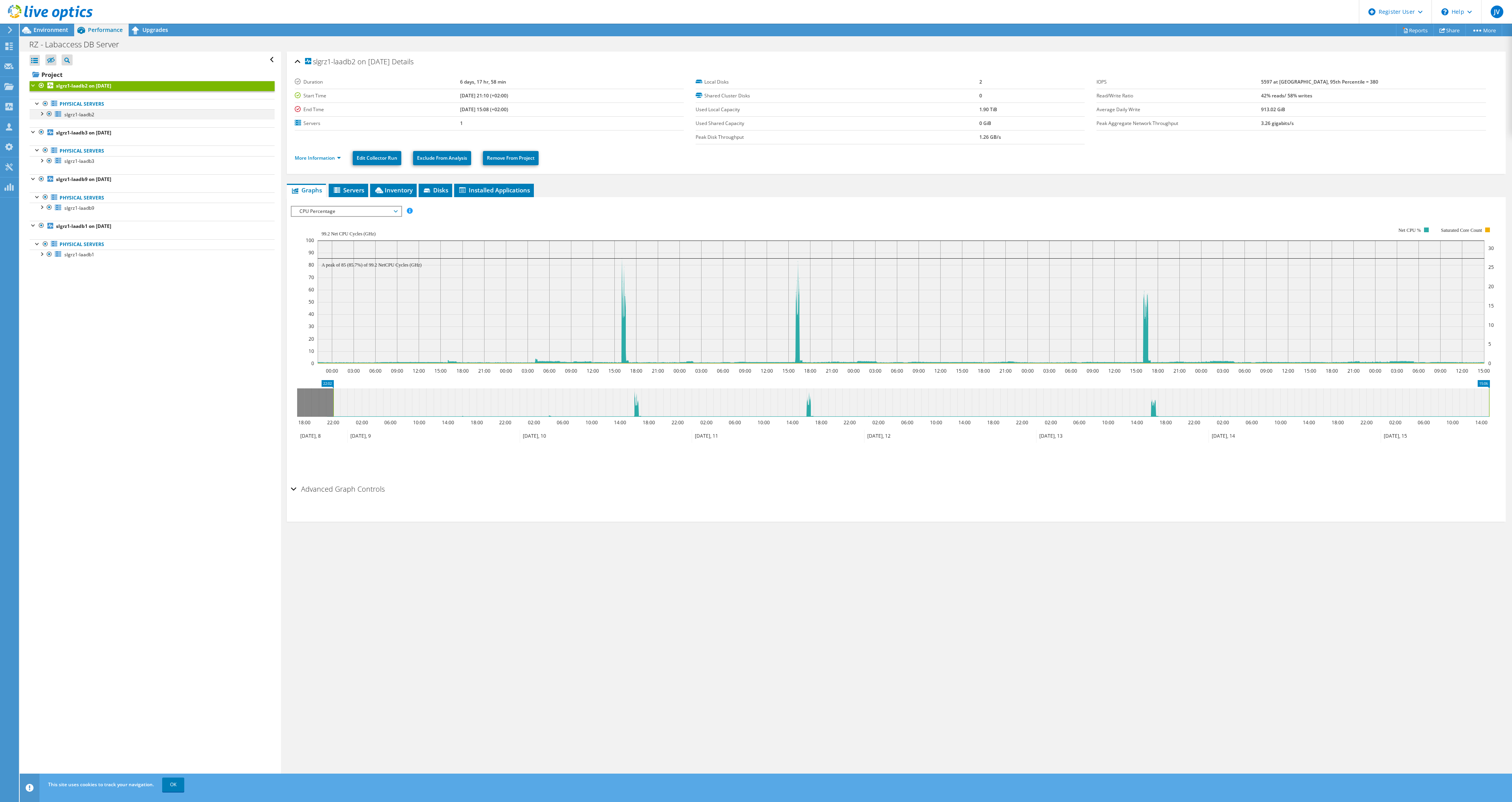
click at [45, 115] on div at bounding box center [41, 113] width 8 height 8
click at [45, 145] on div at bounding box center [45, 144] width 8 height 8
click at [342, 215] on span "CPU Percentage" at bounding box center [346, 211] width 102 height 9
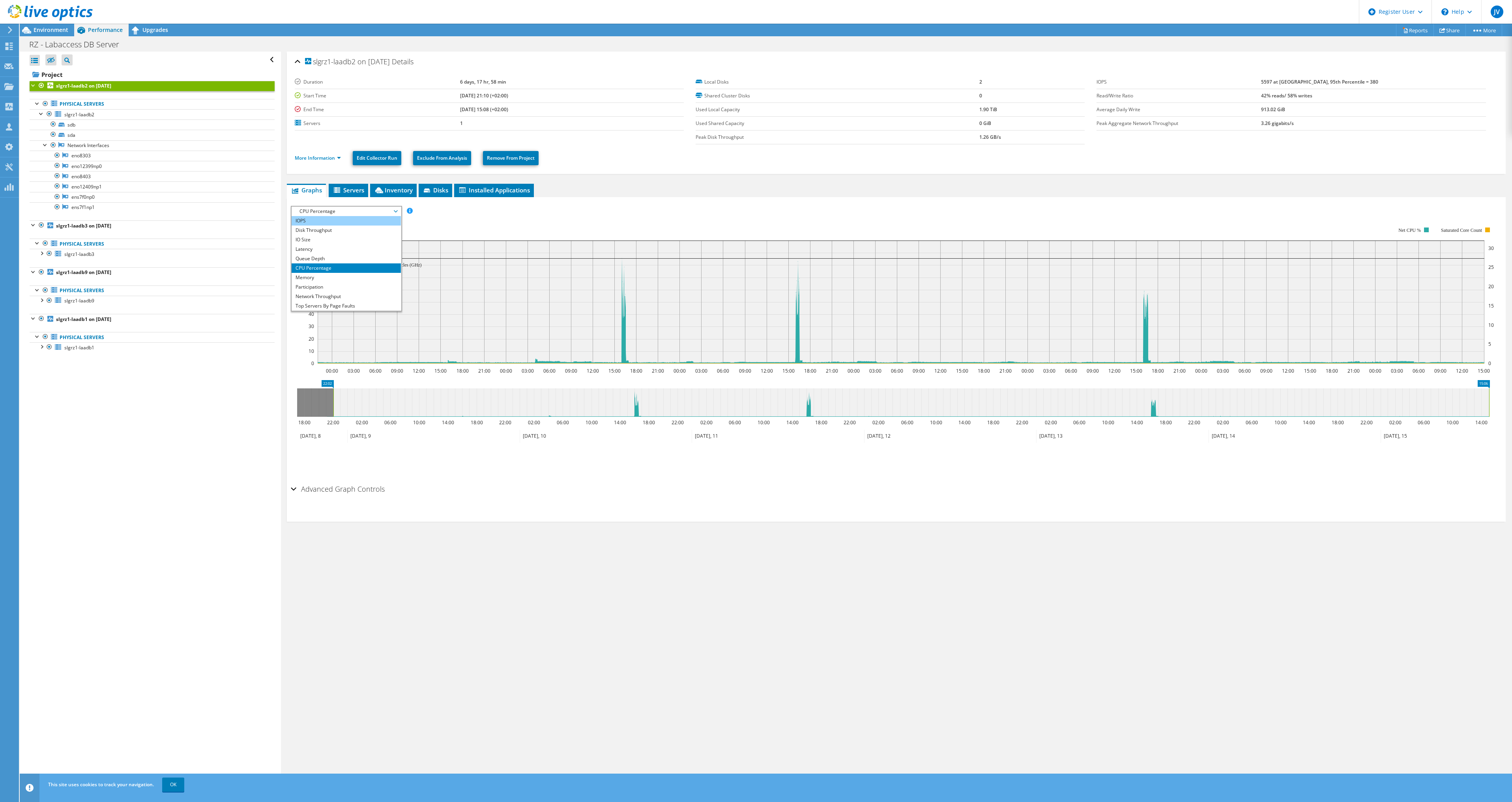
click at [335, 221] on li "IOPS" at bounding box center [346, 221] width 109 height 9
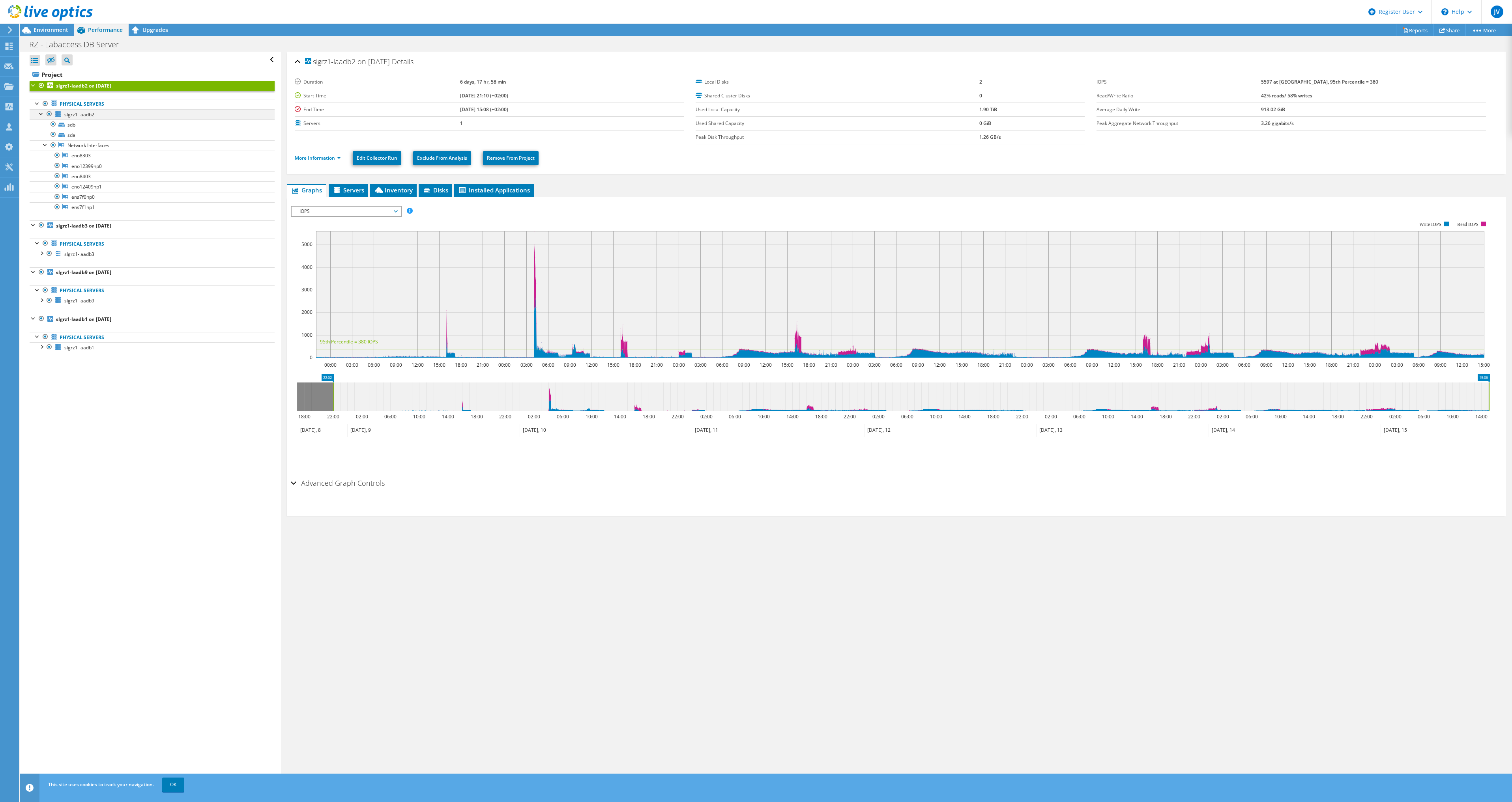
click at [42, 114] on div at bounding box center [41, 113] width 8 height 8
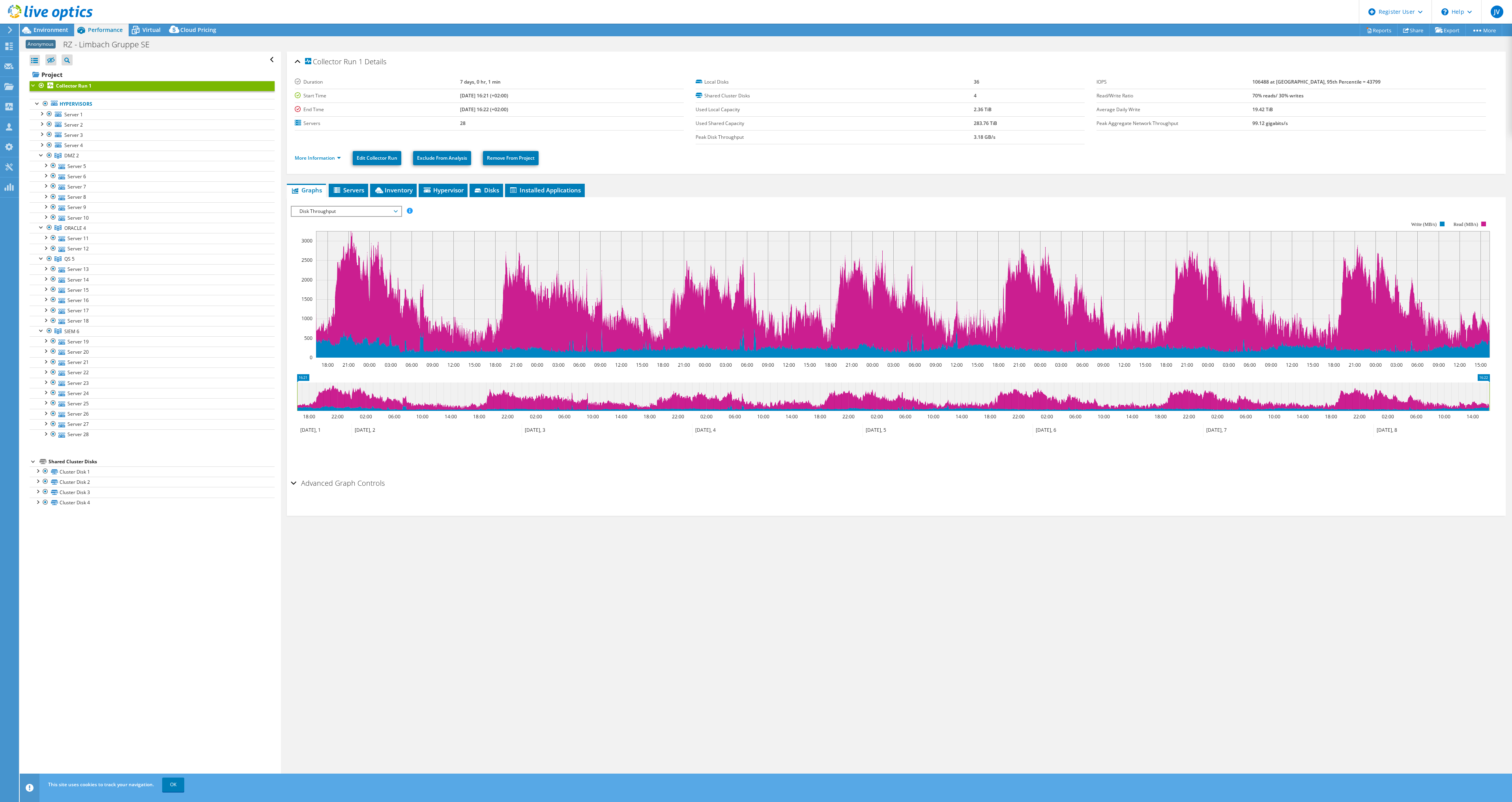
select select "USD"
click at [46, 105] on div at bounding box center [45, 104] width 8 height 9
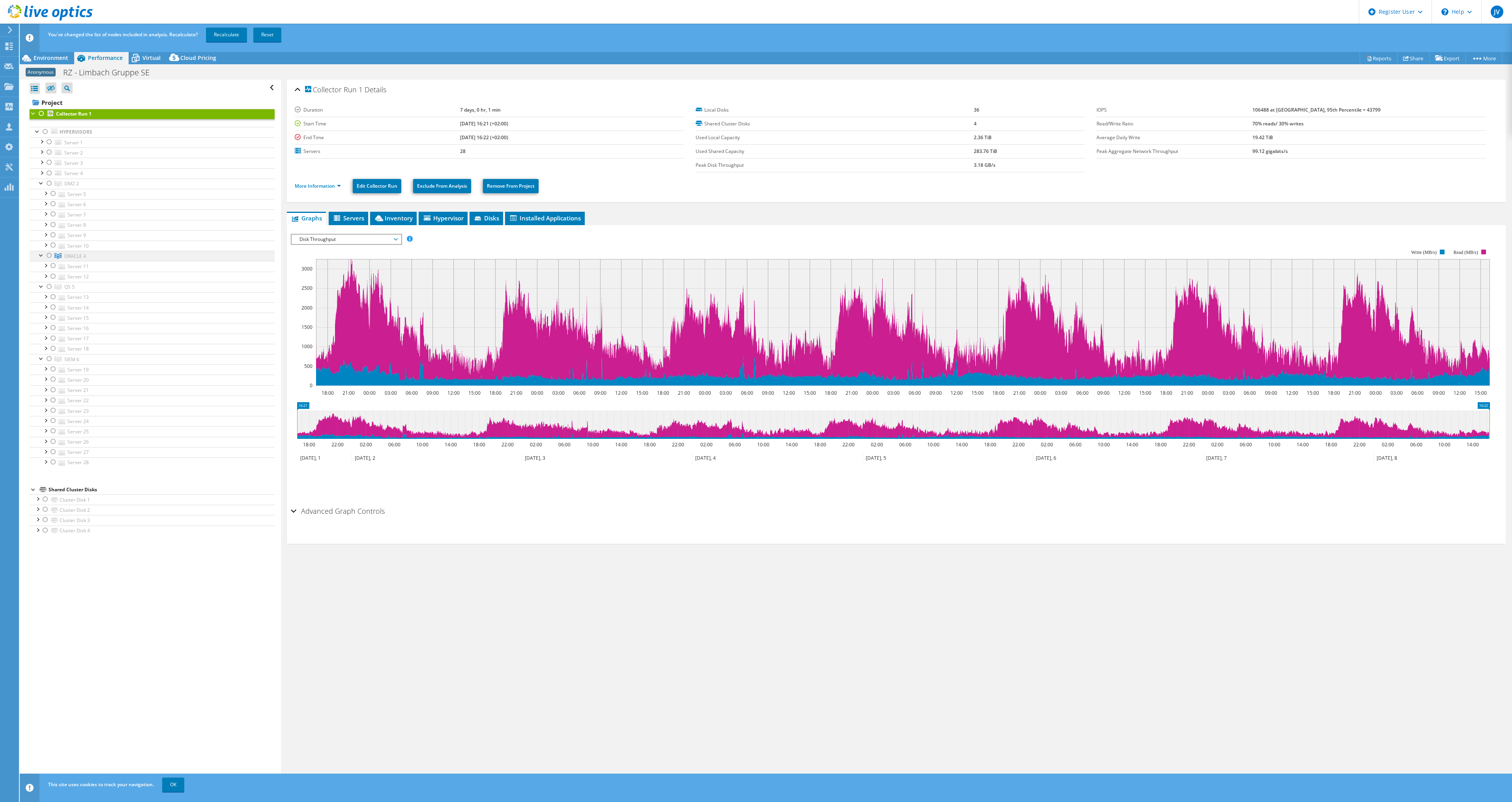
click at [50, 254] on div at bounding box center [49, 256] width 8 height 9
click at [342, 218] on icon at bounding box center [338, 218] width 8 height 6
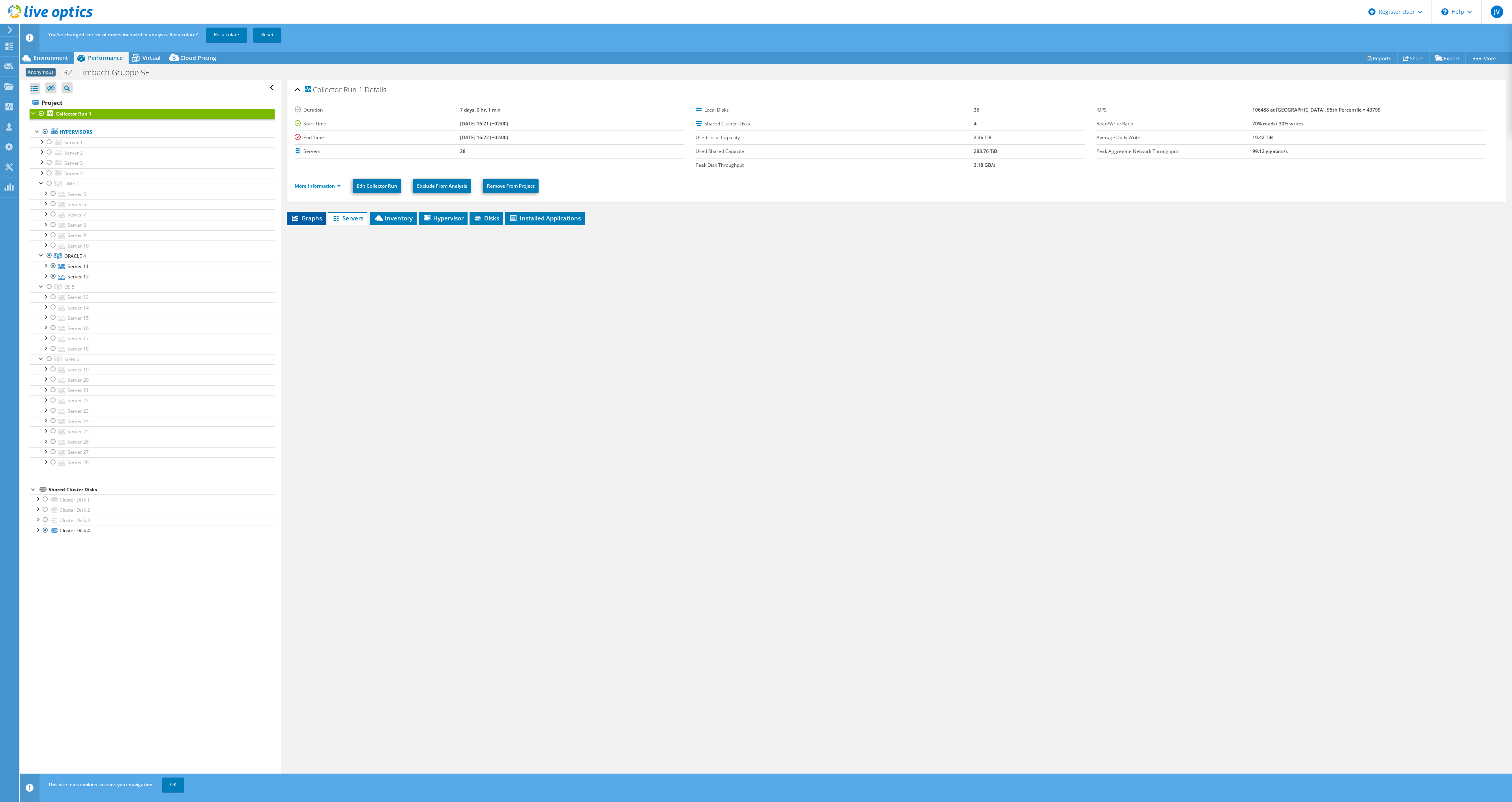
click at [311, 218] on span "Graphs" at bounding box center [306, 218] width 31 height 8
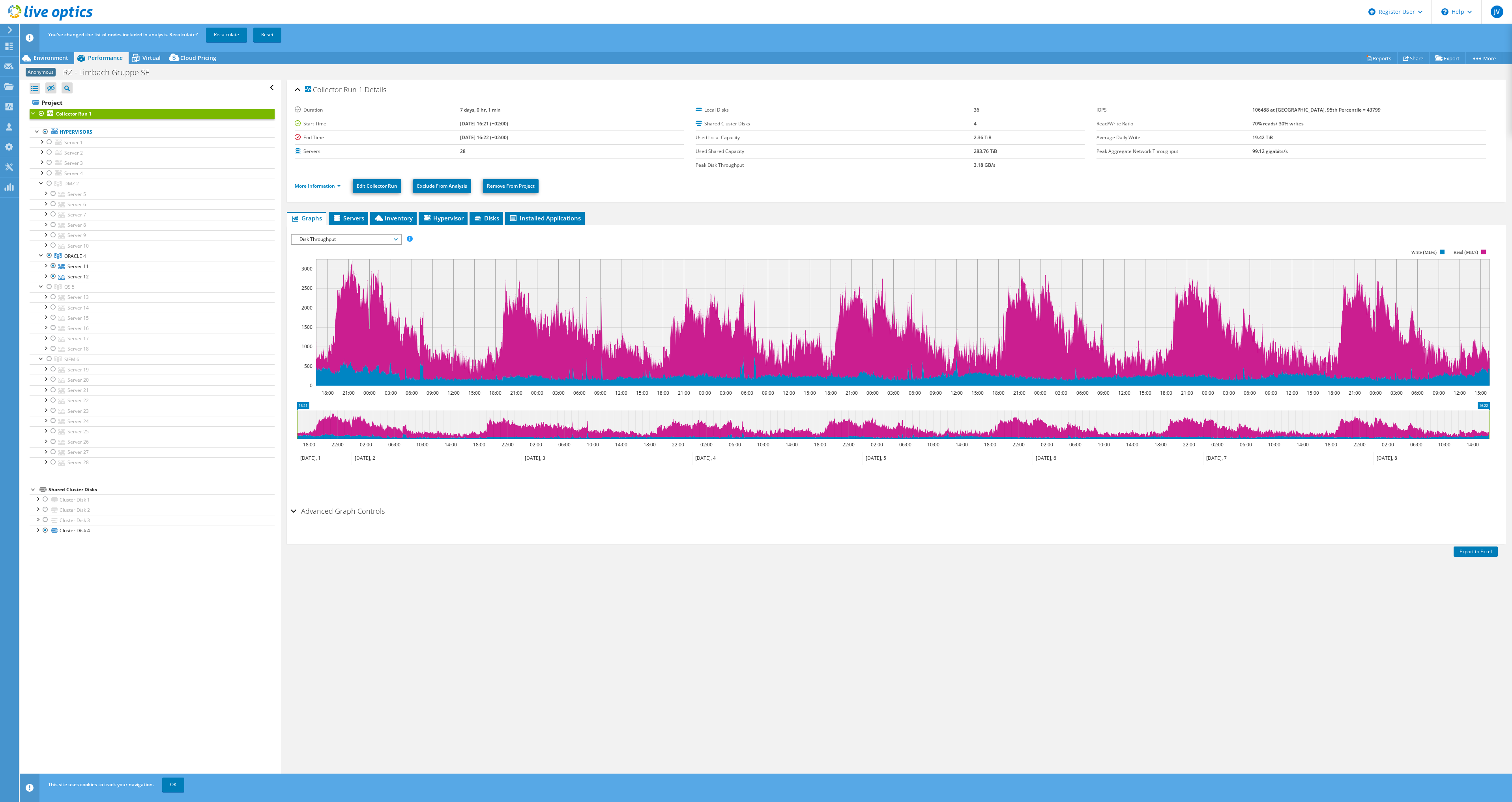
click at [36, 114] on div at bounding box center [33, 113] width 8 height 8
click at [50, 131] on link "Hypervisors" at bounding box center [151, 131] width 245 height 10
click at [80, 131] on link "Hypervisors" at bounding box center [151, 131] width 245 height 10
click at [76, 143] on span "Server 1" at bounding box center [74, 142] width 19 height 6
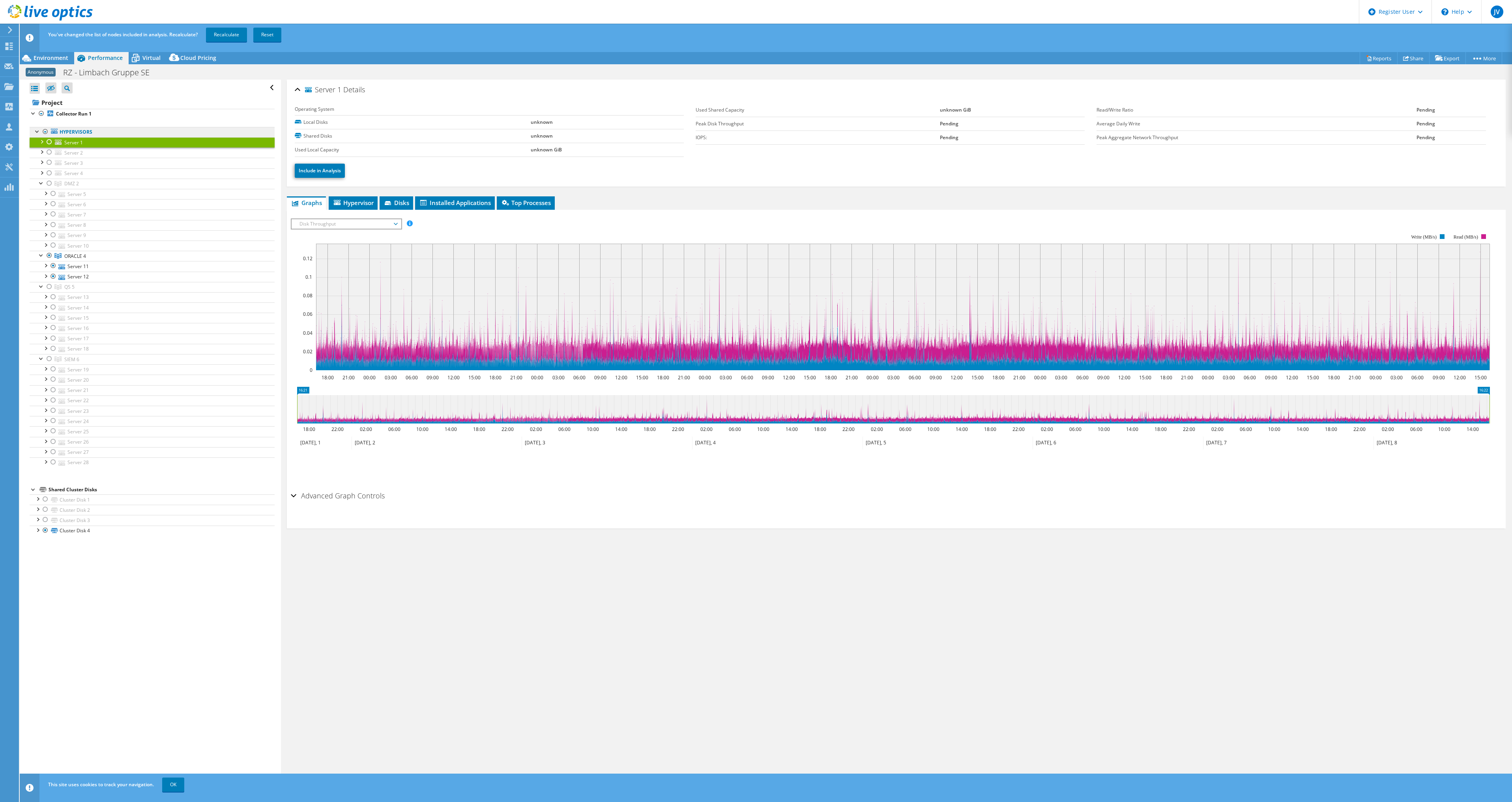
click at [91, 134] on link "Hypervisors" at bounding box center [151, 131] width 245 height 10
click at [56, 111] on link "Collector Run 1" at bounding box center [151, 114] width 245 height 10
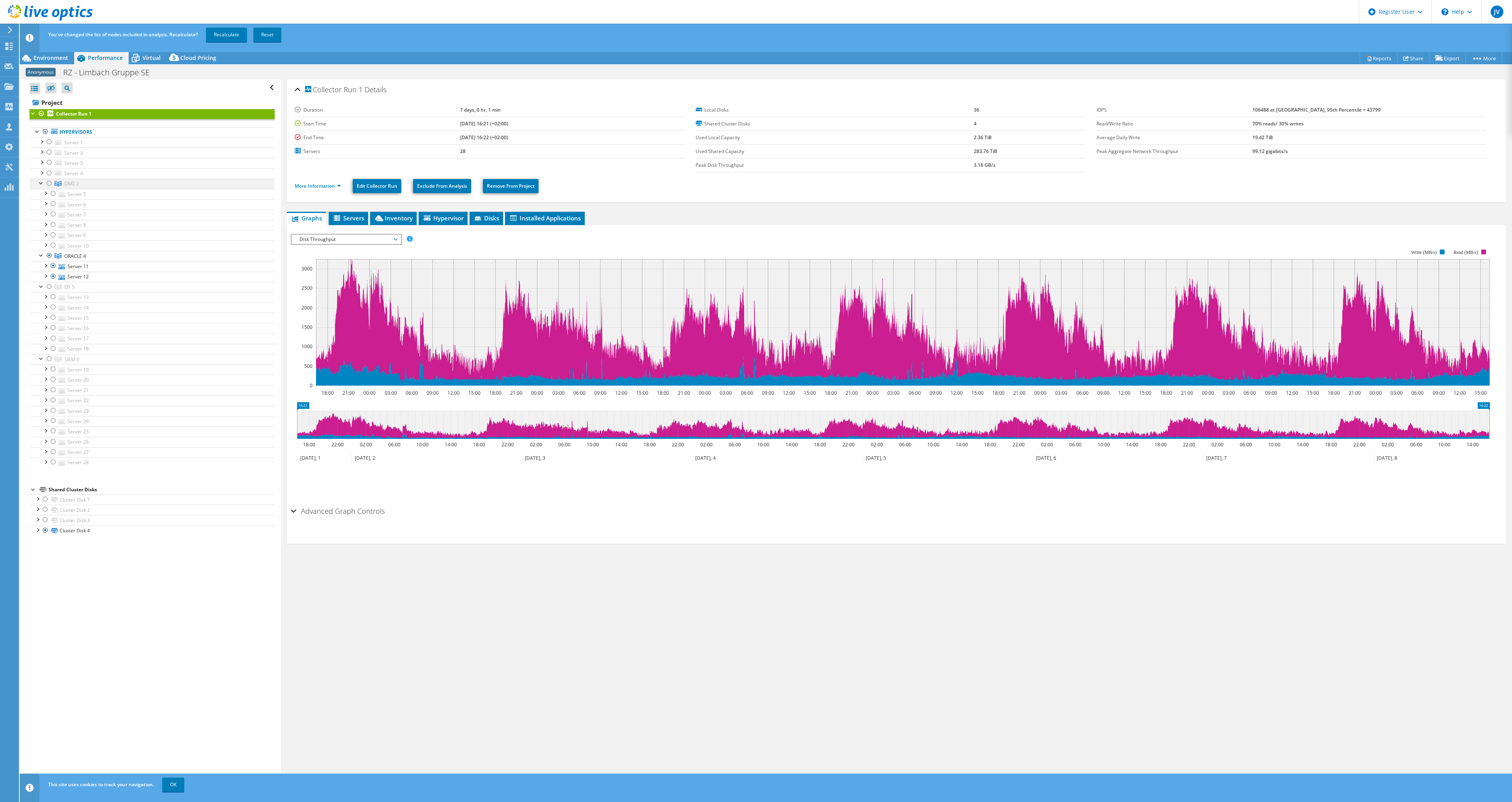
click at [50, 184] on div at bounding box center [49, 184] width 8 height 9
click at [45, 129] on div at bounding box center [45, 131] width 8 height 9
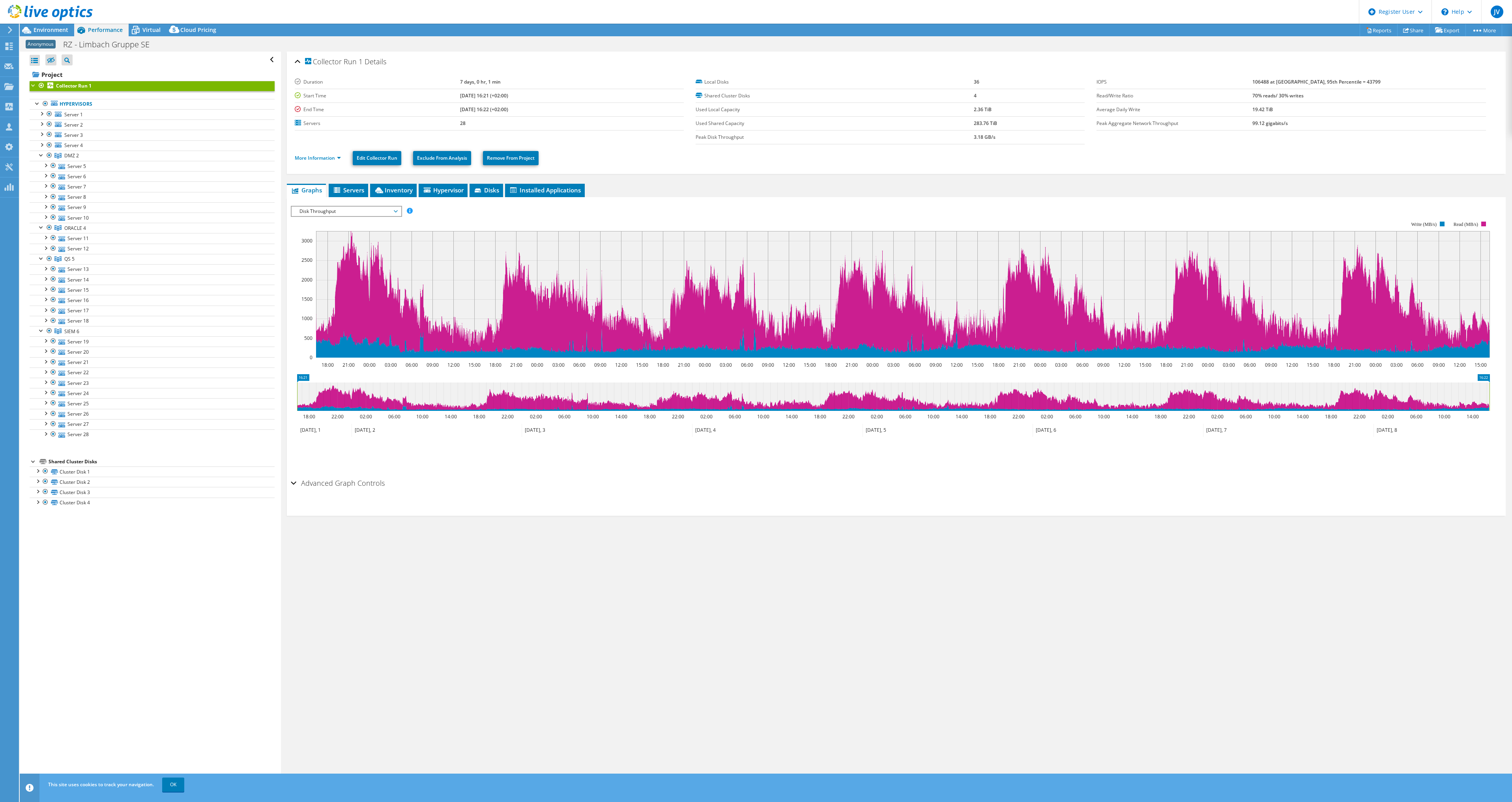
click at [71, 60] on div at bounding box center [67, 60] width 11 height 11
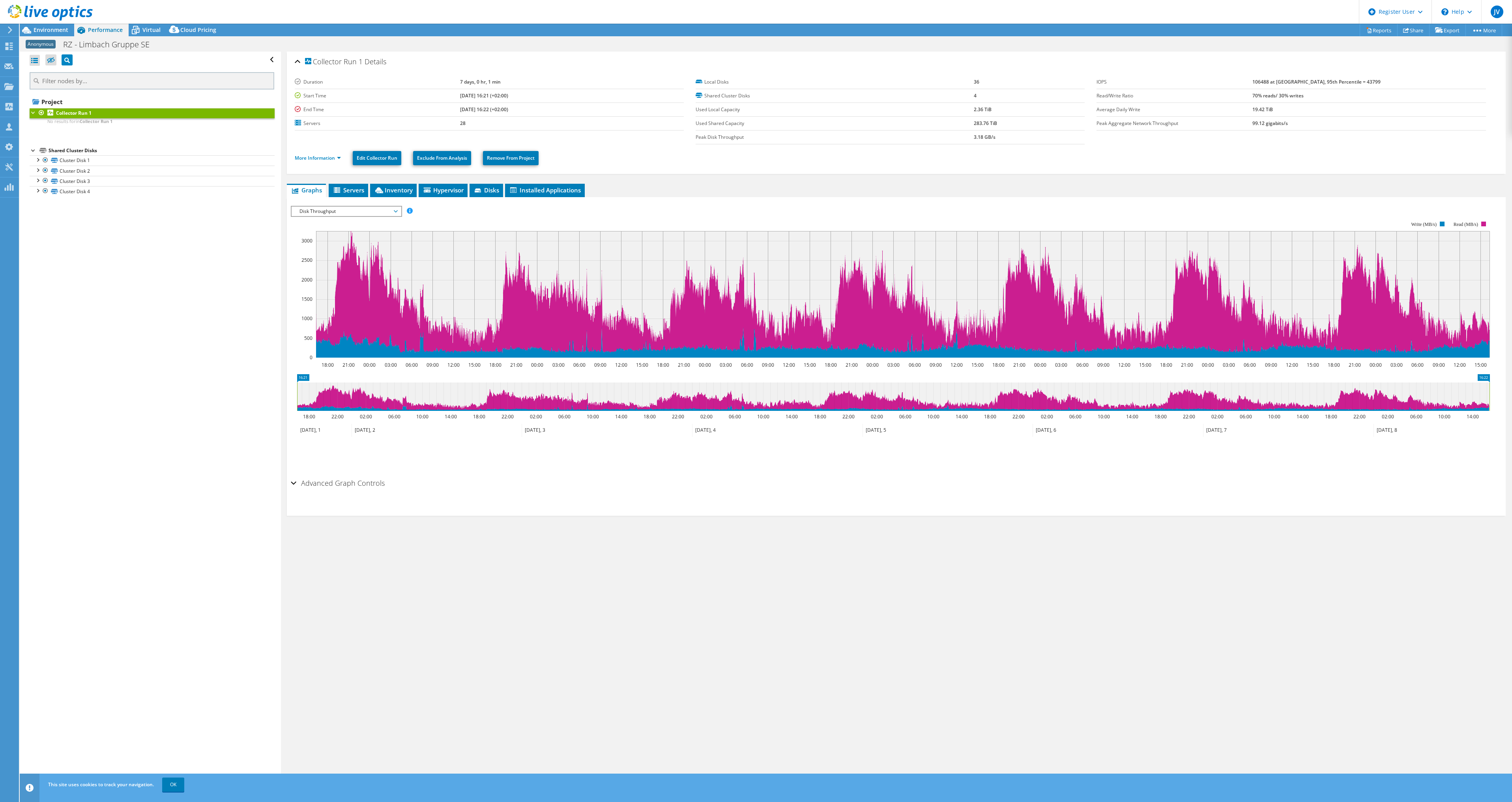
click at [71, 60] on div "Project Tree Filter" at bounding box center [67, 60] width 11 height 11
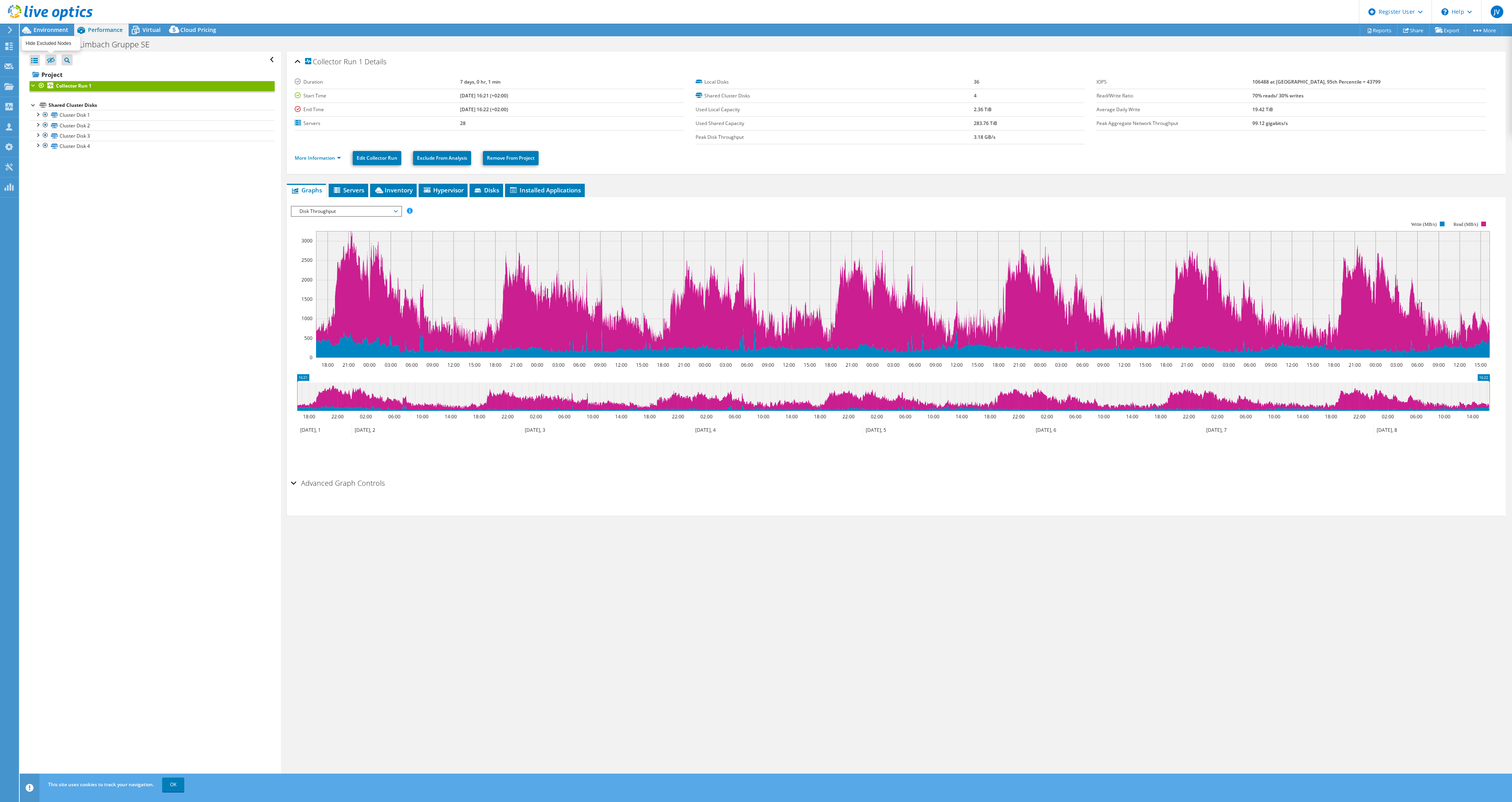
click at [50, 60] on icon at bounding box center [50, 60] width 8 height 6
click at [0, 0] on input "checkbox" at bounding box center [0, 0] width 0 height 0
click at [50, 60] on icon at bounding box center [50, 60] width 8 height 6
click at [0, 0] on input "checkbox" at bounding box center [0, 0] width 0 height 0
click at [36, 87] on div at bounding box center [33, 84] width 8 height 8
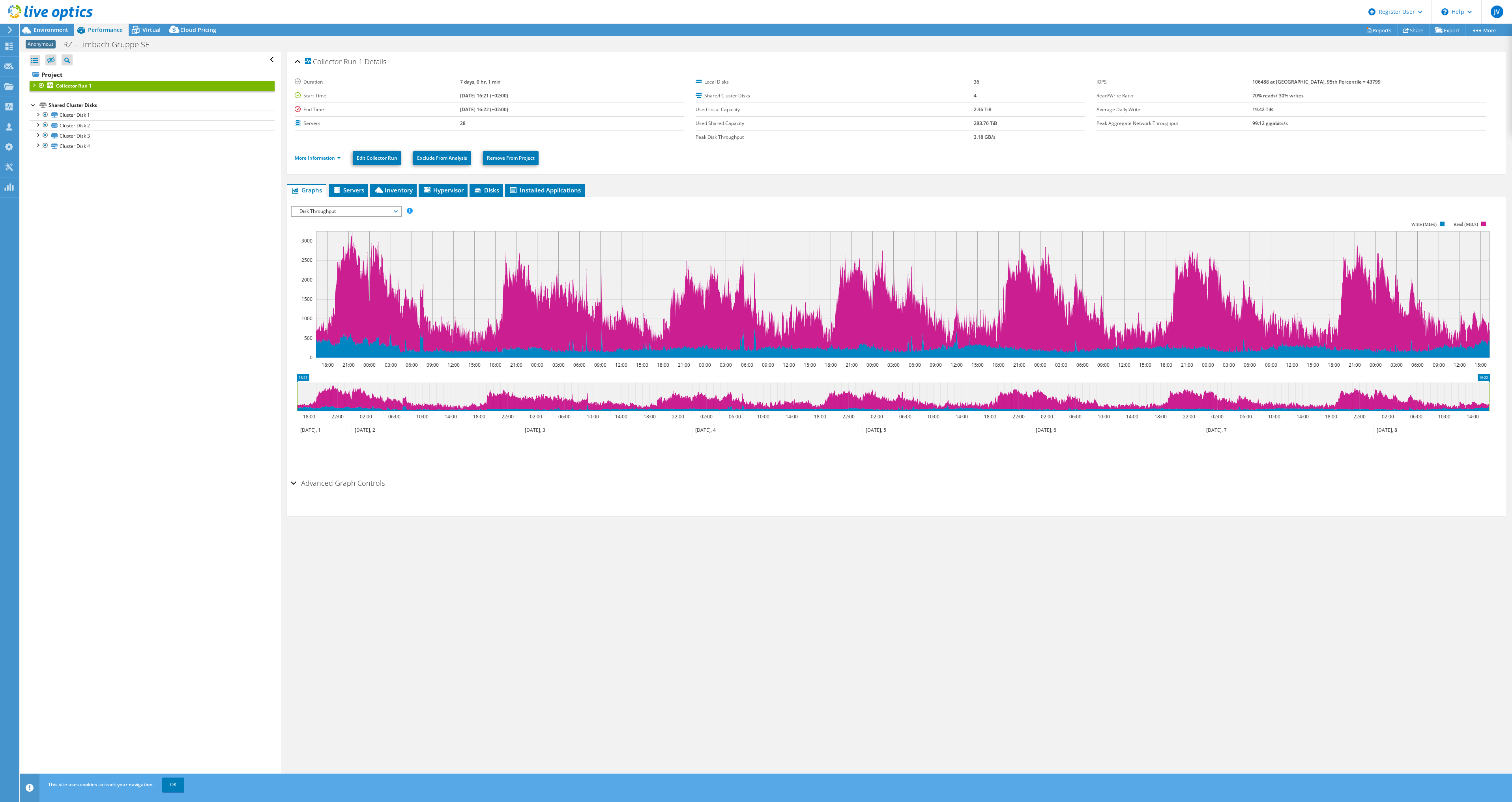
click at [33, 85] on div at bounding box center [33, 84] width 8 height 8
click at [35, 85] on div at bounding box center [33, 84] width 8 height 8
click at [34, 86] on div at bounding box center [33, 84] width 8 height 8
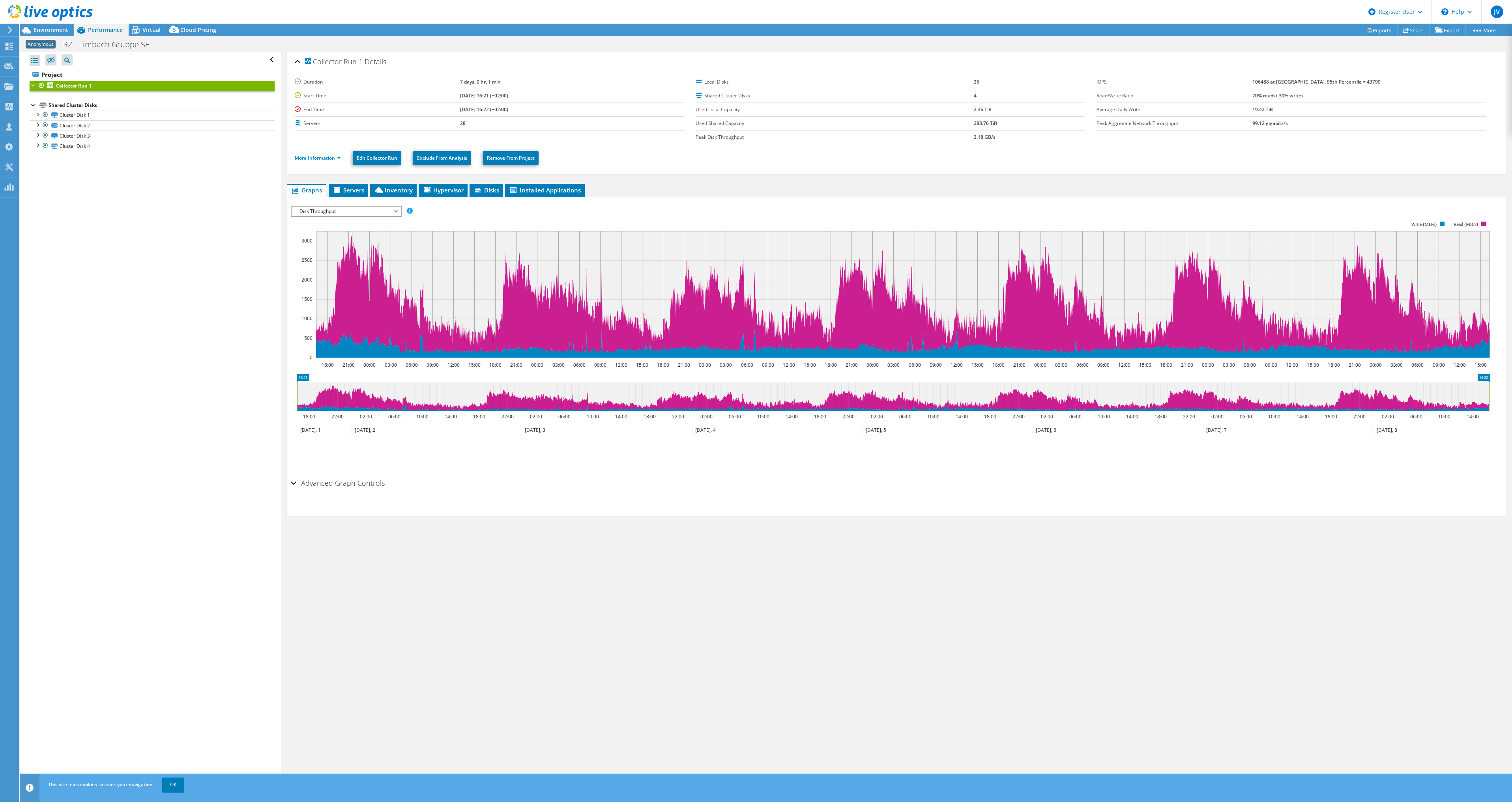
click at [57, 58] on div "Hide Excluded Nodes Project Tree Filter" at bounding box center [60, 60] width 31 height 16
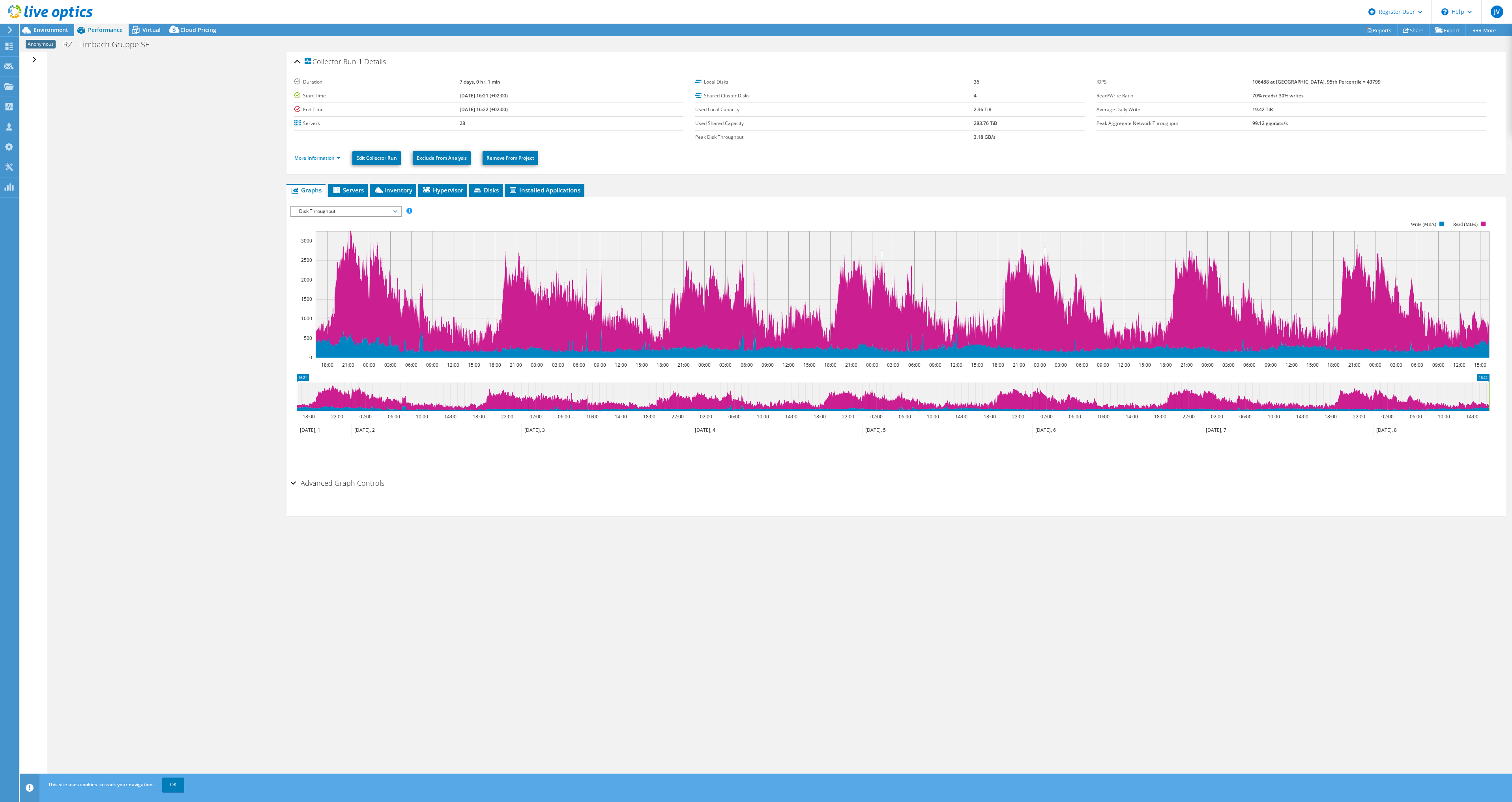
click at [34, 59] on div "Open All Close All Hide Excluded Nodes Project Tree Filter" at bounding box center [35, 60] width 11 height 16
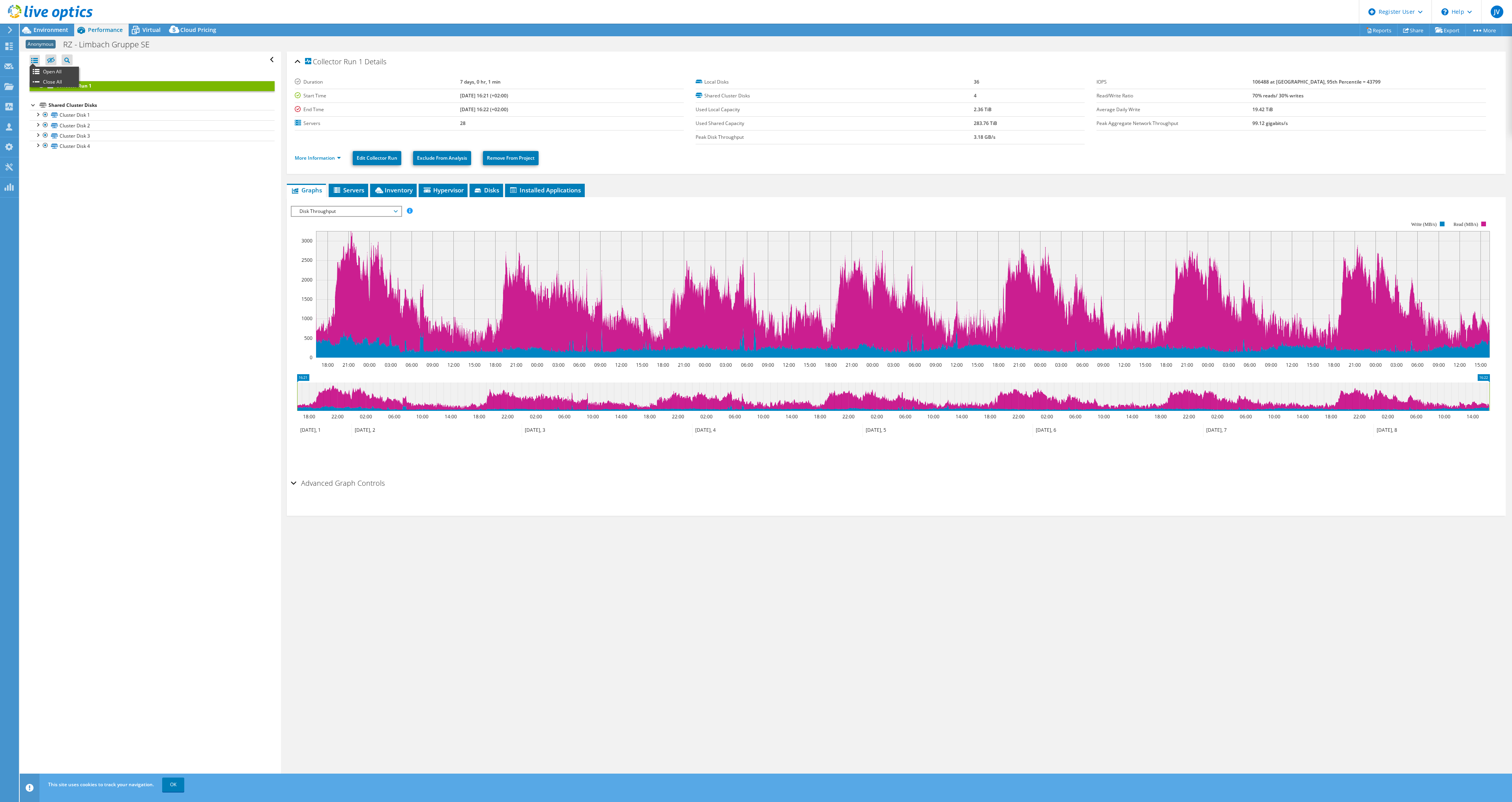
click at [34, 62] on div at bounding box center [34, 60] width 10 height 11
click at [32, 84] on div at bounding box center [33, 84] width 8 height 8
click at [208, 84] on link "Collector Run 1" at bounding box center [151, 86] width 245 height 10
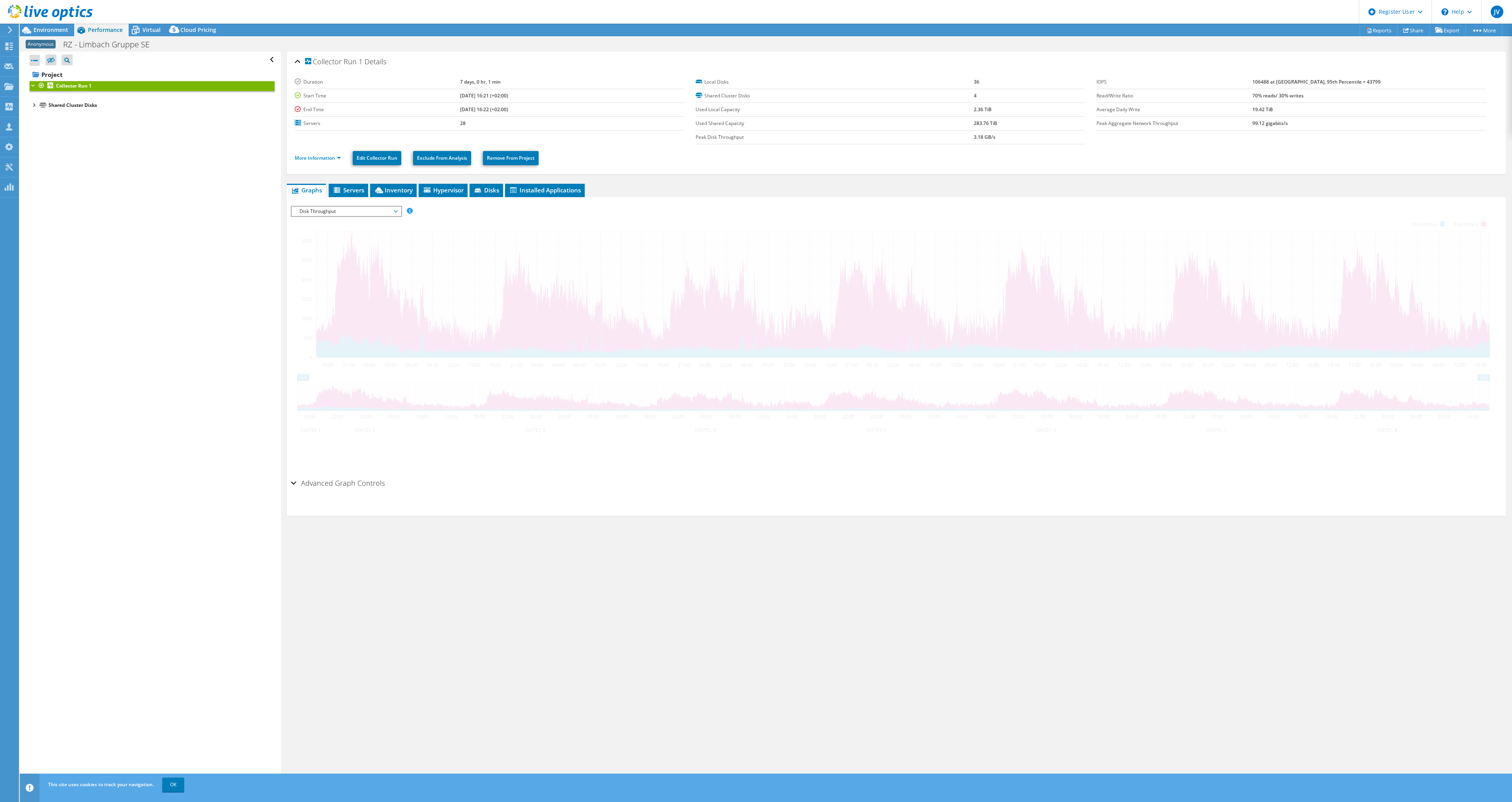
click at [266, 56] on div "Open All Close All Hide Excluded Nodes Project Tree Filter" at bounding box center [151, 60] width 245 height 16
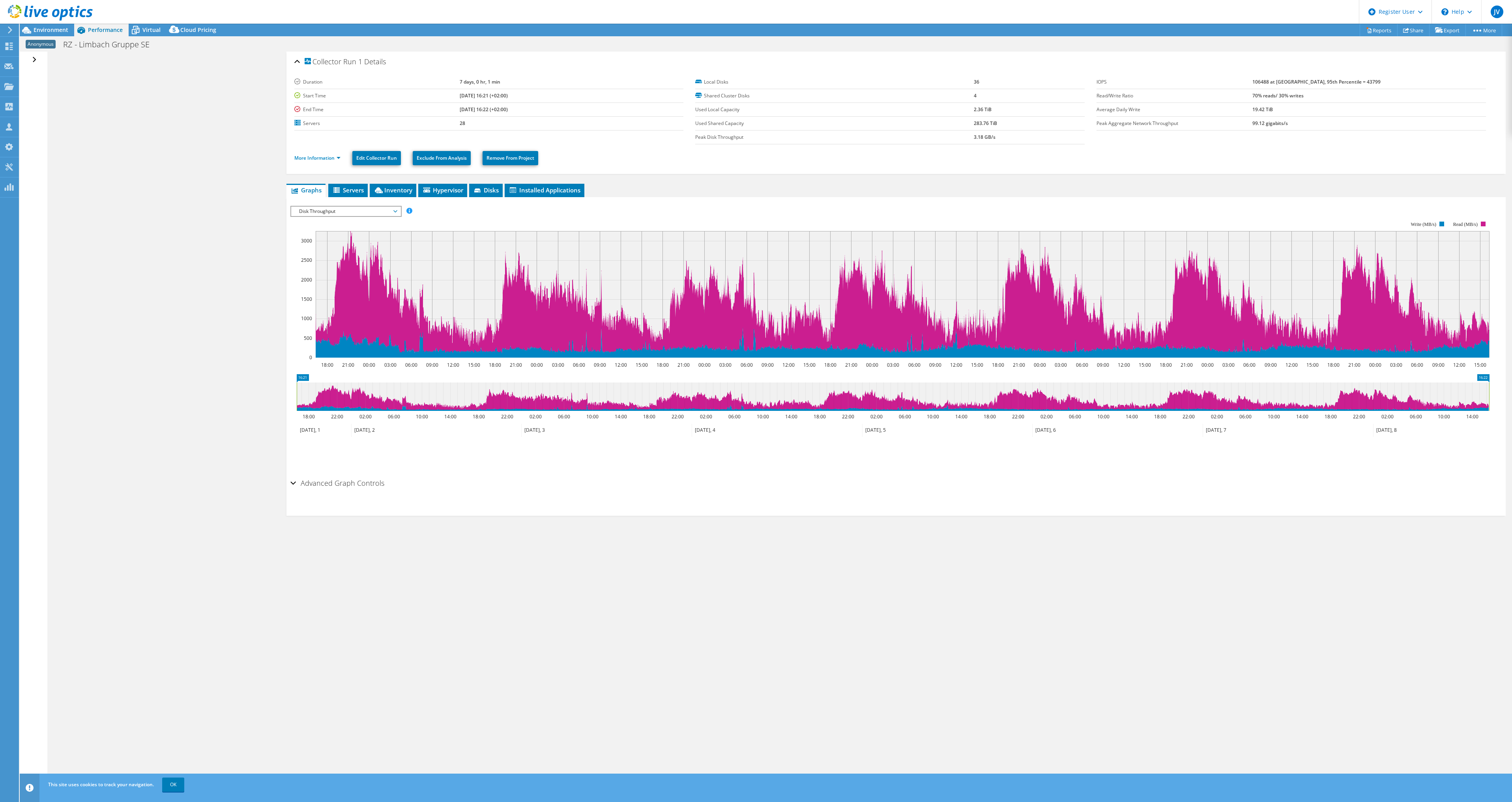
drag, startPoint x: 31, startPoint y: 60, endPoint x: 31, endPoint y: 69, distance: 9.0
click at [31, 60] on div "Open All Close All Hide Excluded Nodes Project Tree Filter" at bounding box center [35, 60] width 11 height 16
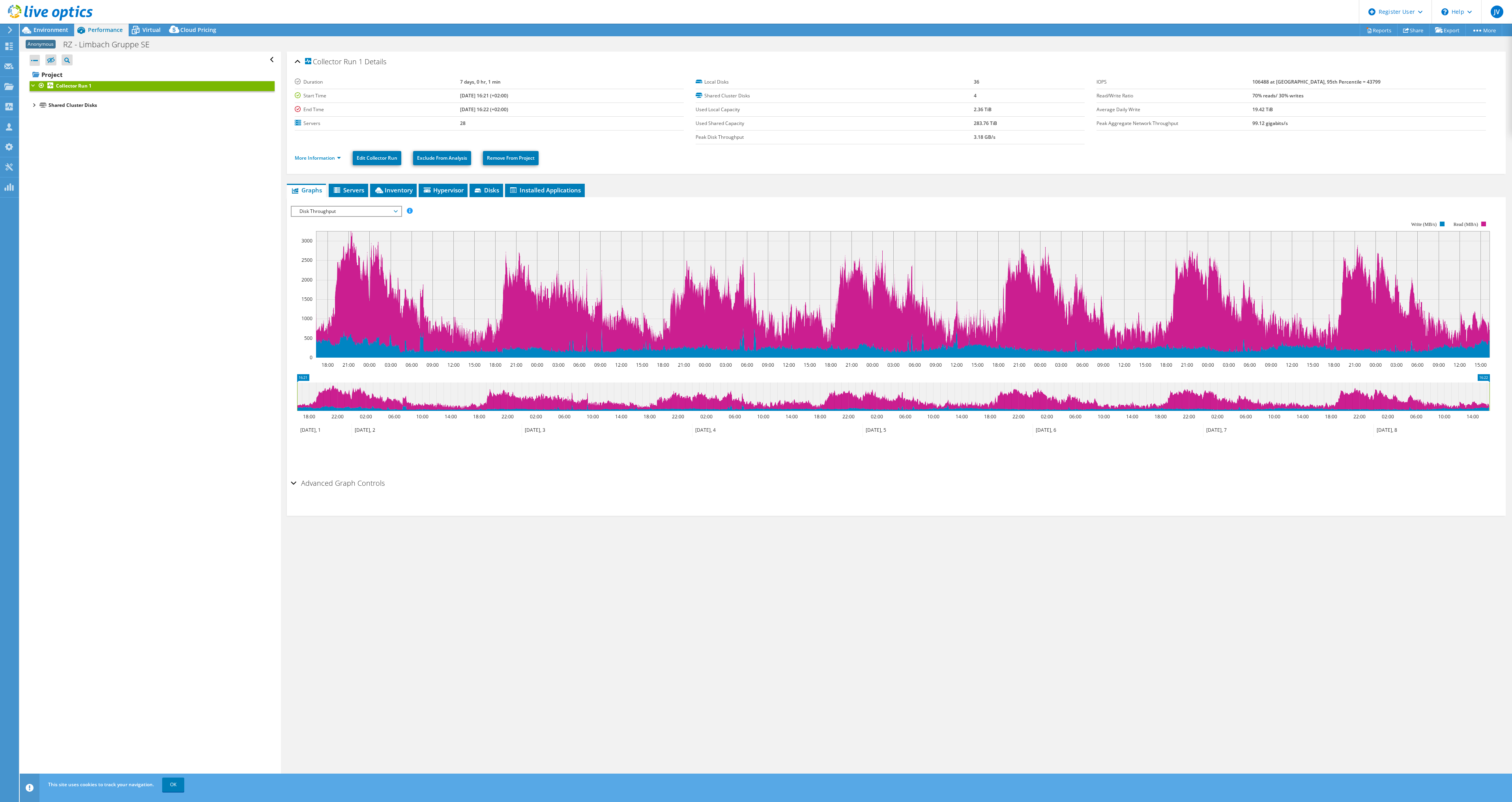
click at [33, 86] on div at bounding box center [33, 84] width 8 height 8
click at [114, 85] on link "Collector Run 1" at bounding box center [151, 86] width 245 height 10
click at [34, 85] on div at bounding box center [33, 84] width 8 height 8
click at [54, 60] on icon at bounding box center [50, 60] width 8 height 6
click at [0, 0] on input "checkbox" at bounding box center [0, 0] width 0 height 0
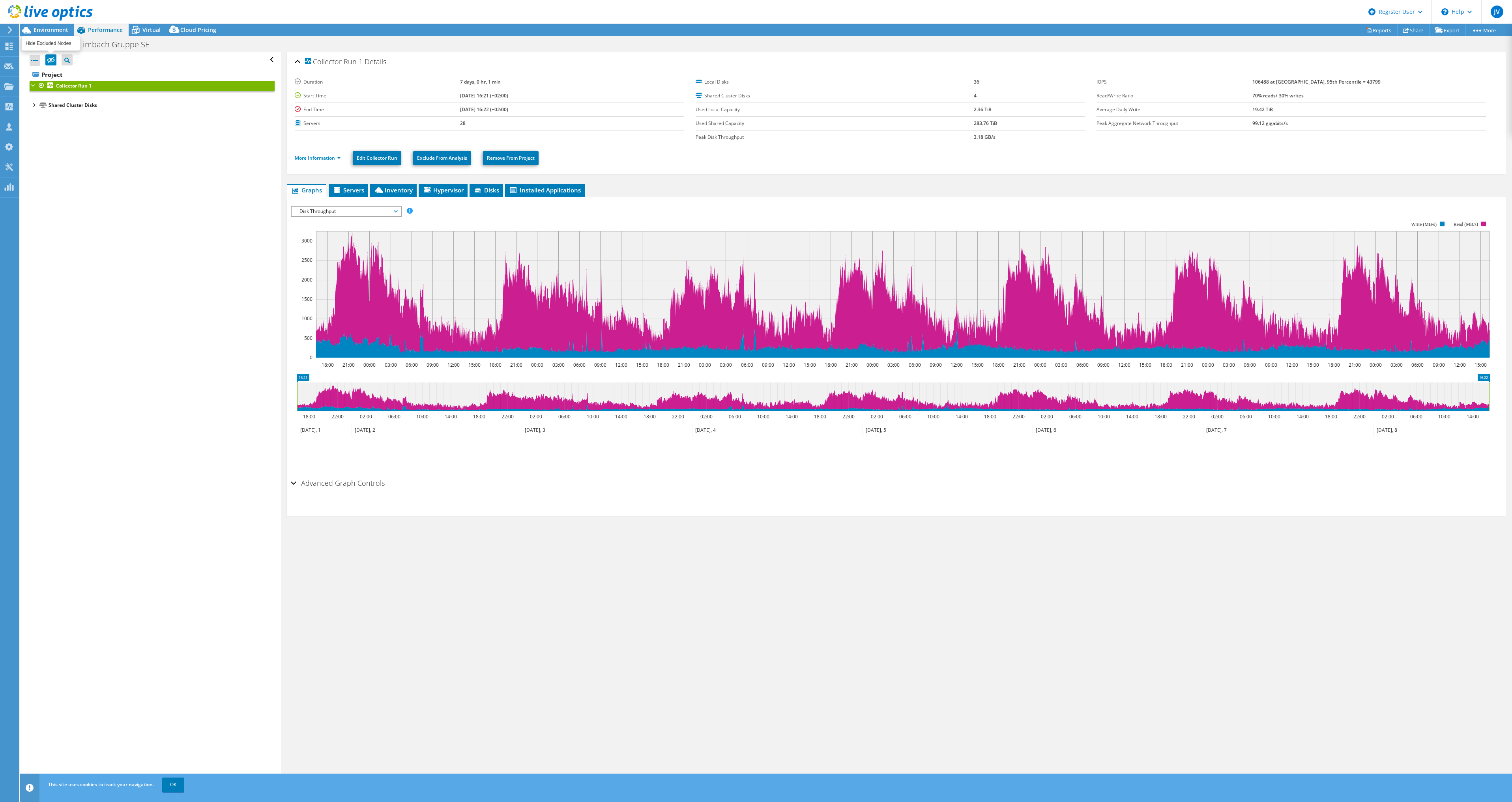
click at [53, 60] on icon at bounding box center [50, 60] width 8 height 6
click at [0, 0] on input "checkbox" at bounding box center [0, 0] width 0 height 0
click at [32, 84] on div at bounding box center [33, 84] width 8 height 8
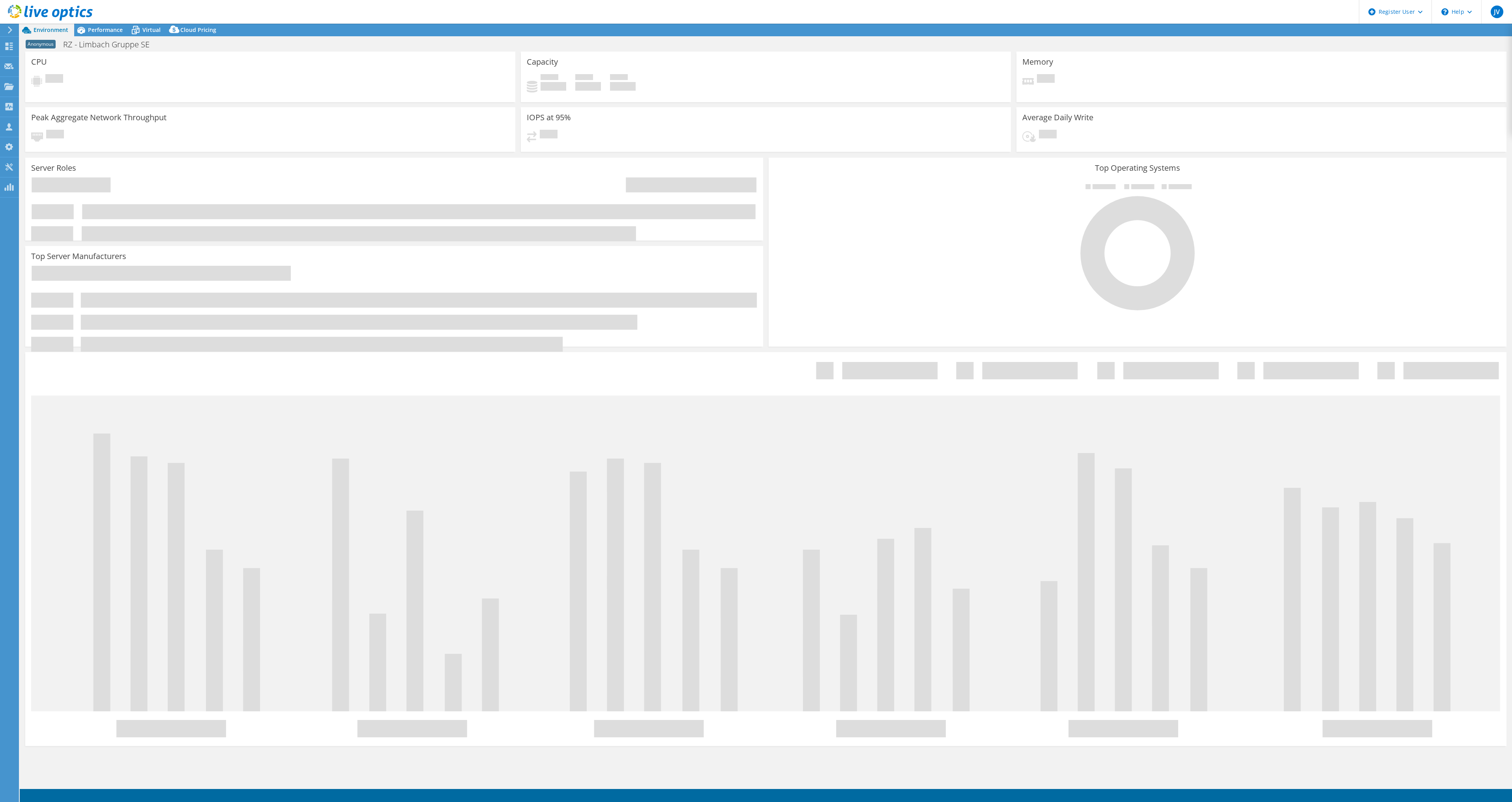
select select "USD"
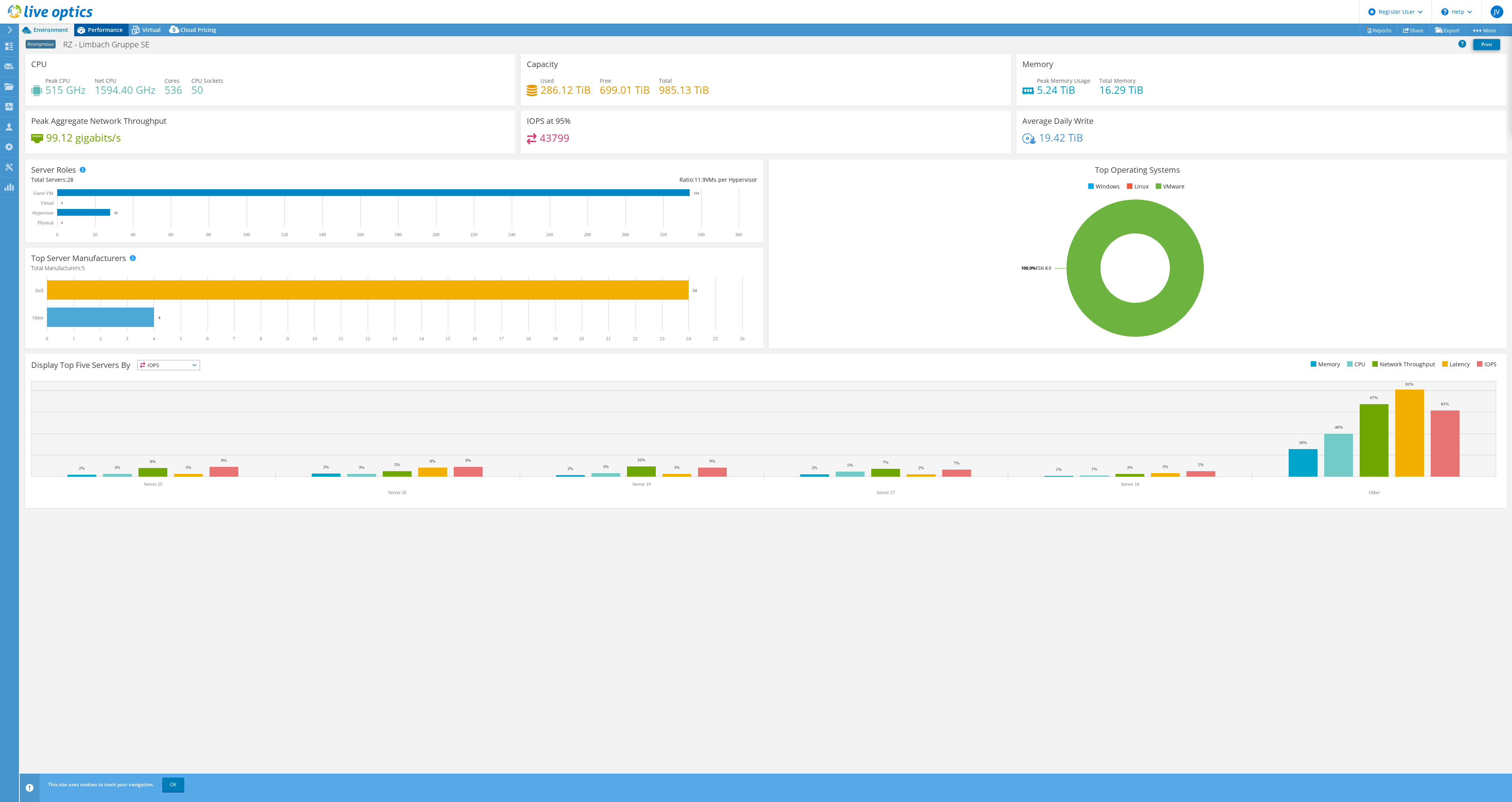
click at [98, 33] on span "Performance" at bounding box center [105, 29] width 35 height 8
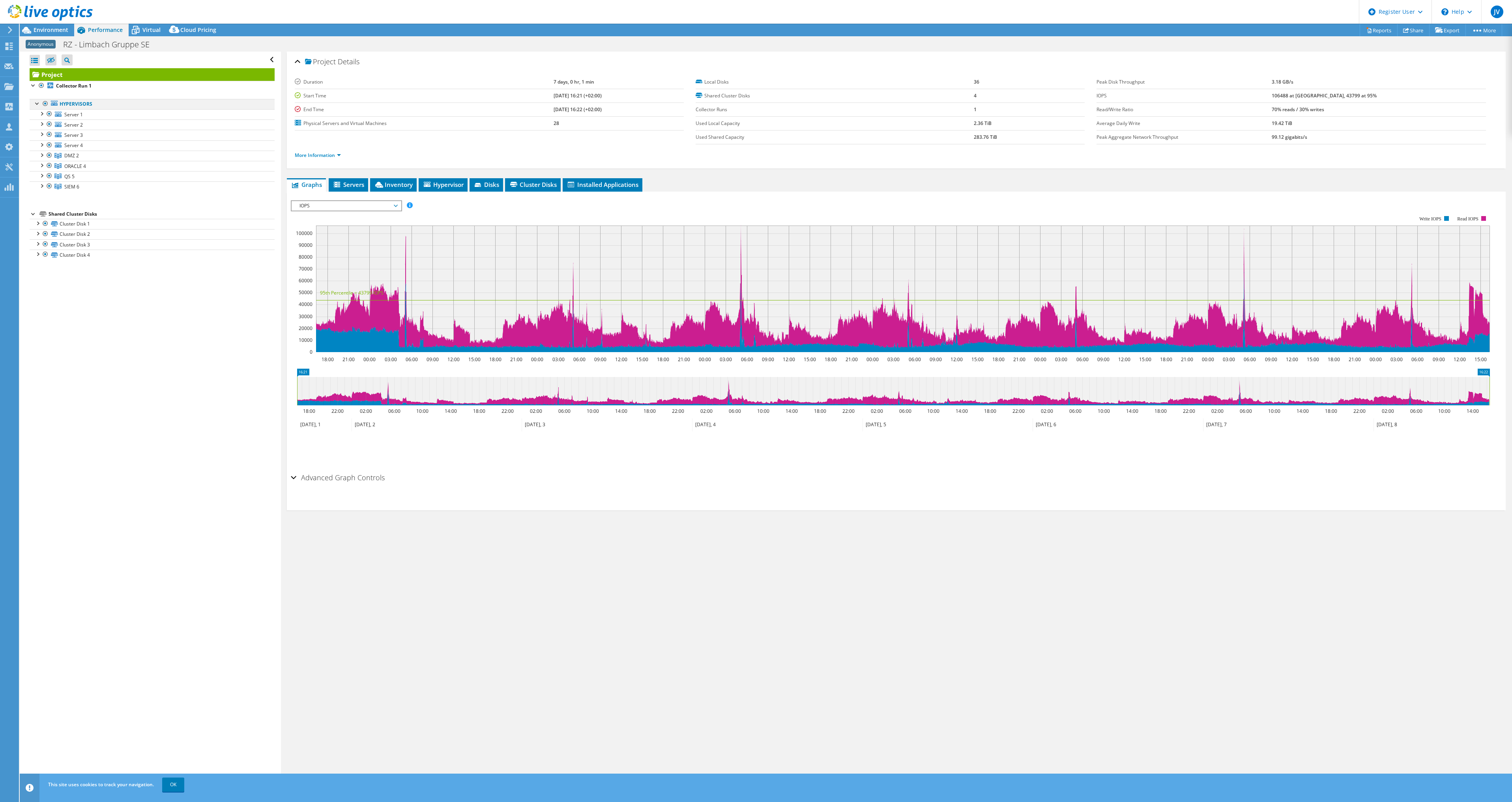
click at [42, 103] on div at bounding box center [45, 104] width 8 height 9
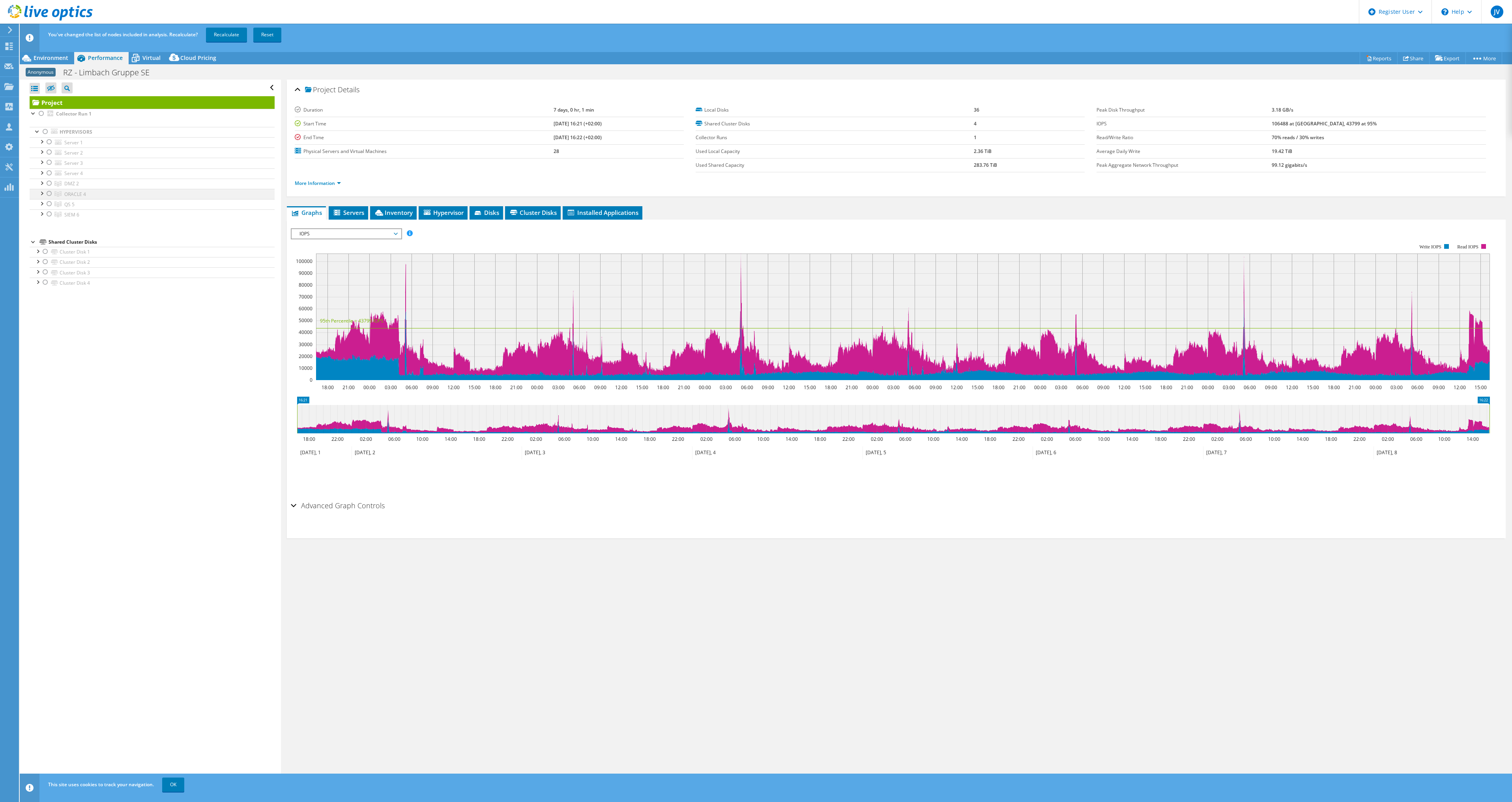
click at [50, 194] on div at bounding box center [49, 194] width 8 height 9
click at [72, 114] on b "Collector Run 1" at bounding box center [73, 113] width 36 height 6
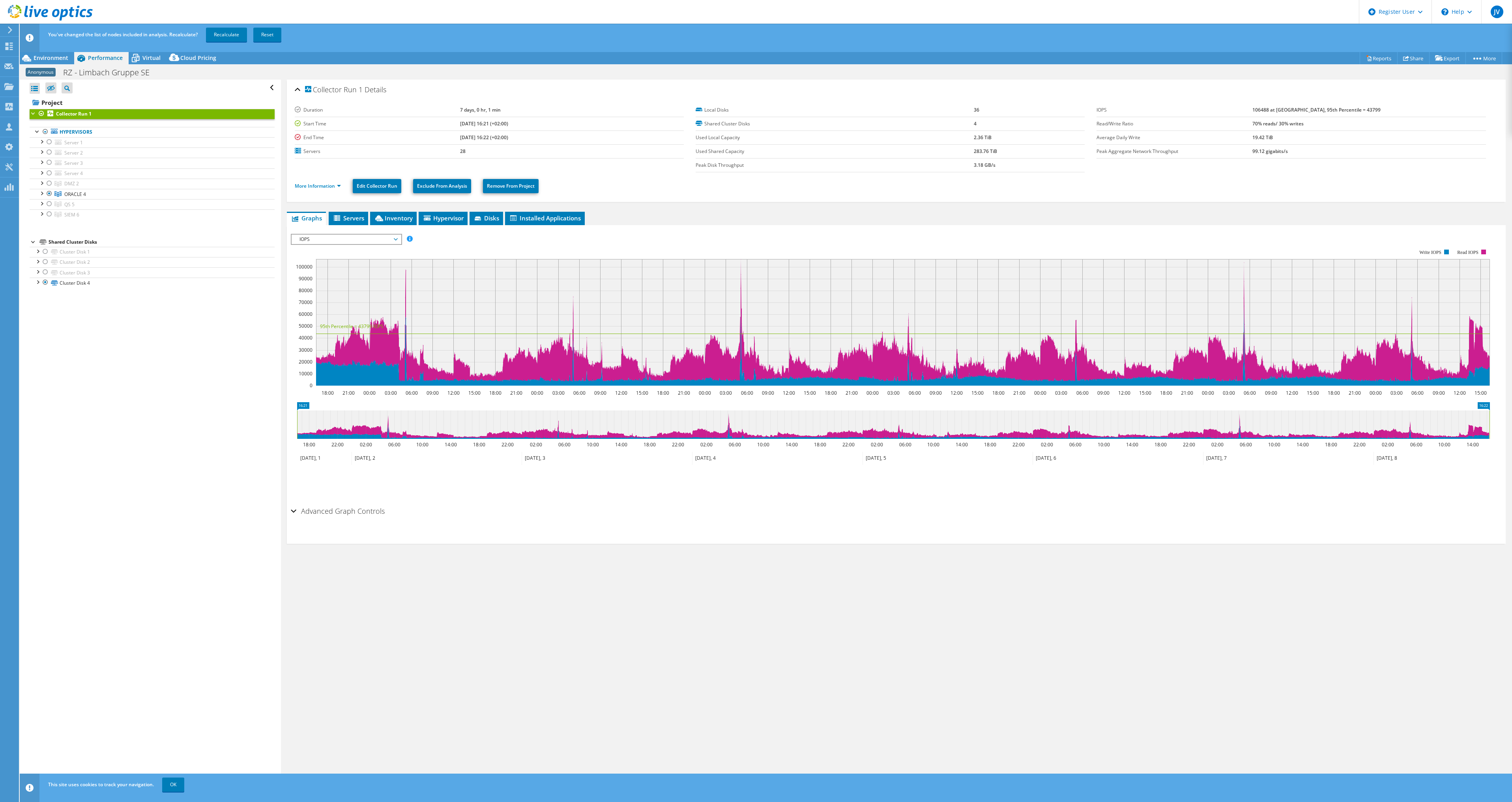
click at [342, 235] on span "IOPS" at bounding box center [346, 239] width 102 height 9
click at [351, 294] on li "CPU Percentage" at bounding box center [346, 296] width 109 height 9
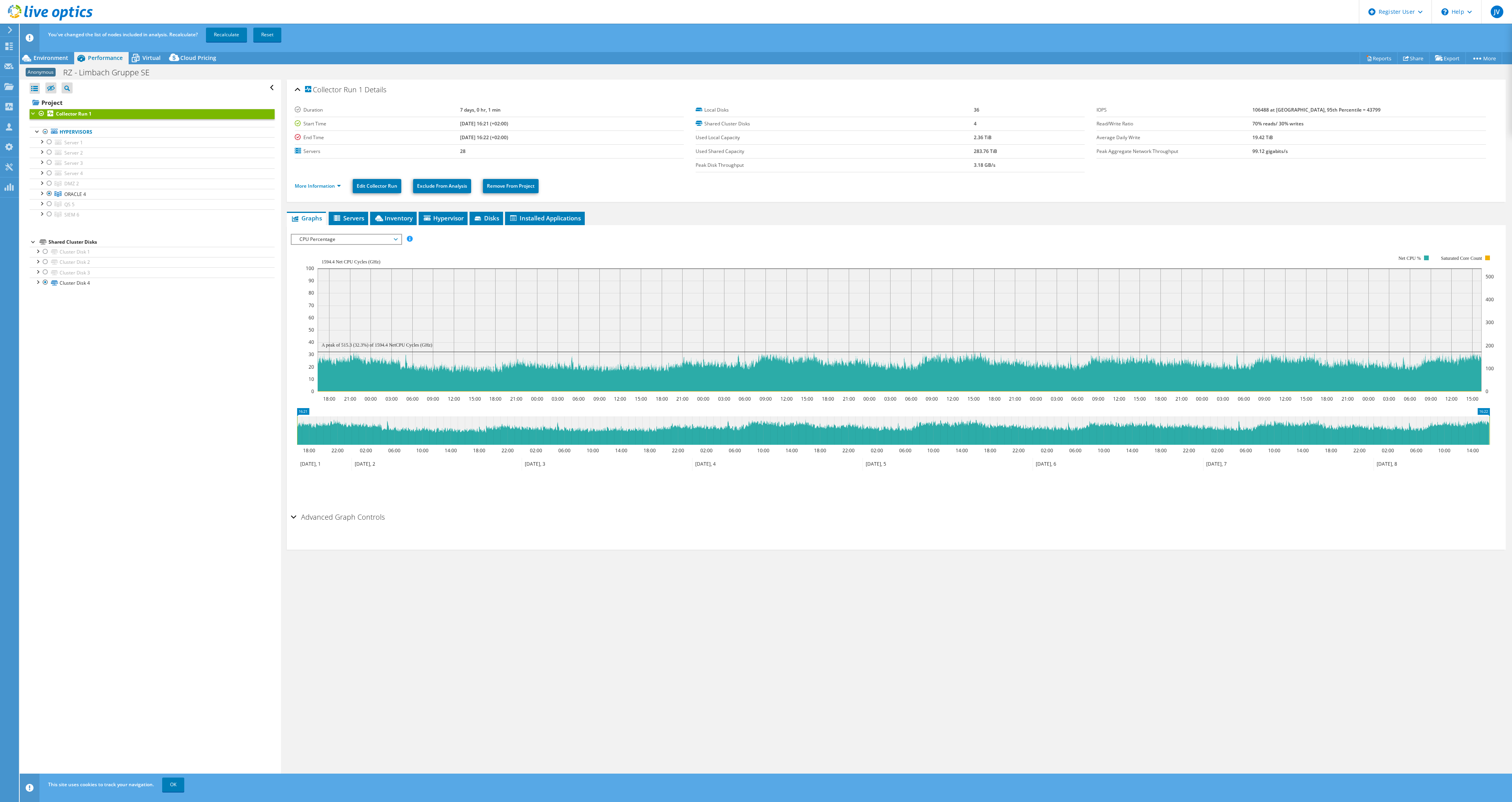
click at [42, 113] on div at bounding box center [41, 114] width 8 height 9
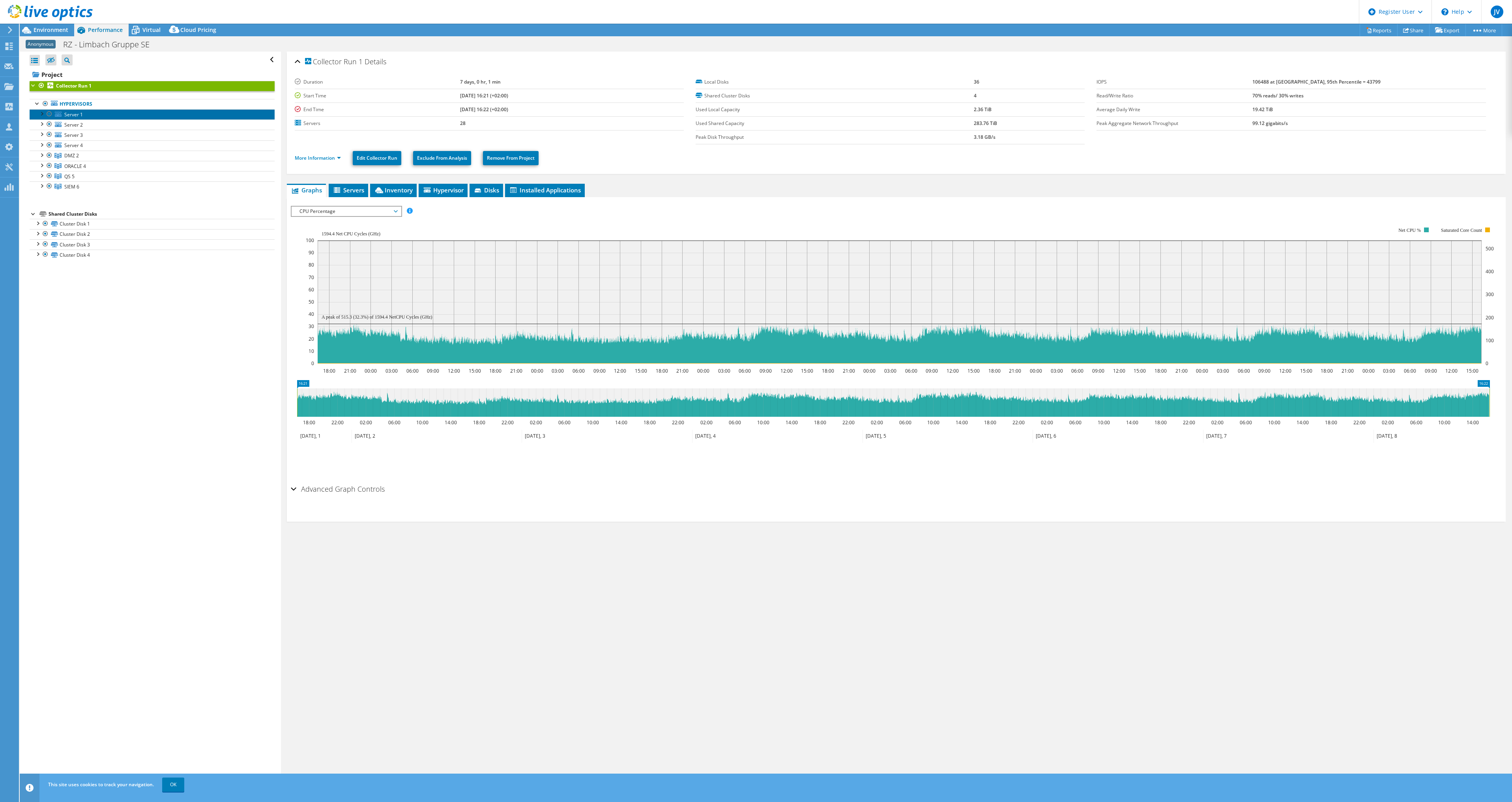
click at [74, 118] on link "Server 1" at bounding box center [151, 114] width 245 height 10
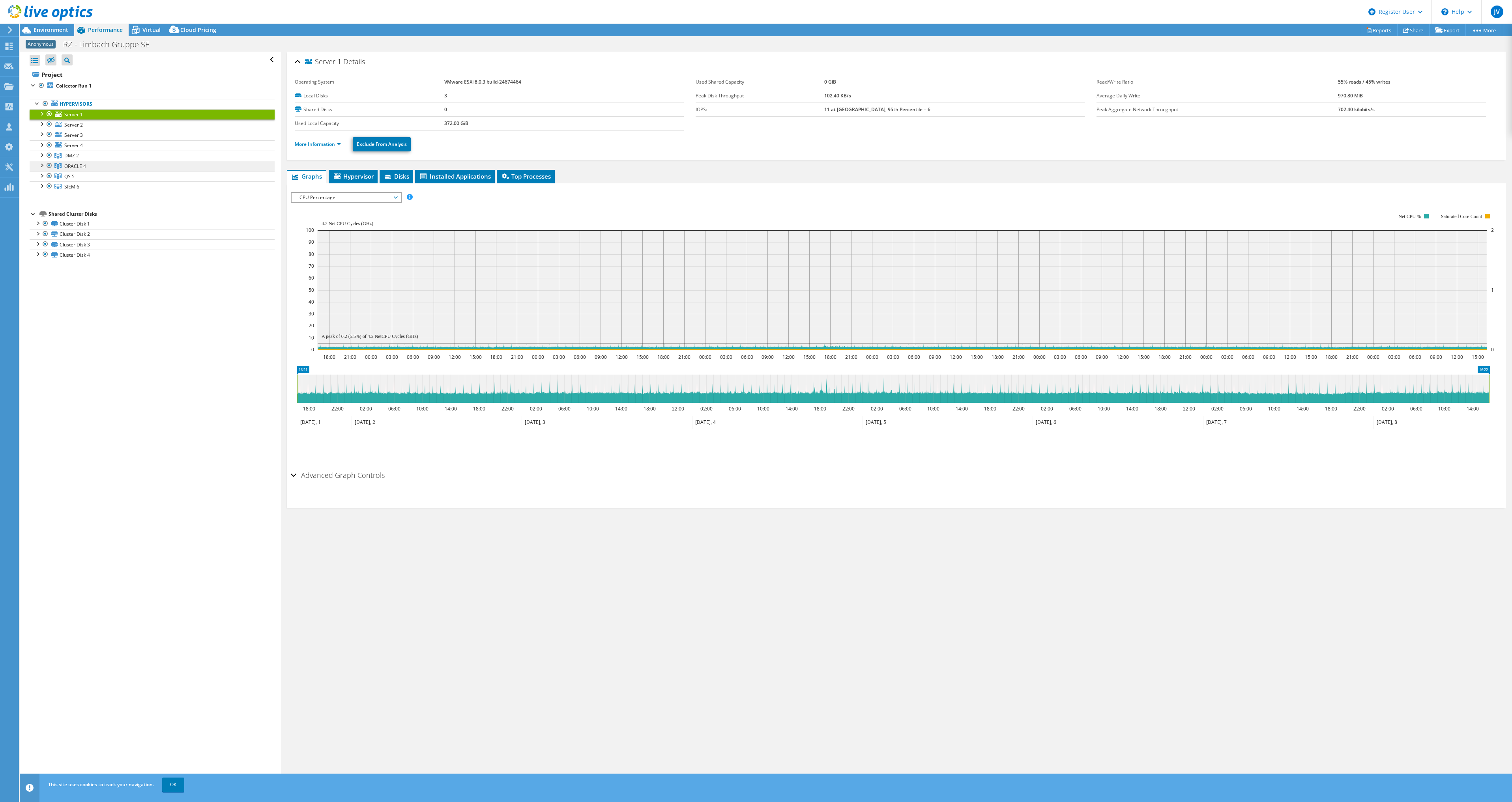
click at [79, 159] on span "ORACLE 4" at bounding box center [72, 155] width 15 height 6
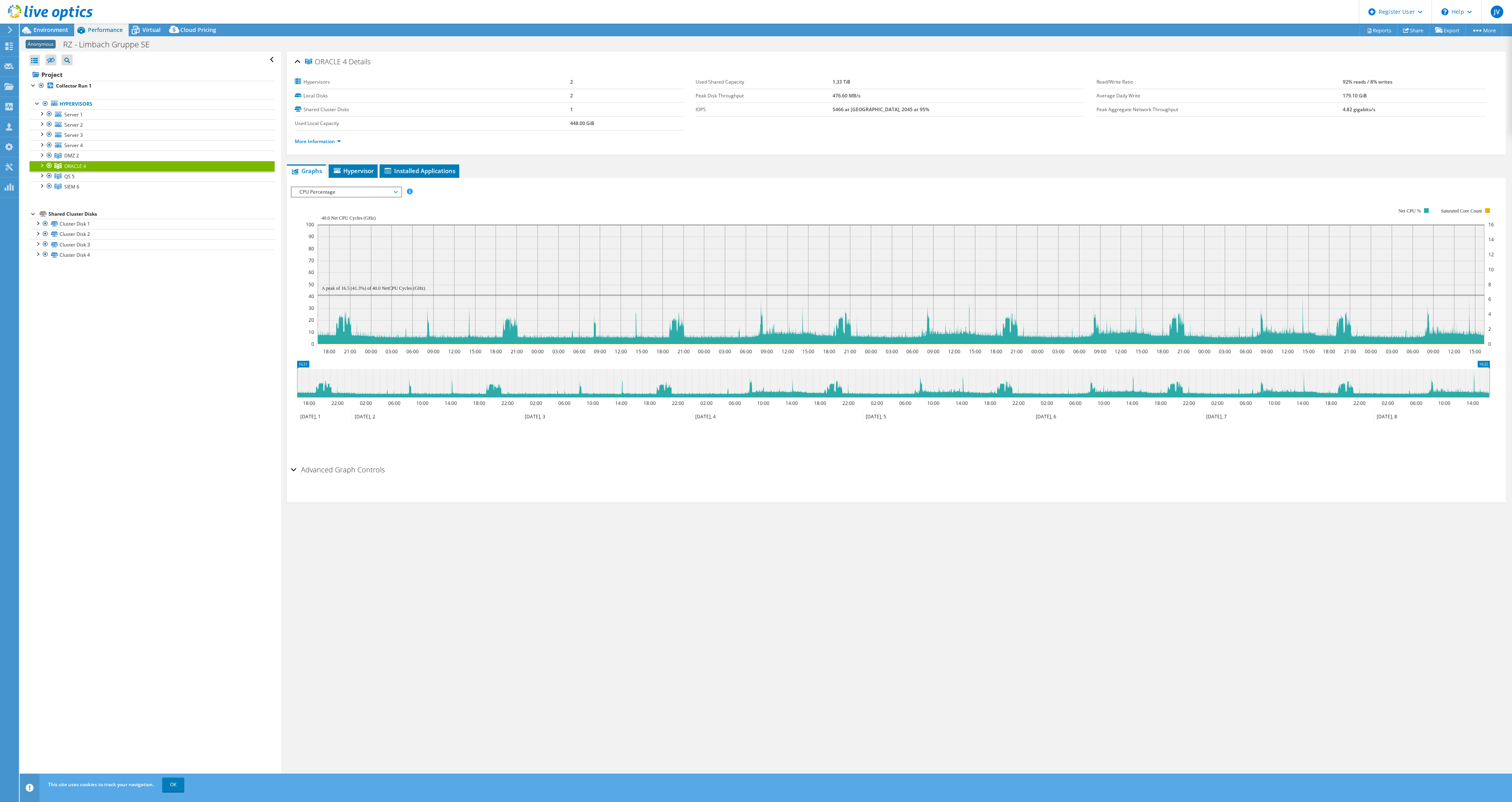
click at [371, 192] on span "CPU Percentage" at bounding box center [346, 192] width 102 height 9
click at [340, 258] on li "Memory" at bounding box center [346, 258] width 109 height 9
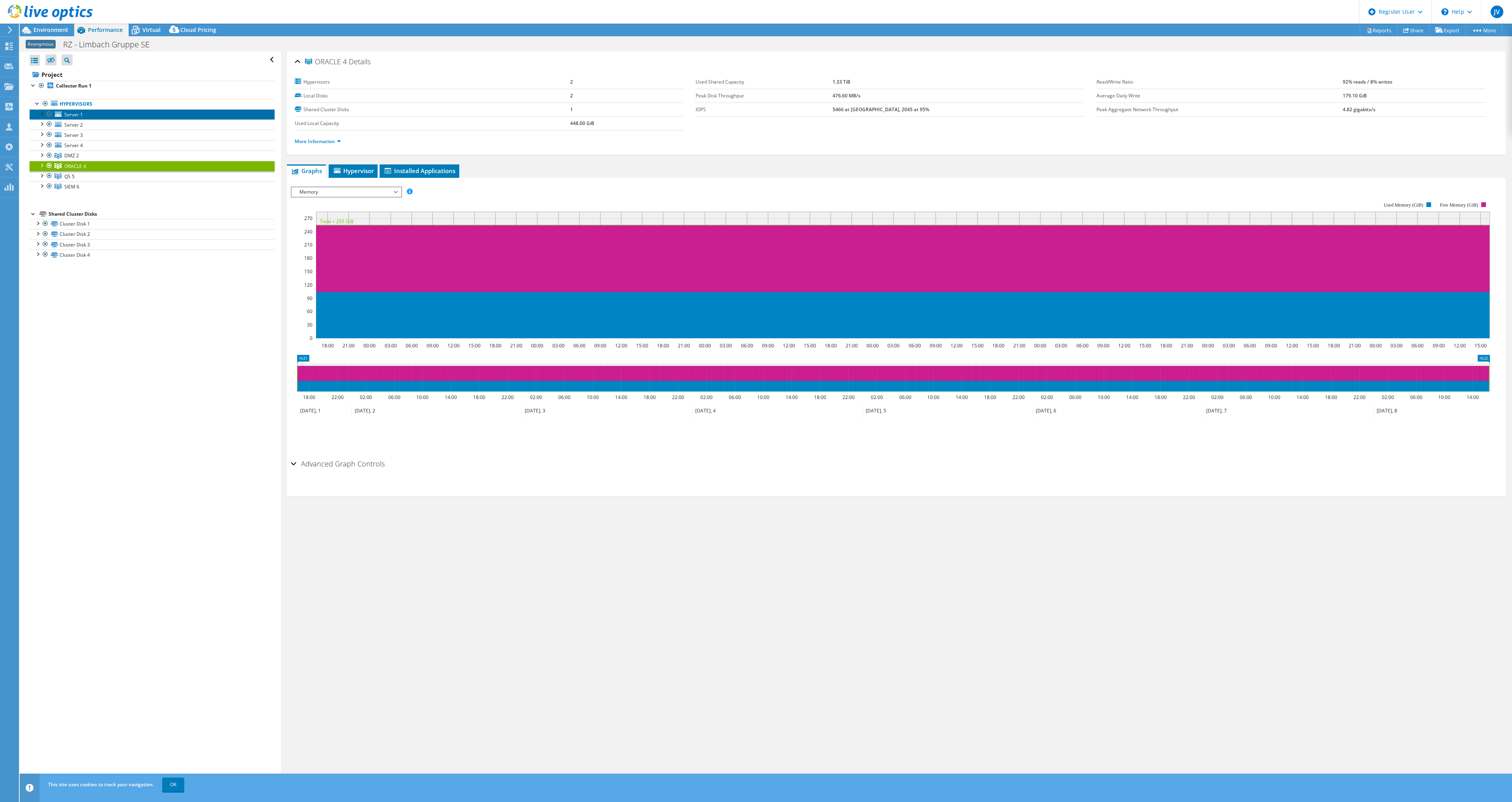
click at [74, 116] on span "Server 1" at bounding box center [74, 114] width 19 height 6
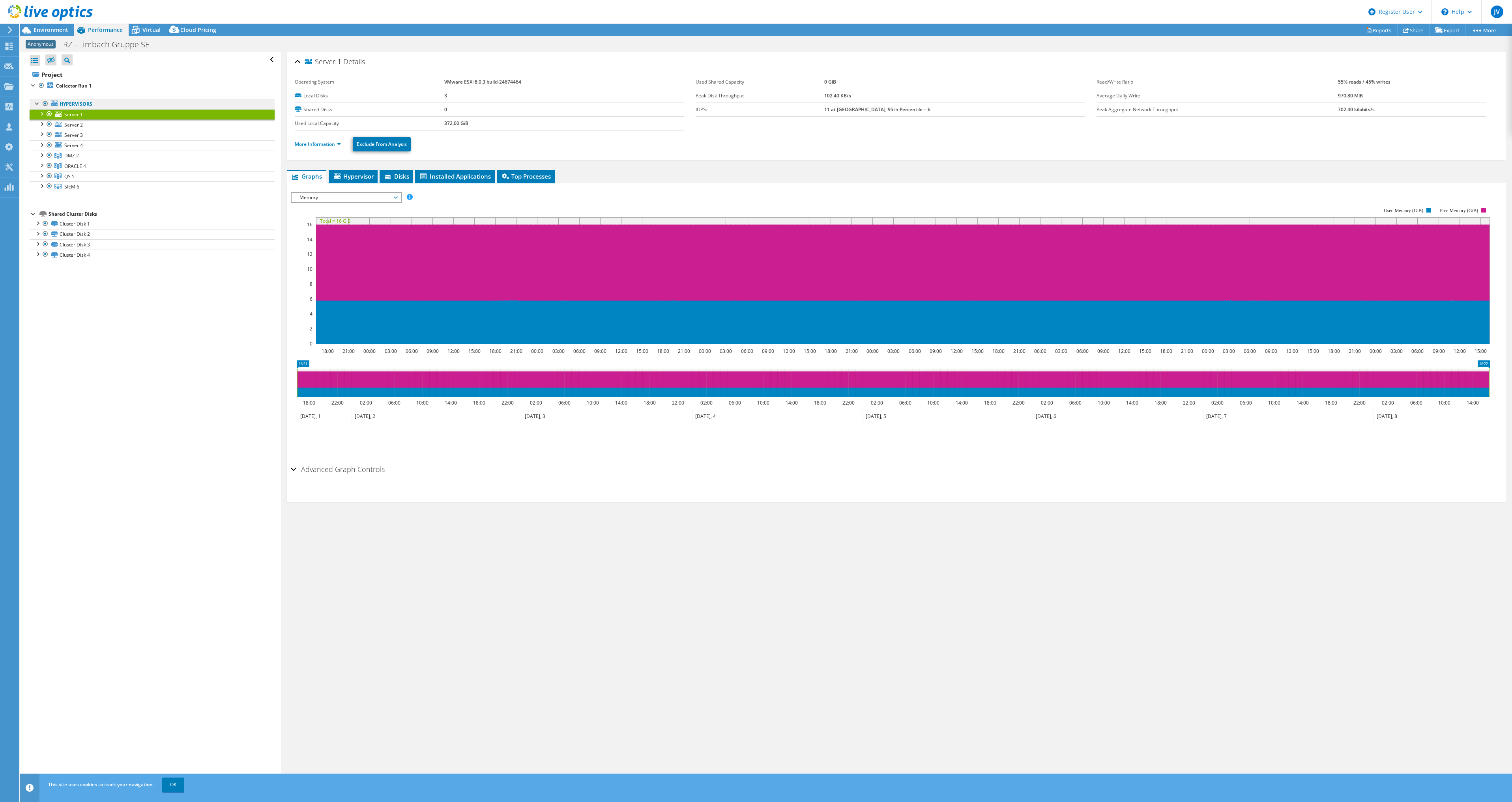
click at [72, 100] on link "Hypervisors" at bounding box center [151, 104] width 245 height 10
click at [75, 104] on link "Hypervisors" at bounding box center [151, 104] width 245 height 10
click at [74, 82] on b "Collector Run 1" at bounding box center [73, 85] width 36 height 6
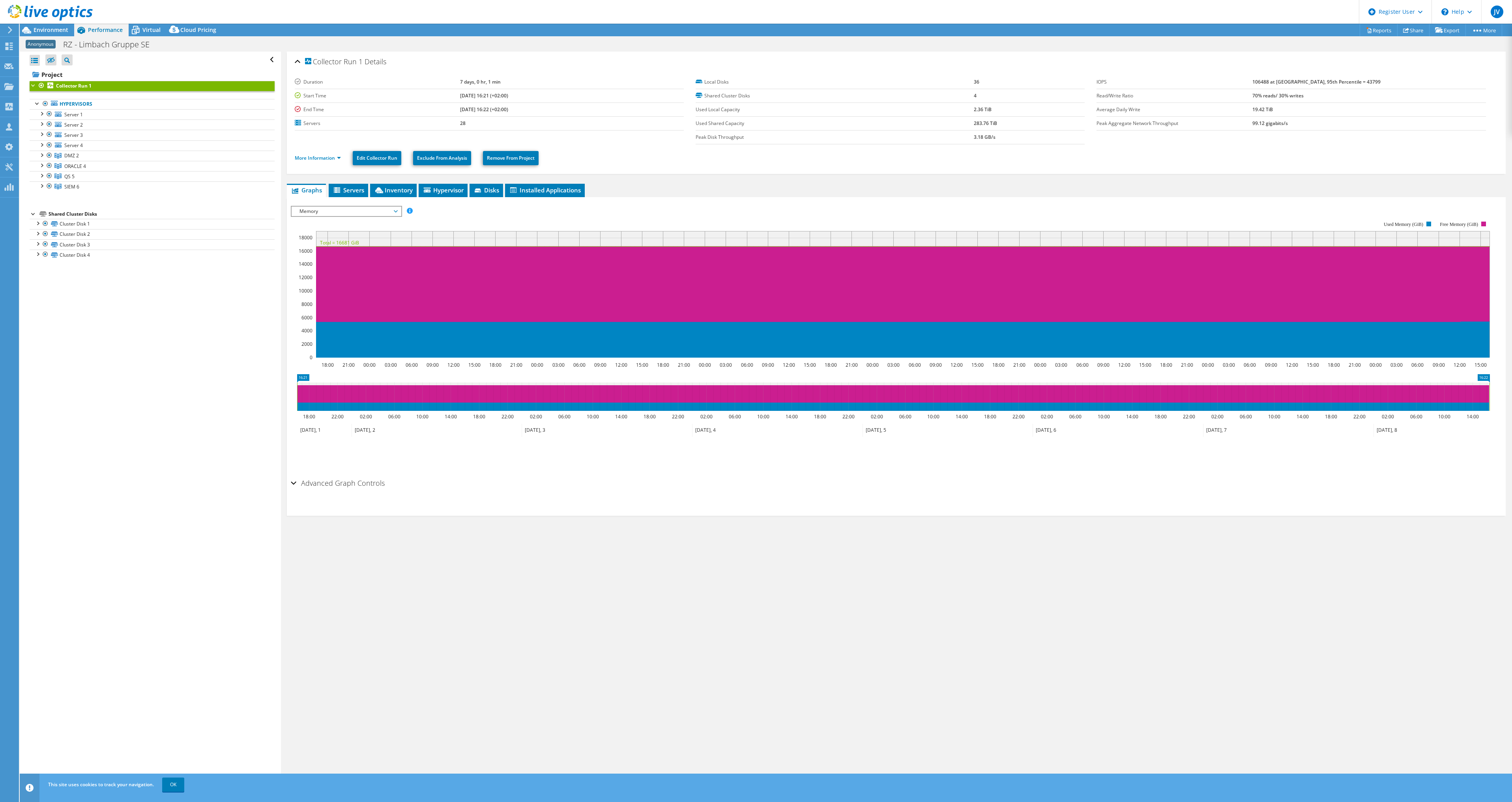
click at [379, 212] on span "Memory" at bounding box center [346, 211] width 102 height 9
click at [340, 269] on li "CPU Percentage" at bounding box center [346, 268] width 109 height 9
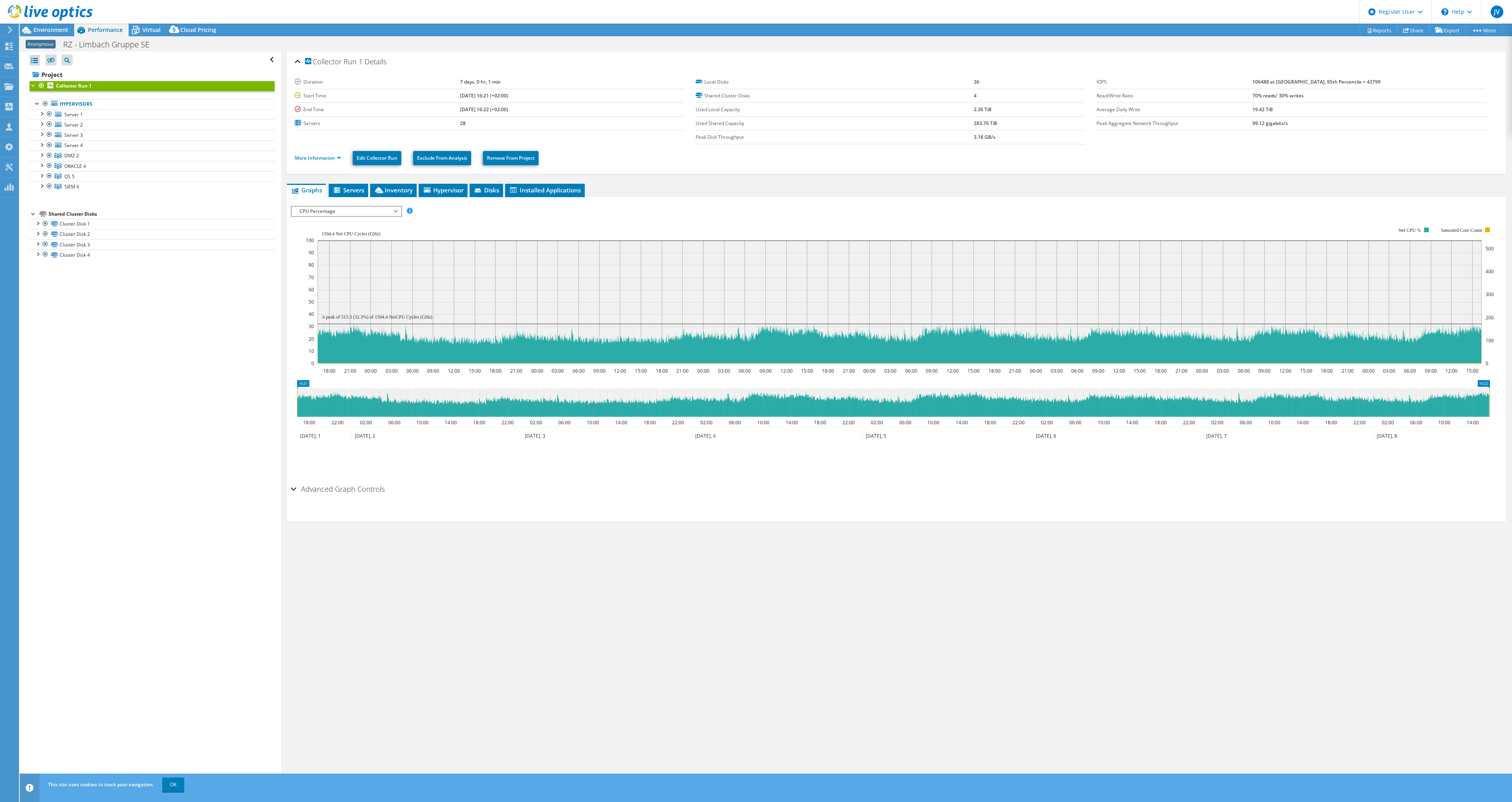
click at [396, 211] on span "CPU Percentage" at bounding box center [346, 211] width 102 height 9
click at [333, 255] on li "Queue Depth" at bounding box center [346, 259] width 109 height 9
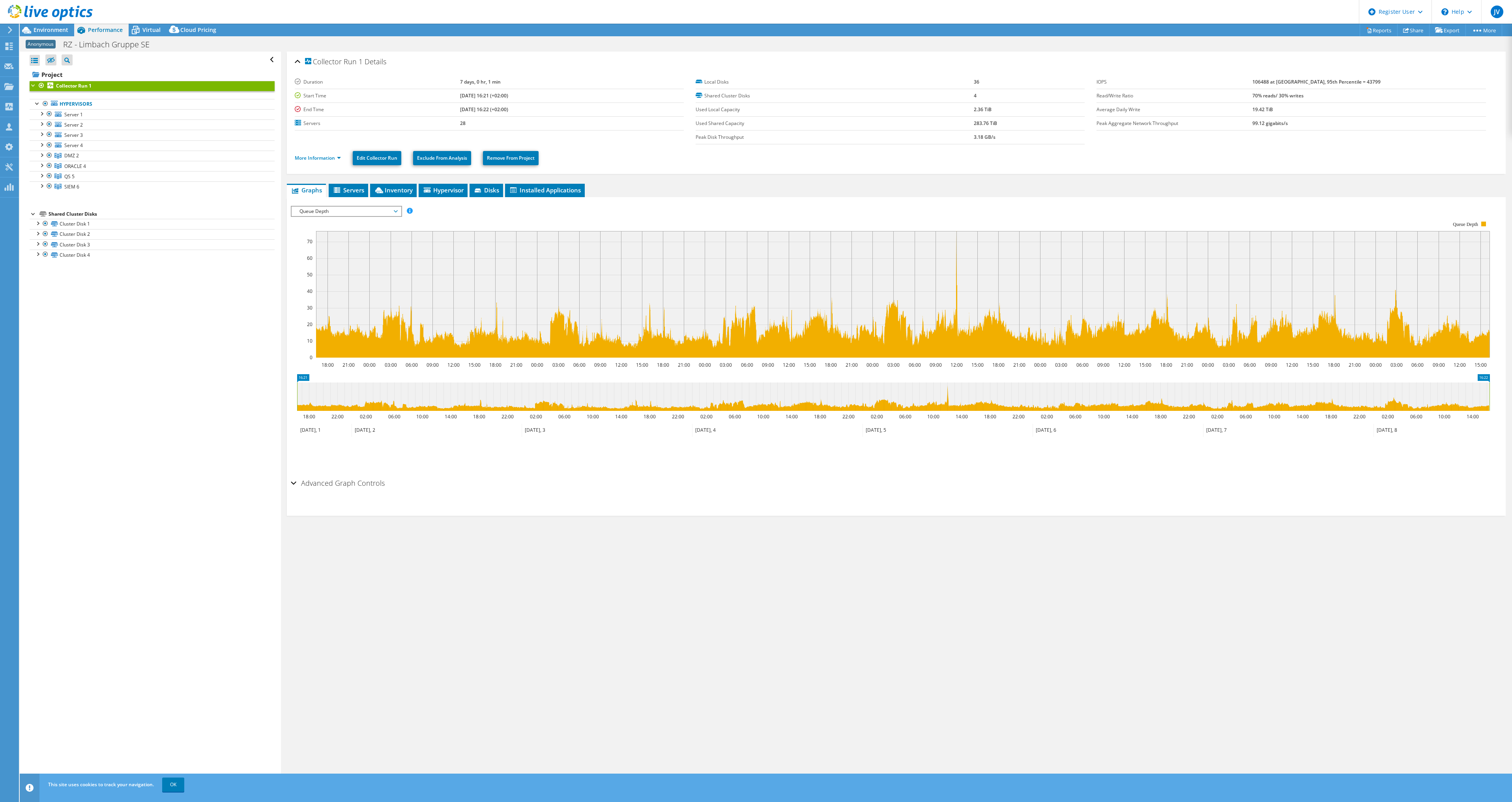
click at [340, 209] on span "Queue Depth" at bounding box center [346, 211] width 102 height 9
click at [332, 222] on li "IOPS" at bounding box center [346, 221] width 109 height 9
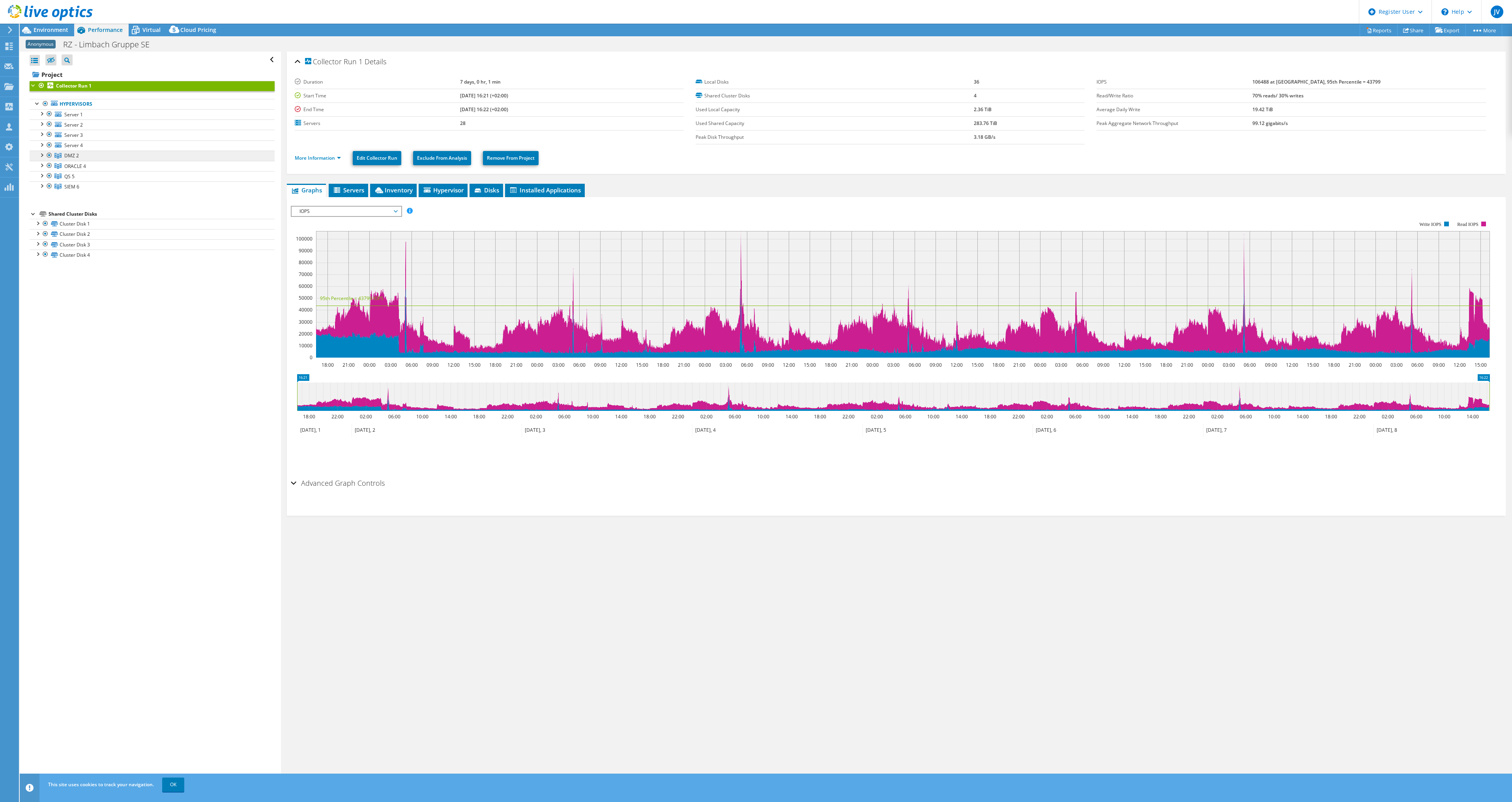
click at [86, 157] on link "DMZ 2" at bounding box center [151, 155] width 245 height 10
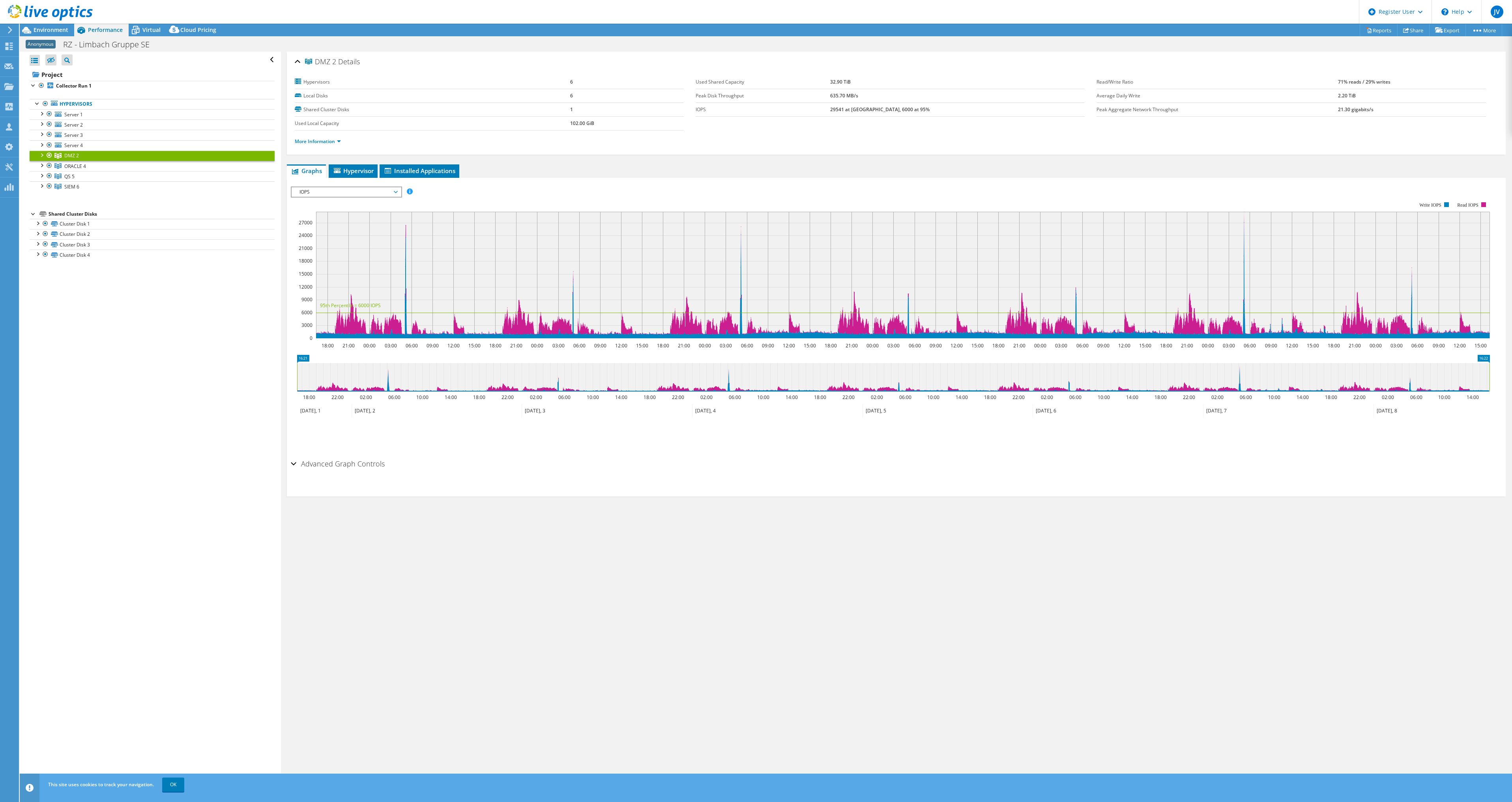
select select "USD"
click at [72, 114] on span "Server 1" at bounding box center [74, 114] width 19 height 6
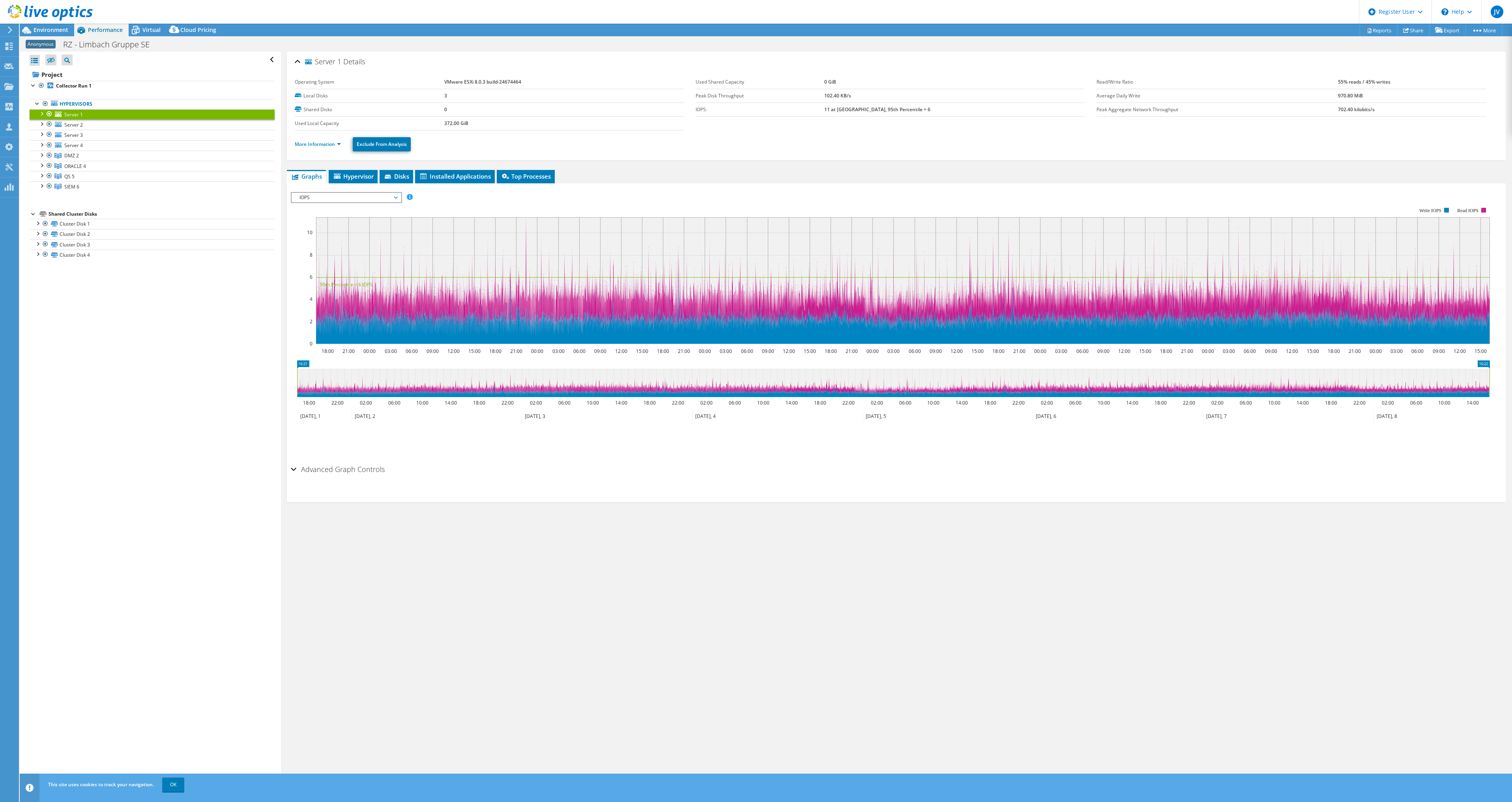
click at [398, 197] on span "IOPS" at bounding box center [346, 198] width 109 height 9
click at [346, 255] on li "CPU Percentage" at bounding box center [346, 255] width 109 height 9
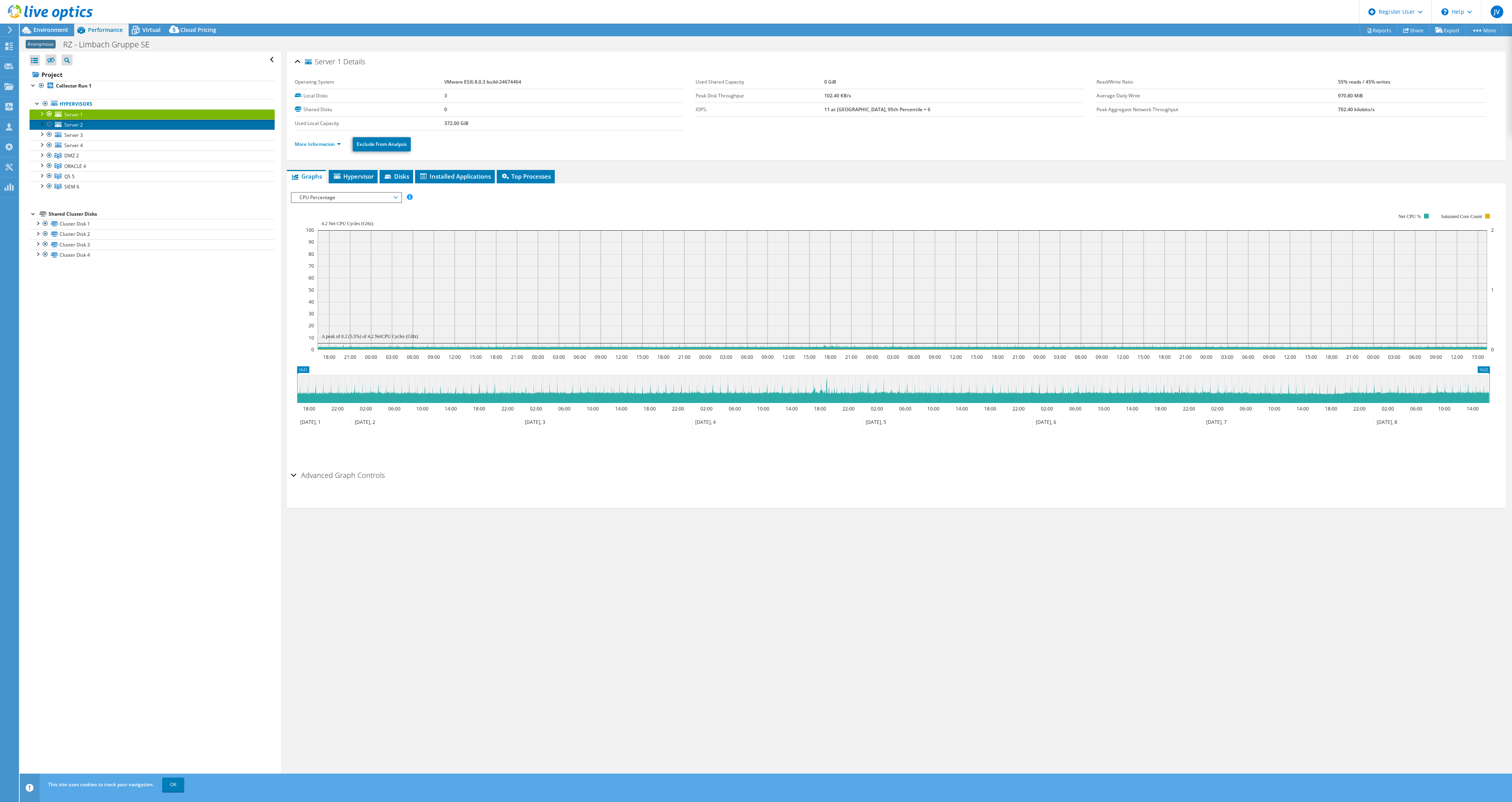
click at [89, 126] on link "Server 2" at bounding box center [151, 124] width 245 height 10
click at [80, 135] on span "Server 3" at bounding box center [74, 135] width 19 height 6
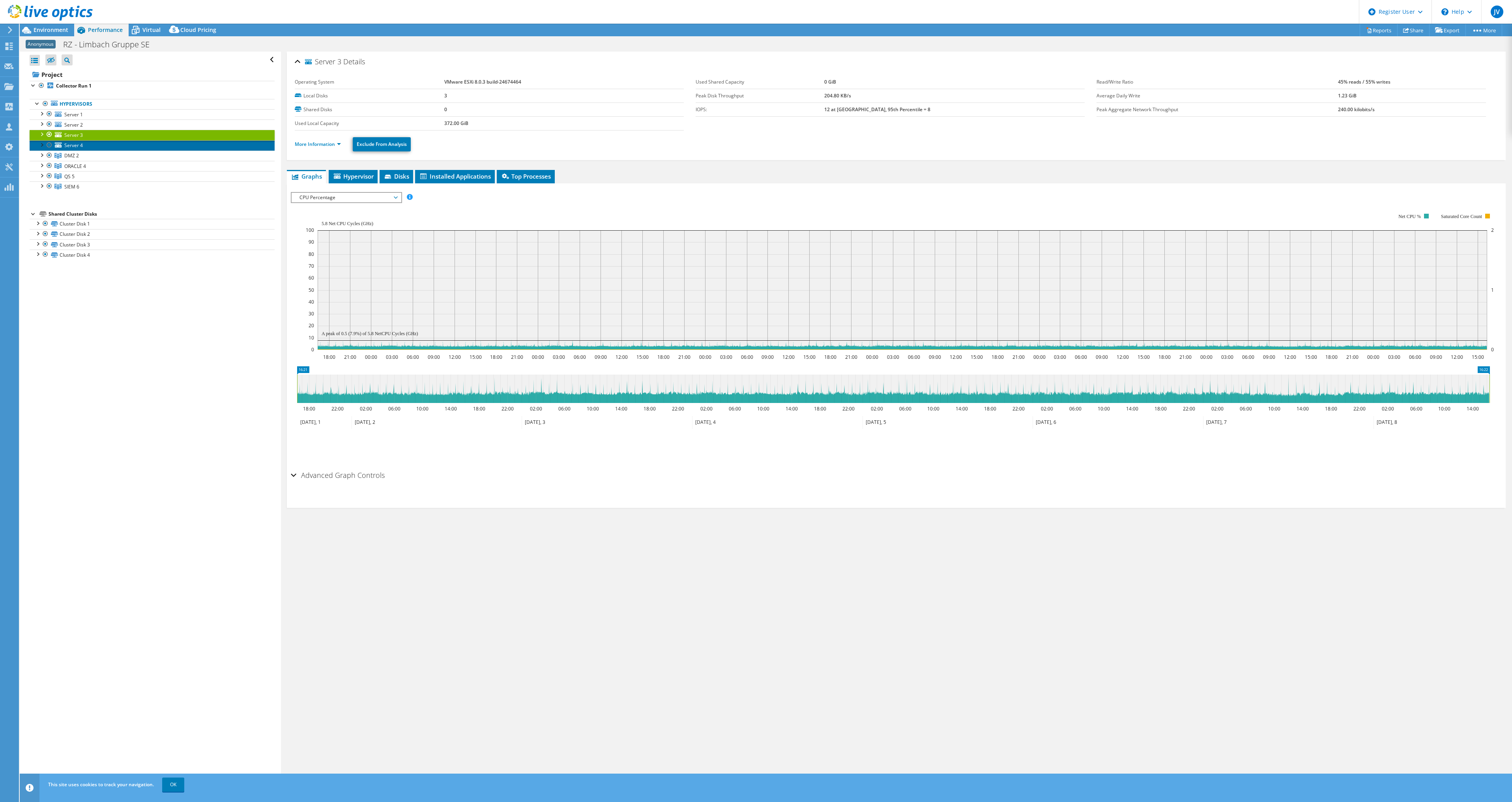
click at [80, 144] on span "Server 4" at bounding box center [74, 145] width 19 height 6
click at [42, 116] on div at bounding box center [41, 113] width 8 height 8
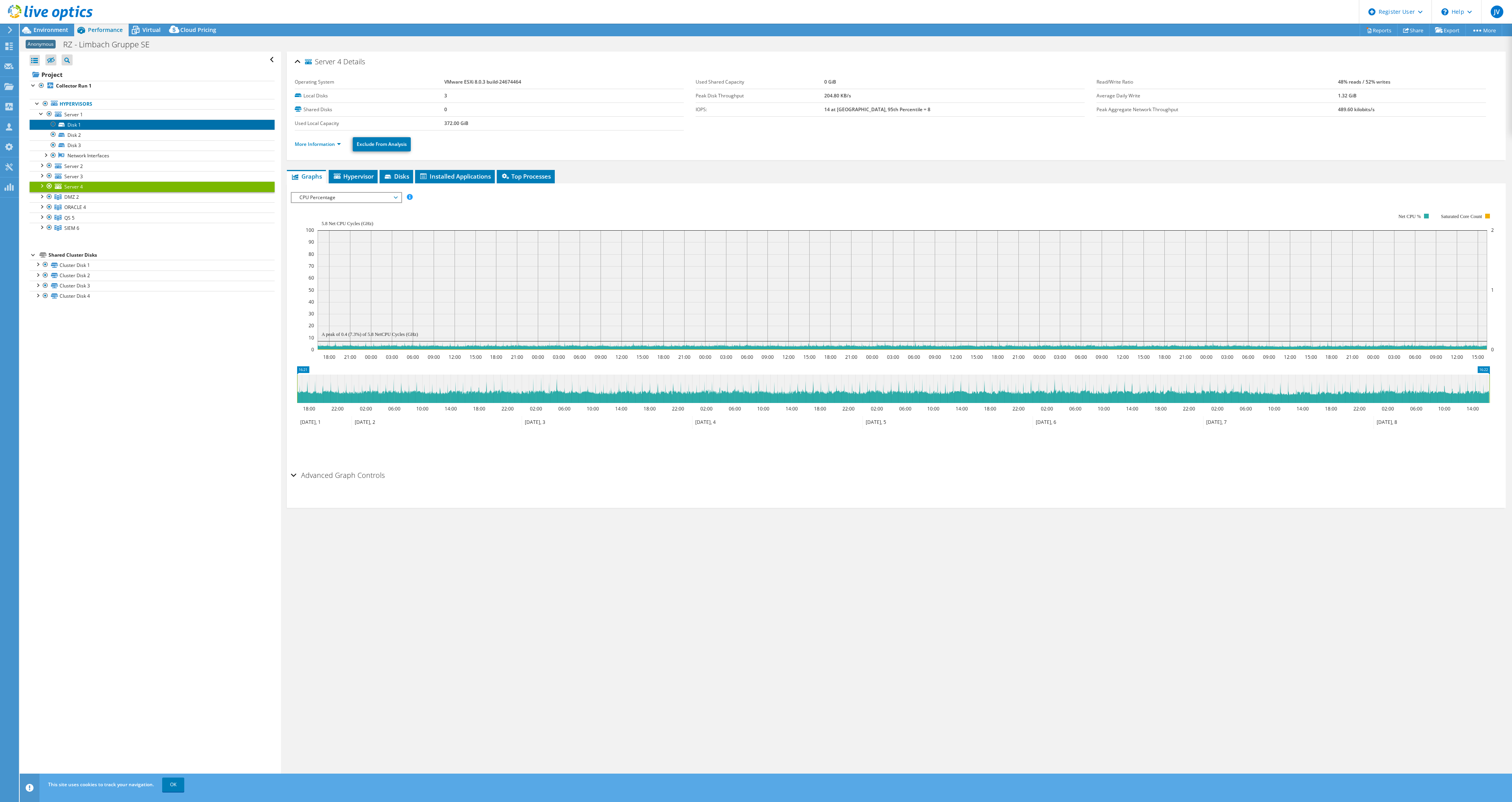
click at [86, 122] on link "Disk 1" at bounding box center [151, 124] width 245 height 10
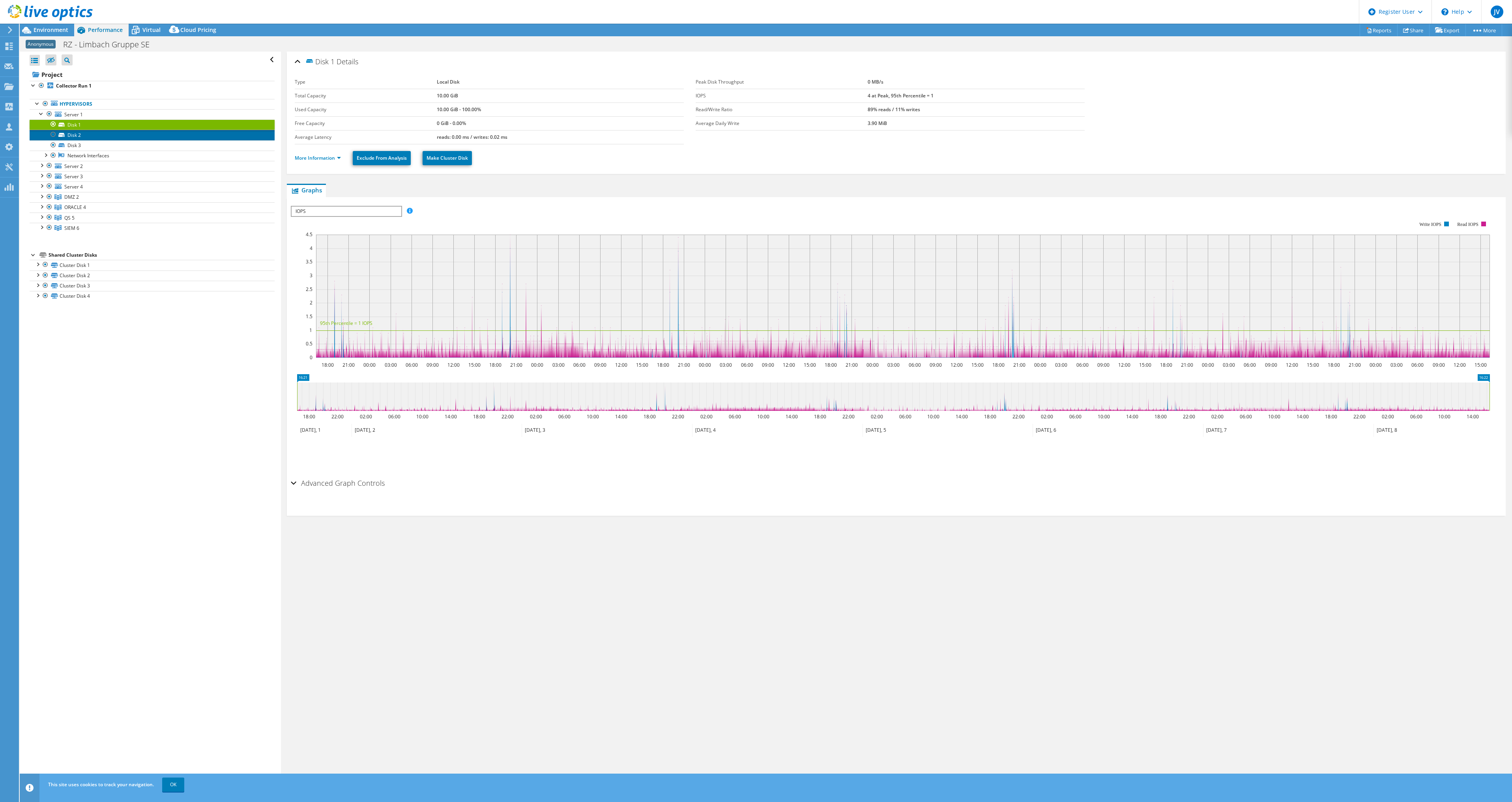
click at [80, 131] on link "Disk 2" at bounding box center [151, 134] width 245 height 10
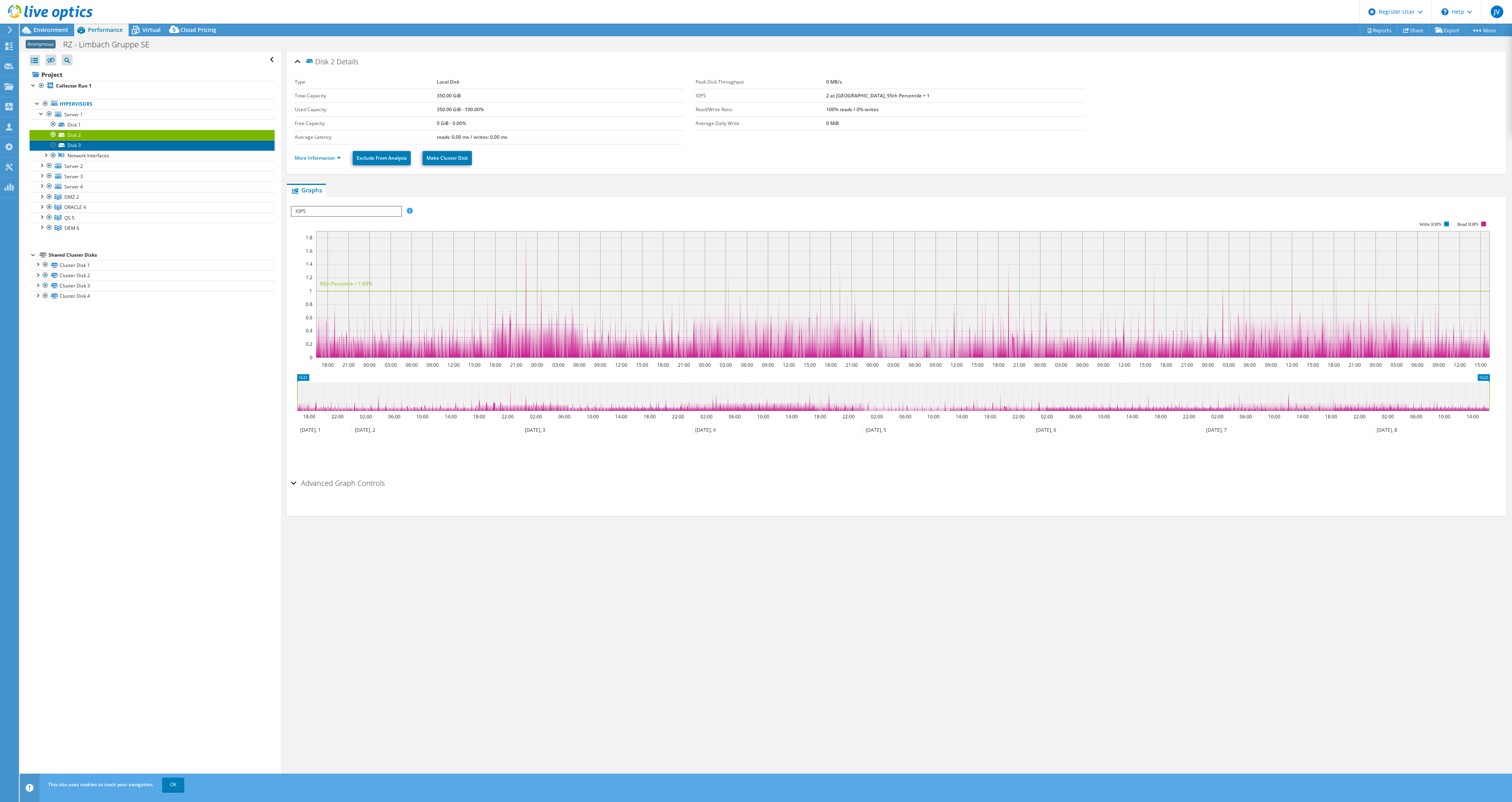
click at [77, 145] on link "Disk 3" at bounding box center [151, 145] width 245 height 10
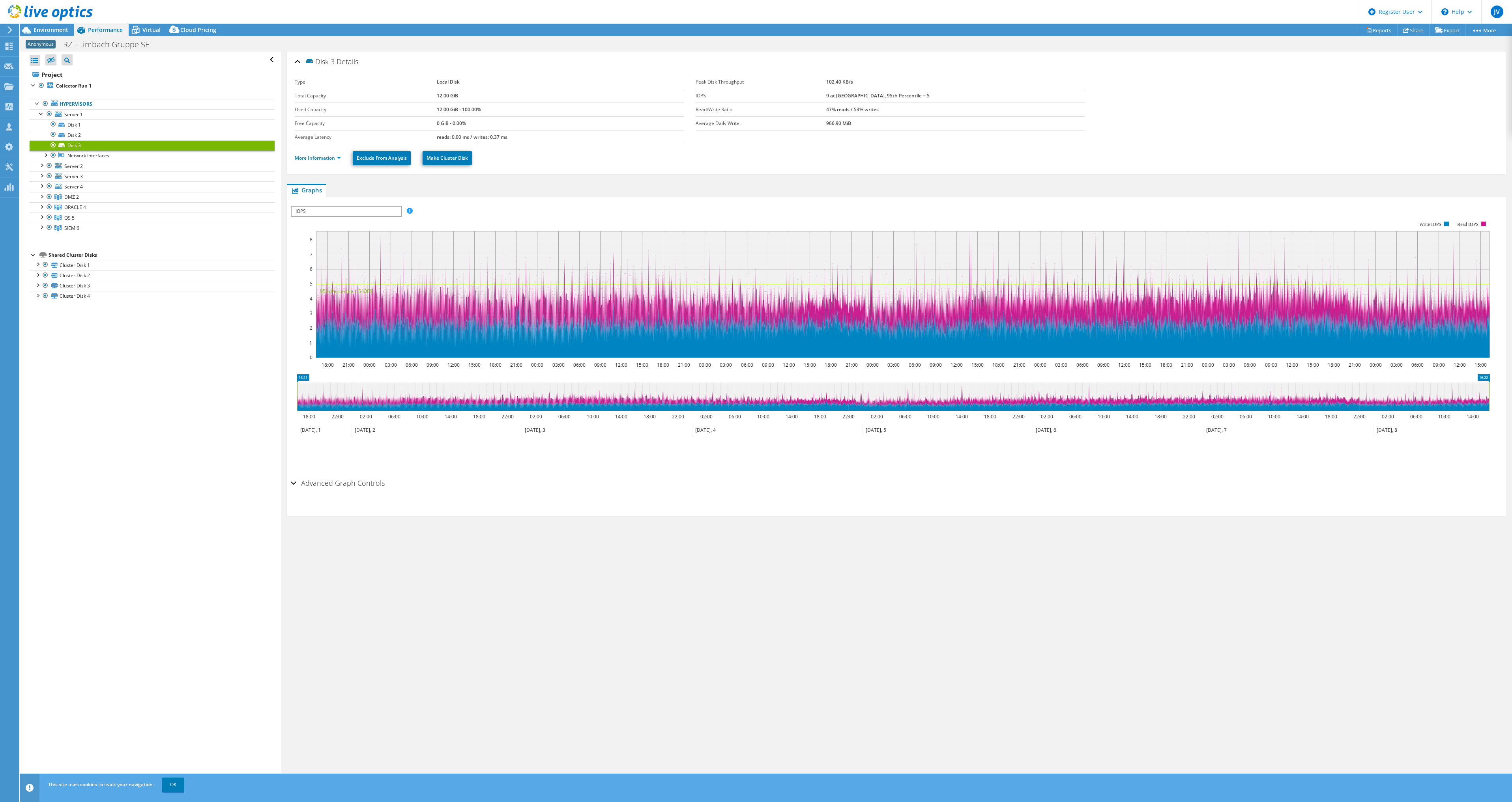
click at [353, 212] on span "IOPS" at bounding box center [346, 211] width 109 height 9
click at [313, 231] on li "Disk Throughput" at bounding box center [346, 231] width 109 height 9
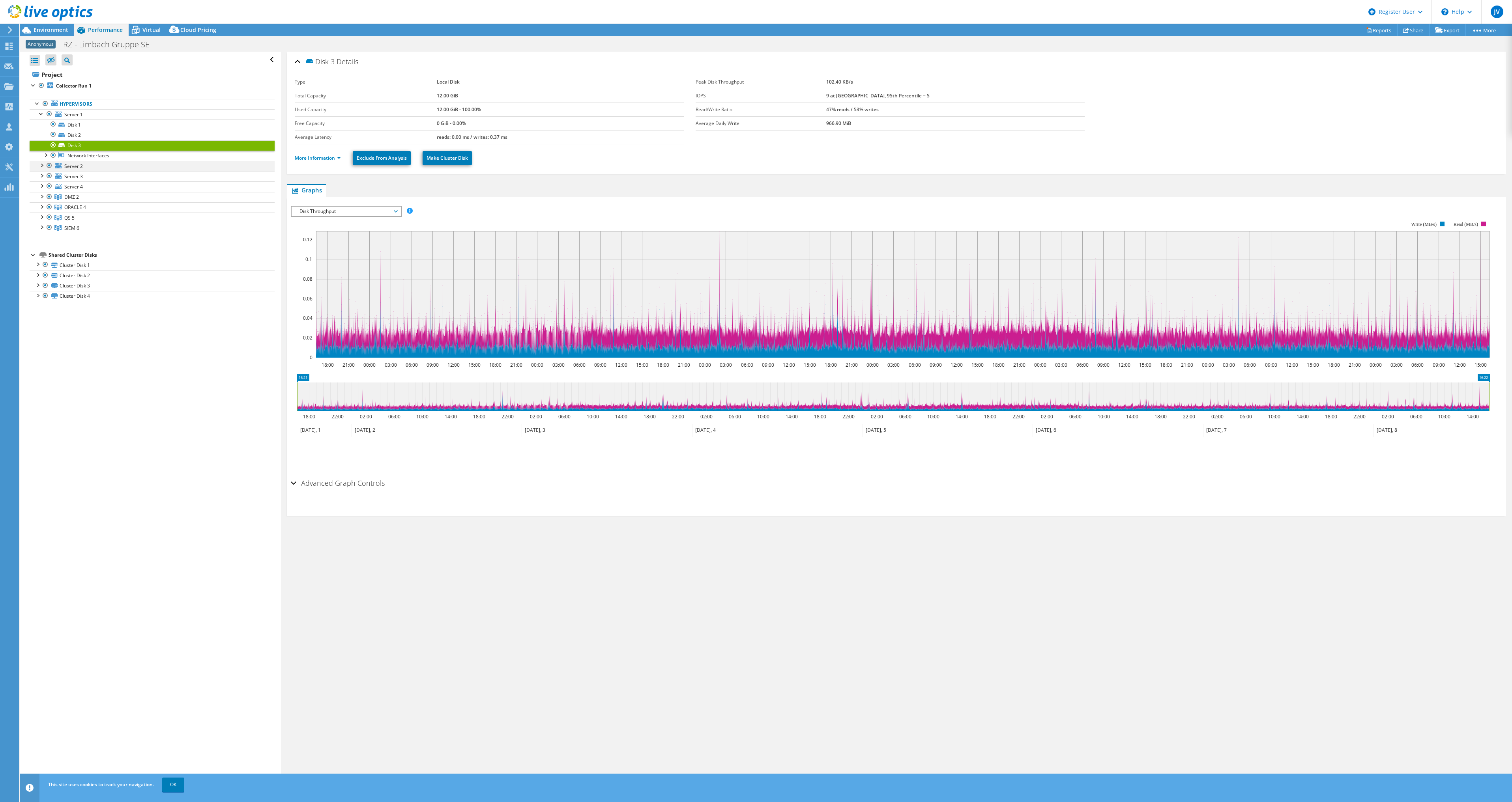
click at [42, 165] on div at bounding box center [41, 164] width 8 height 8
click at [89, 179] on link "Disk 4" at bounding box center [151, 176] width 245 height 10
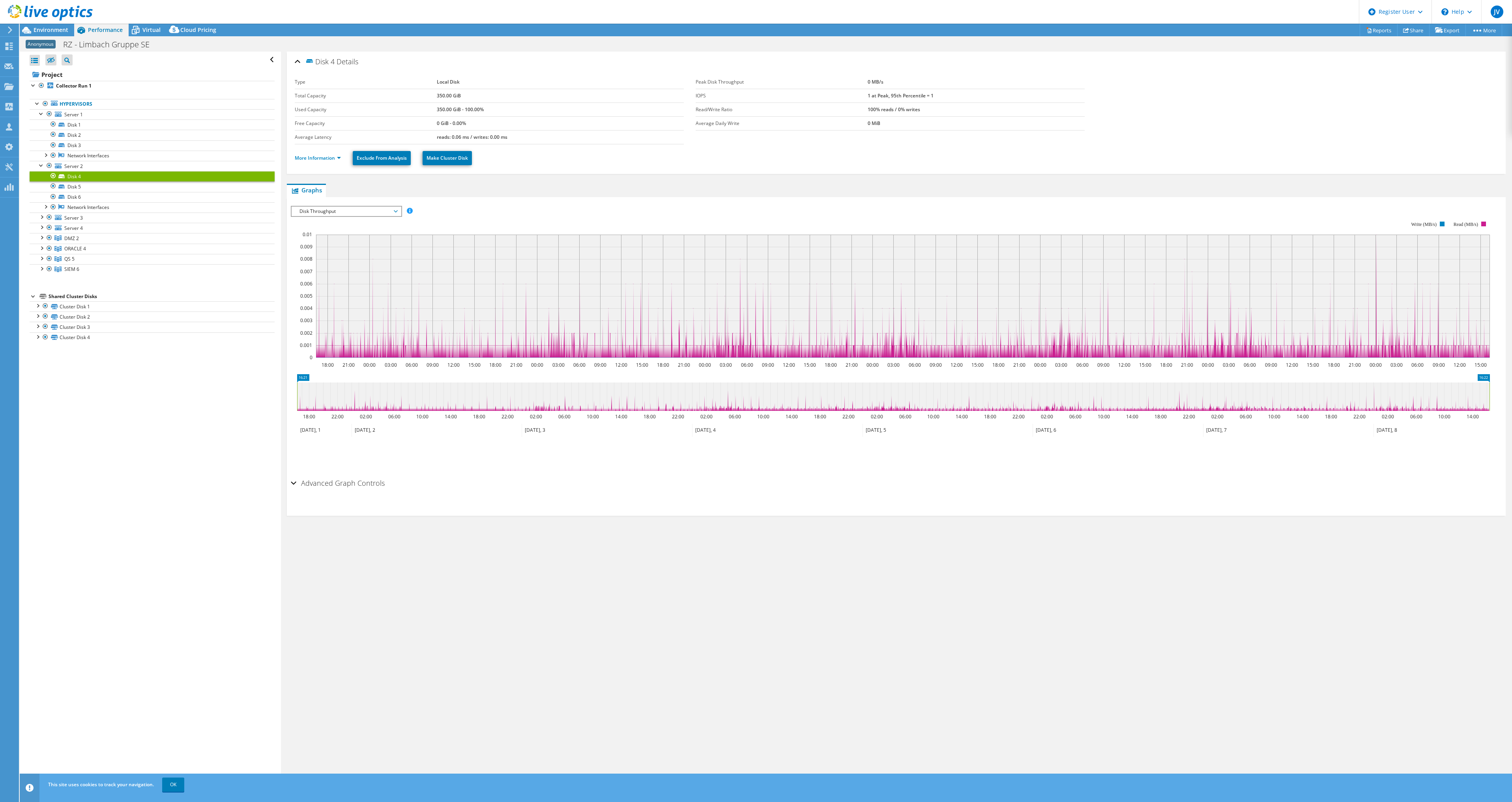
select select "USD"
click at [122, 189] on link "Disk 5" at bounding box center [151, 186] width 245 height 10
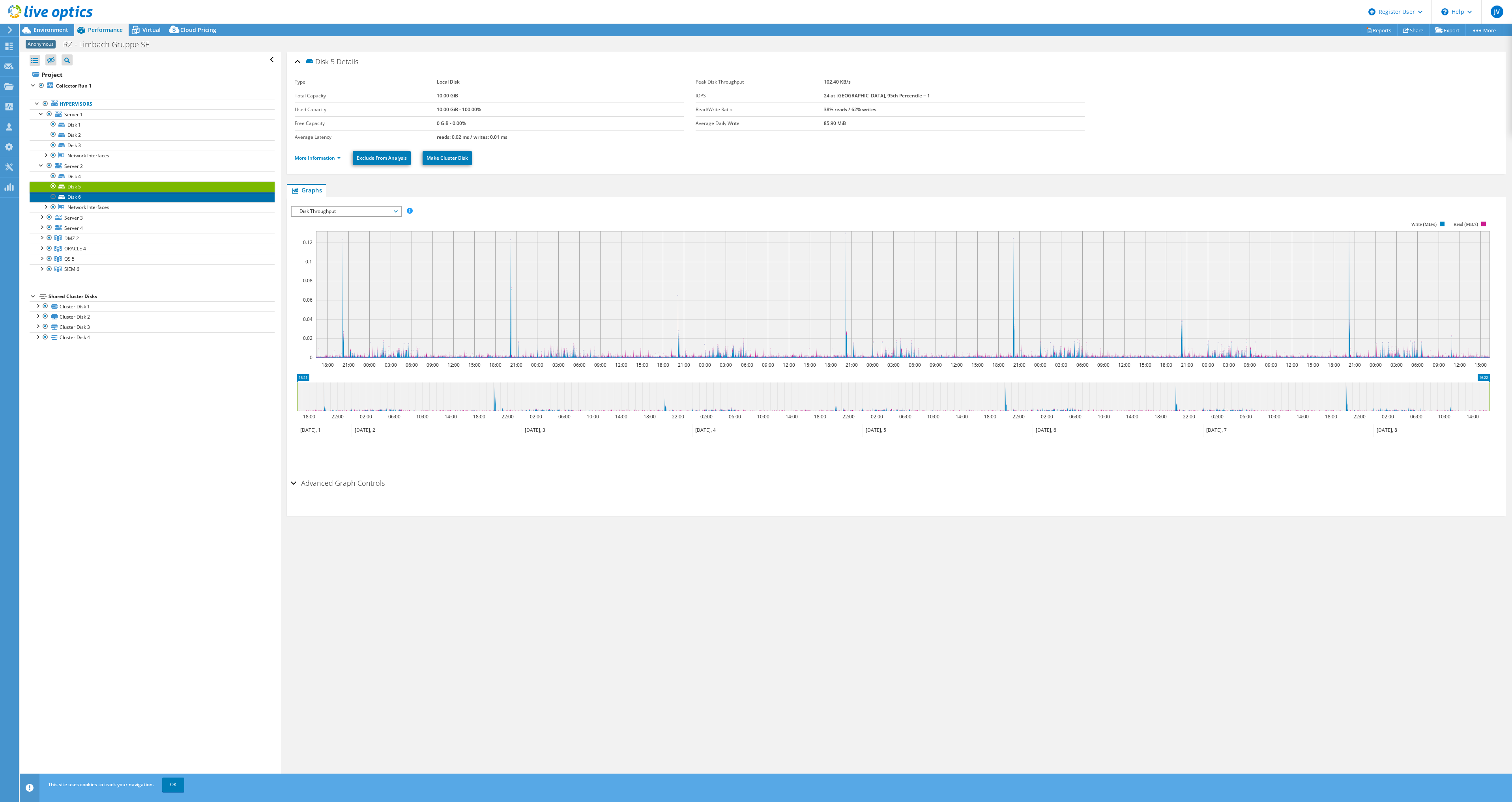
click at [113, 198] on link "Disk 6" at bounding box center [151, 197] width 245 height 10
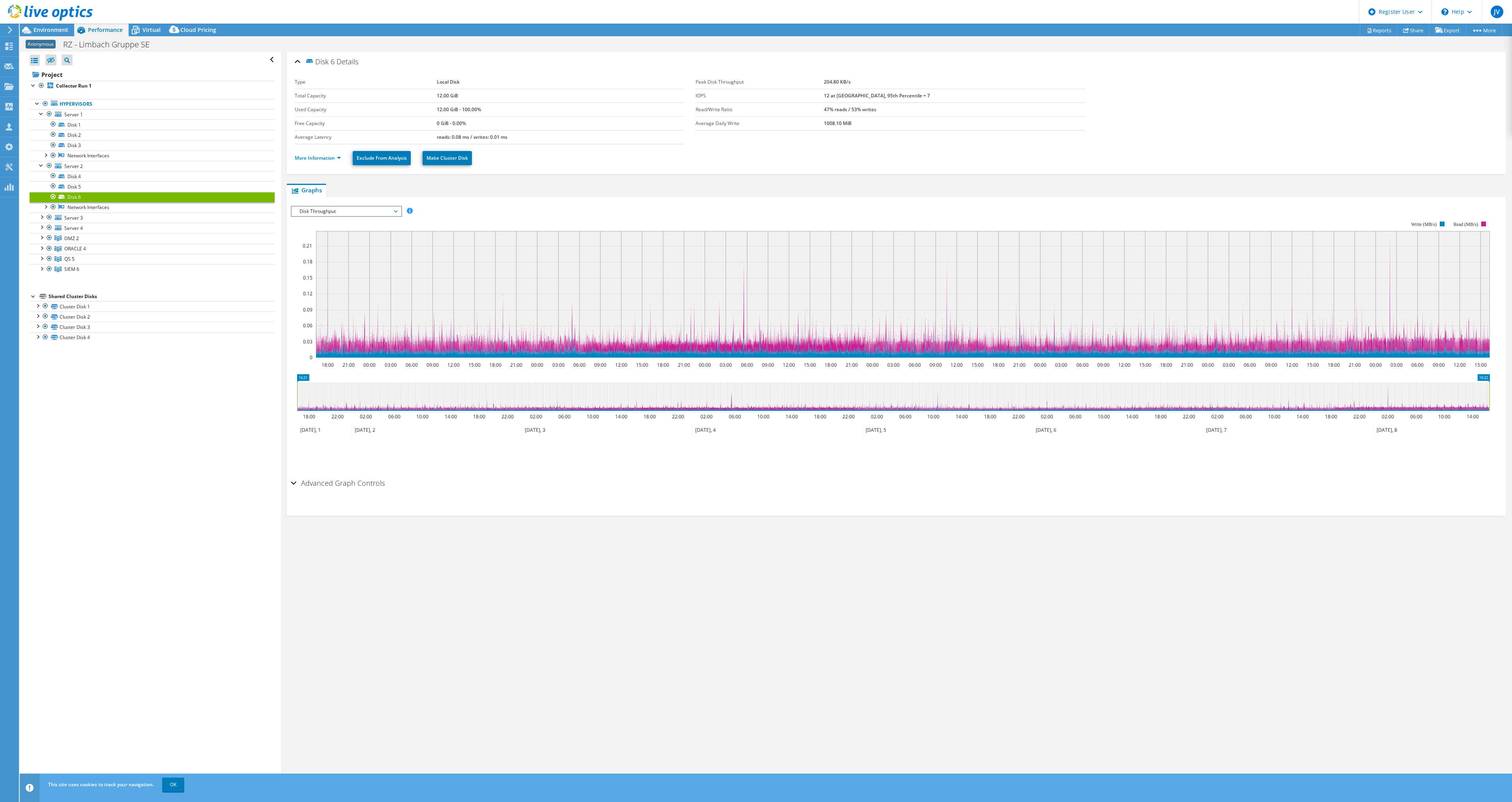
click at [141, 485] on div "Open All Close All Hide Excluded Nodes Project Tree Filter" at bounding box center [150, 419] width 261 height 735
click at [143, 127] on link "Disk 1" at bounding box center [151, 124] width 245 height 10
